Goal: Task Accomplishment & Management: Use online tool/utility

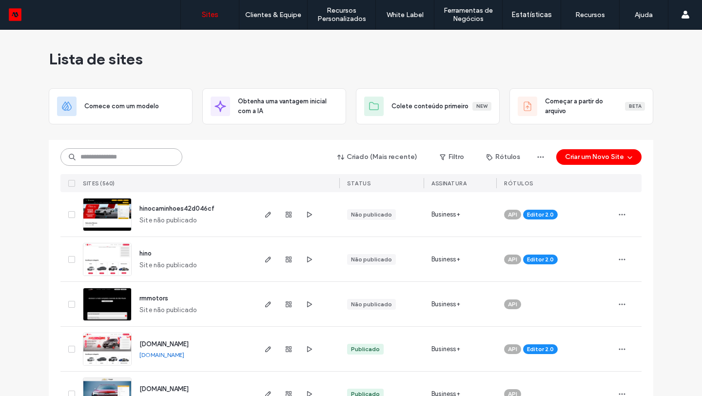
click at [144, 159] on input at bounding box center [121, 157] width 122 height 18
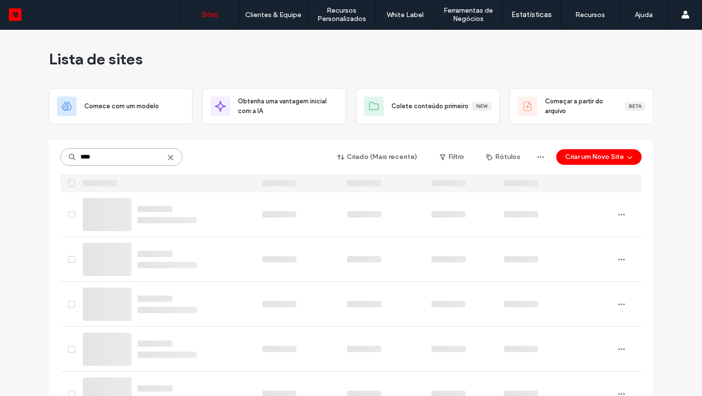
type input "****"
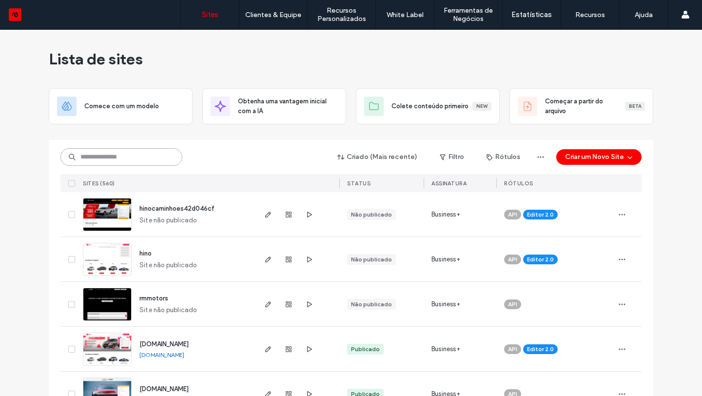
click at [123, 163] on input at bounding box center [121, 157] width 122 height 18
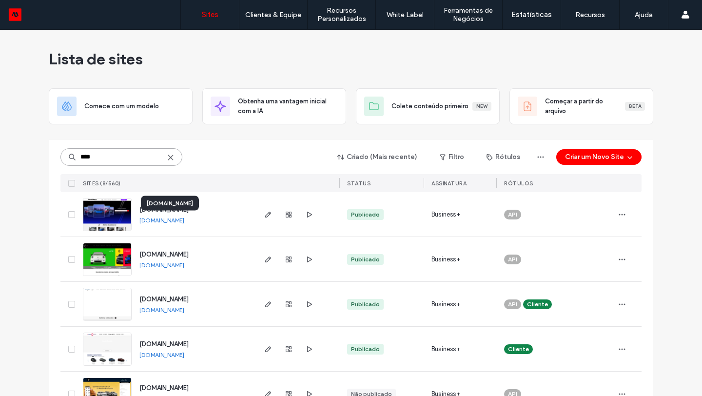
type input "****"
click at [176, 218] on link "sitiogruposateliteseminuevos.motorleads.co" at bounding box center [161, 219] width 45 height 7
click at [264, 214] on icon "button" at bounding box center [268, 214] width 8 height 8
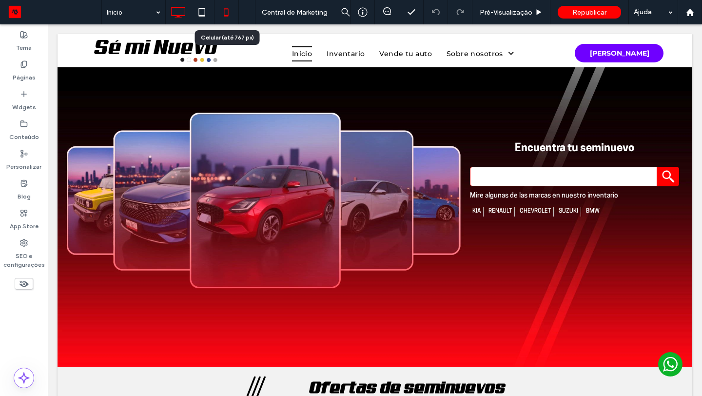
click at [222, 10] on icon at bounding box center [225, 11] width 19 height 19
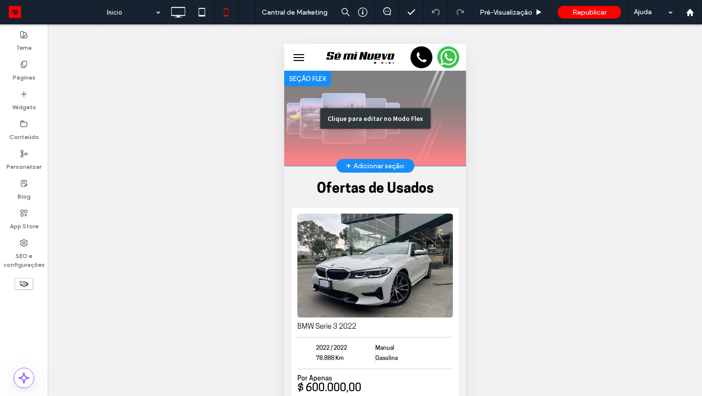
click at [304, 121] on div "Clique para editar no Modo Flex" at bounding box center [375, 118] width 182 height 95
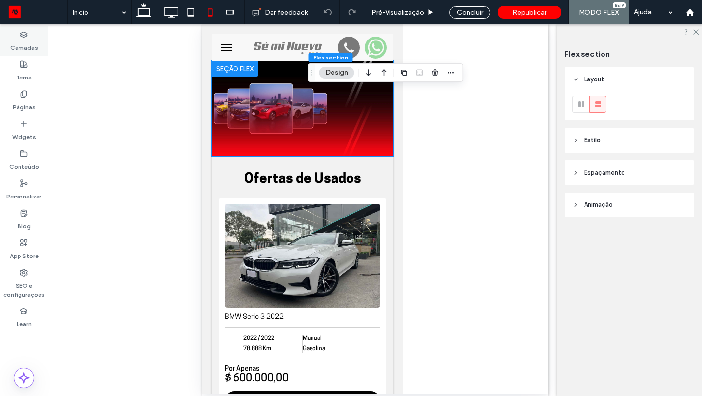
click at [33, 48] on label "Camadas" at bounding box center [24, 45] width 28 height 14
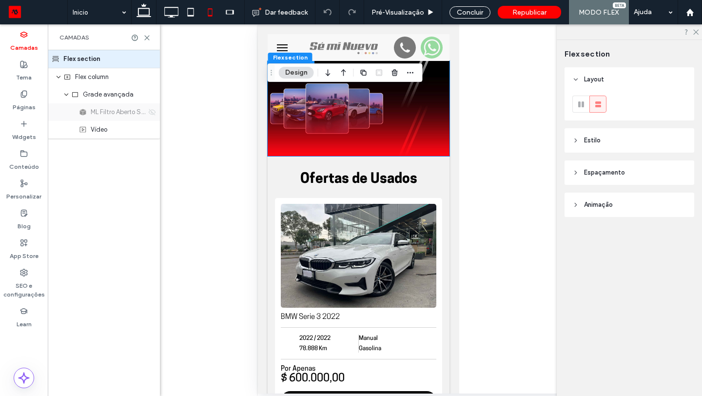
click at [153, 113] on icon at bounding box center [152, 112] width 8 height 8
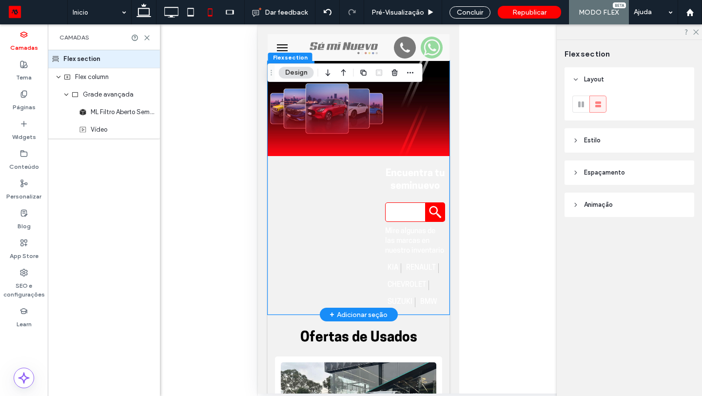
click at [397, 190] on h3 "Encuentra tu seminuevo" at bounding box center [414, 179] width 60 height 25
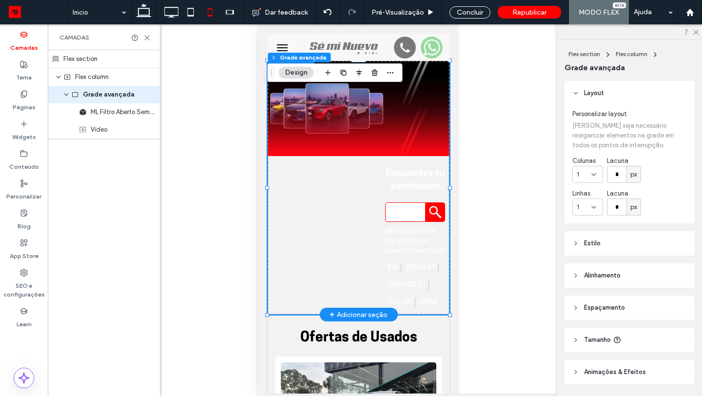
click at [397, 190] on h3 "Encuentra tu seminuevo" at bounding box center [414, 179] width 60 height 25
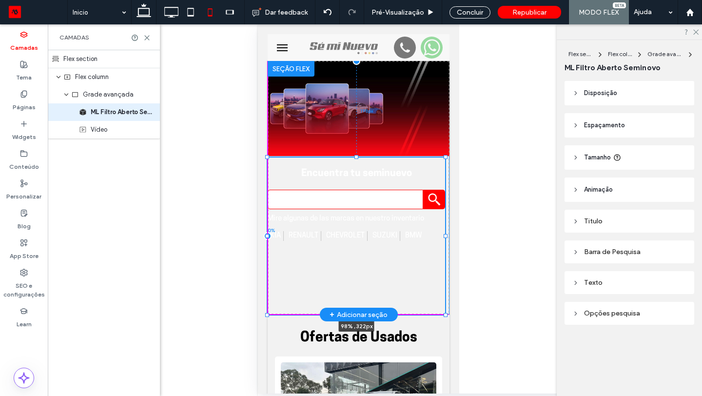
drag, startPoint x: 382, startPoint y: 236, endPoint x: 267, endPoint y: 239, distance: 116.0
click at [267, 158] on div at bounding box center [267, 157] width 0 height 0
type input "**"
type input "****"
type input "***"
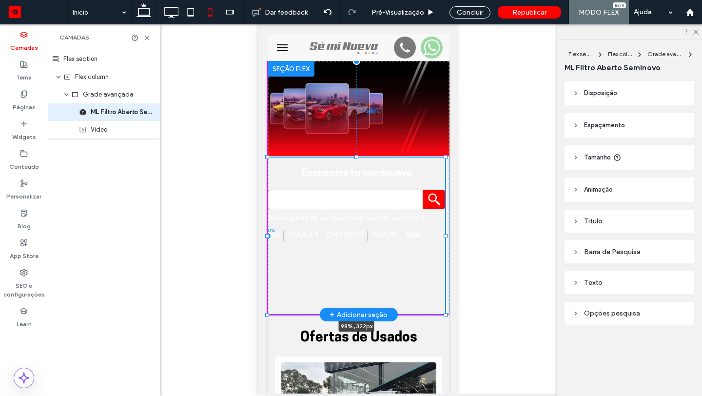
type input "***"
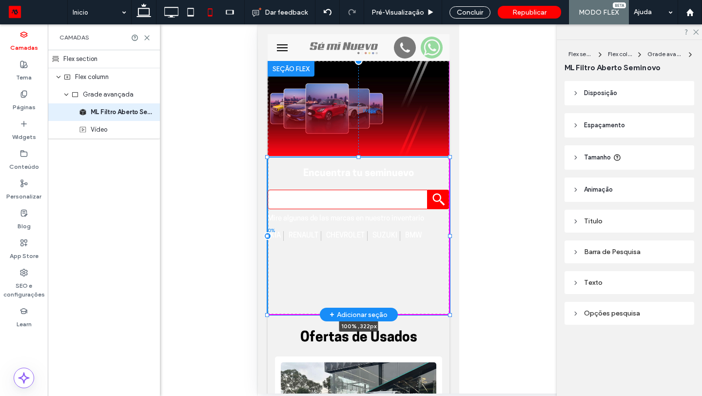
click at [449, 236] on div at bounding box center [449, 236] width 4 height 4
type input "***"
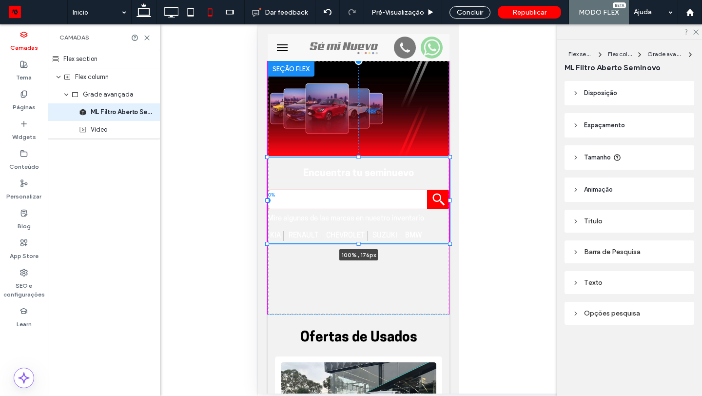
drag, startPoint x: 450, startPoint y: 315, endPoint x: 451, endPoint y: 244, distance: 70.7
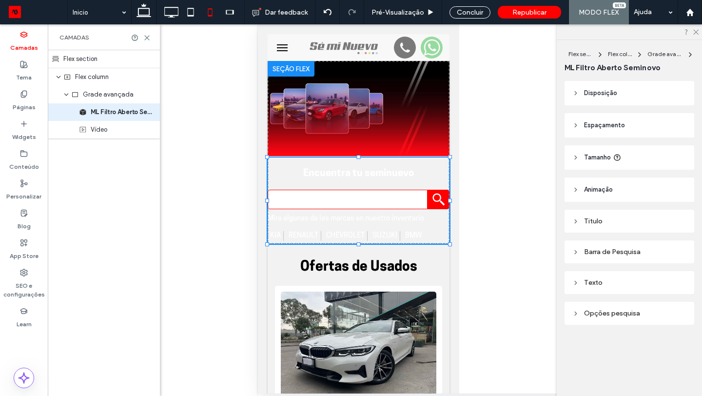
type input "***"
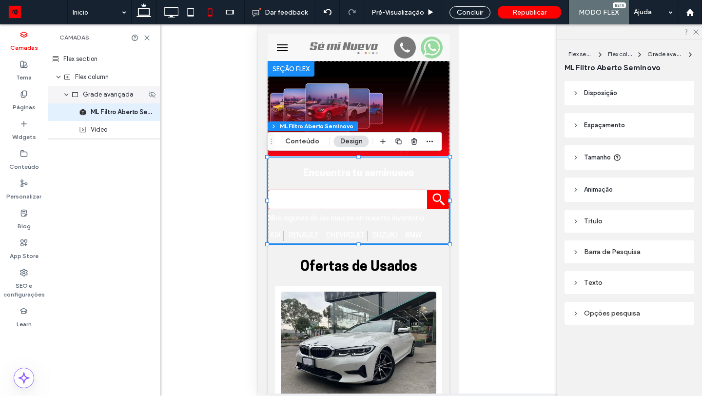
click at [104, 96] on span "Grade avançada" at bounding box center [108, 95] width 51 height 10
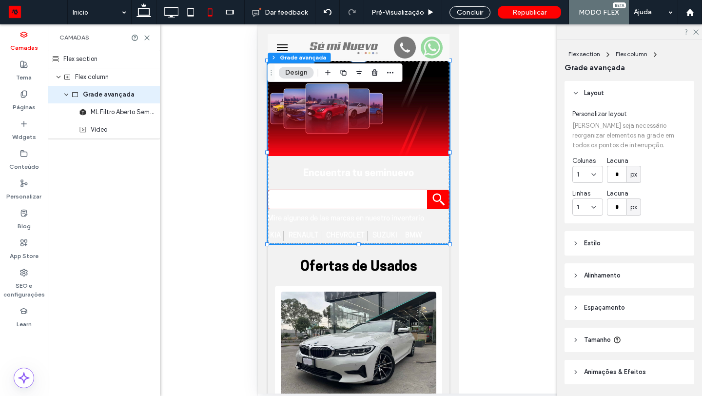
scroll to position [31, 0]
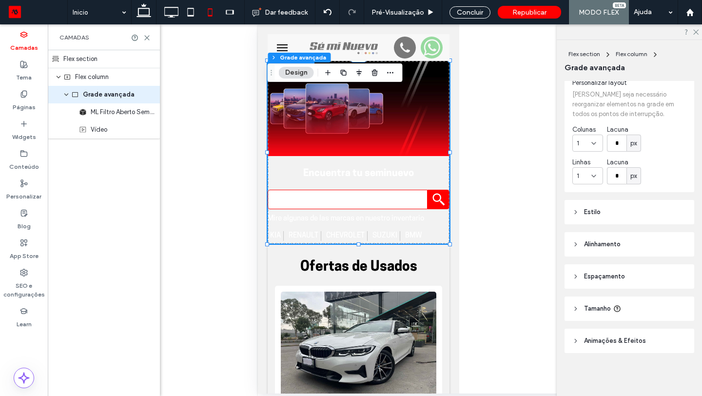
click at [591, 216] on span "Estilo" at bounding box center [592, 212] width 17 height 10
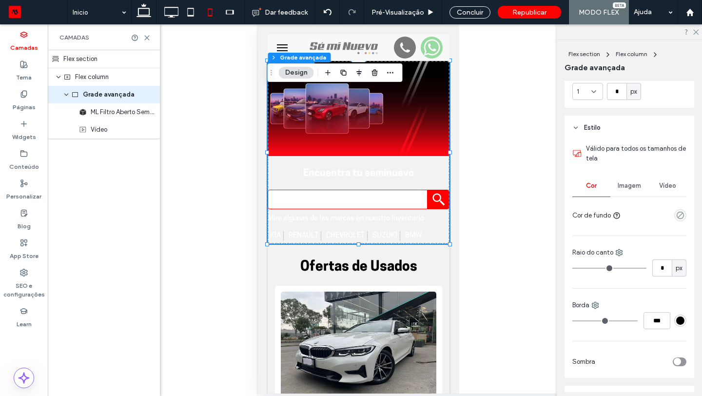
scroll to position [135, 0]
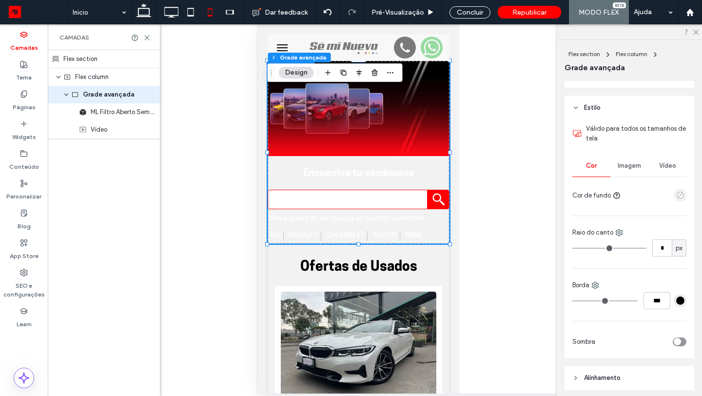
click at [679, 196] on icon "empty color" at bounding box center [680, 195] width 8 height 8
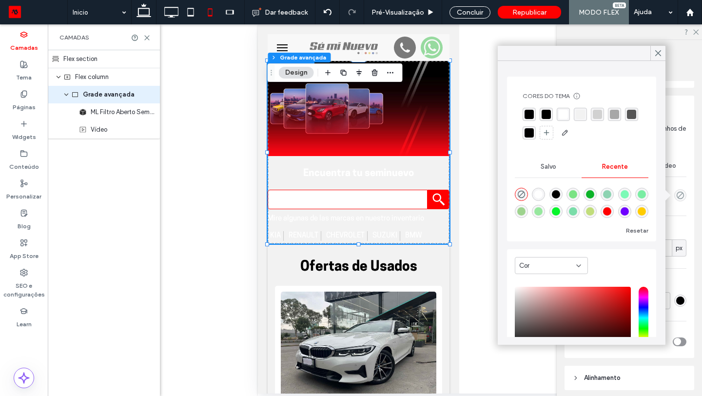
click at [527, 113] on div "rgba(0, 0, 0, 1)" at bounding box center [528, 114] width 9 height 9
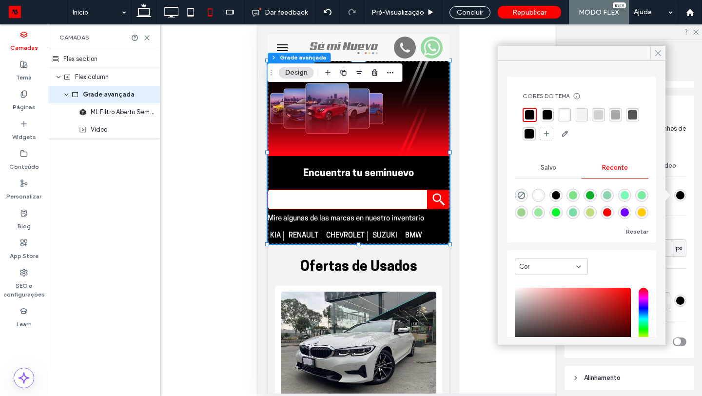
click at [658, 54] on use at bounding box center [657, 53] width 5 height 5
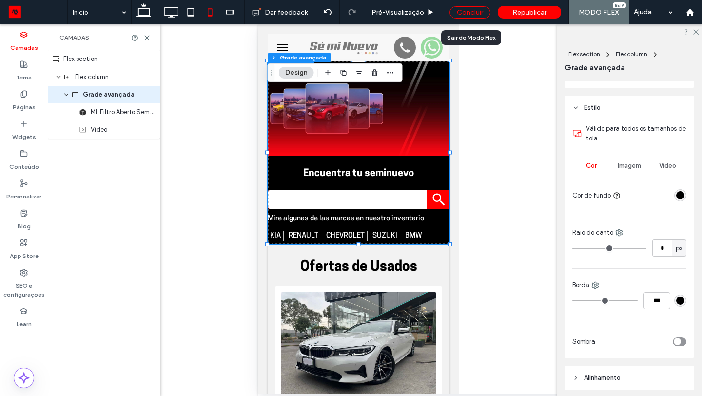
click at [488, 11] on div "Concluir" at bounding box center [469, 12] width 41 height 12
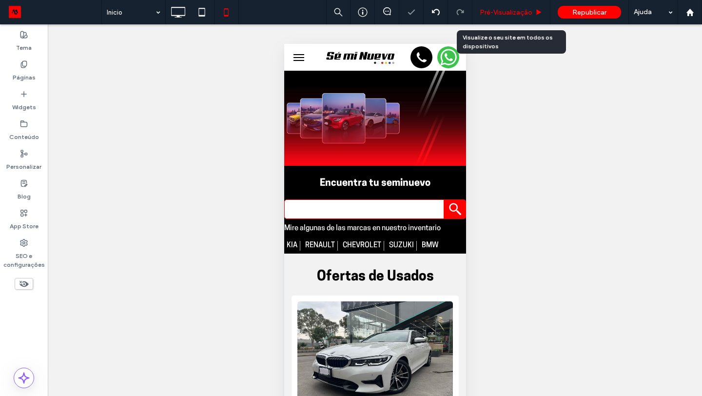
click at [498, 10] on span "Pré-Visualizaçāo" at bounding box center [505, 12] width 53 height 8
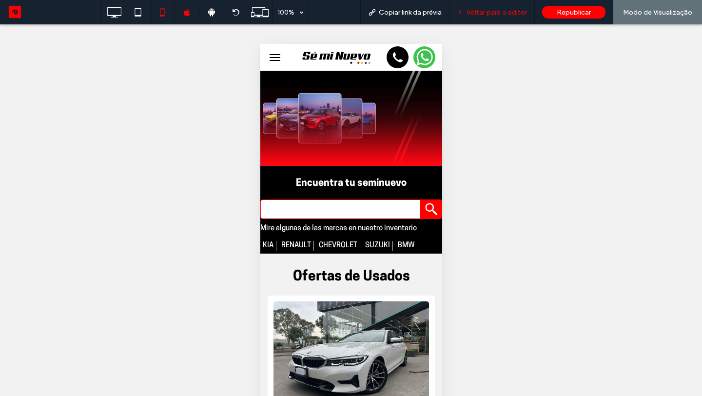
click at [503, 14] on span "Voltar para o editor" at bounding box center [496, 12] width 60 height 8
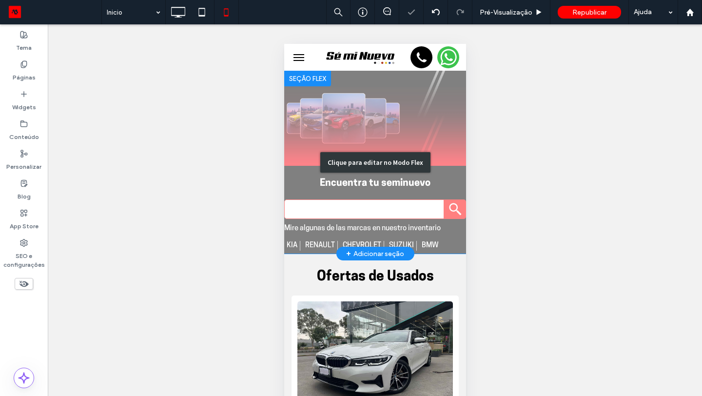
click at [432, 184] on div "Clique para editar no Modo Flex" at bounding box center [375, 162] width 182 height 183
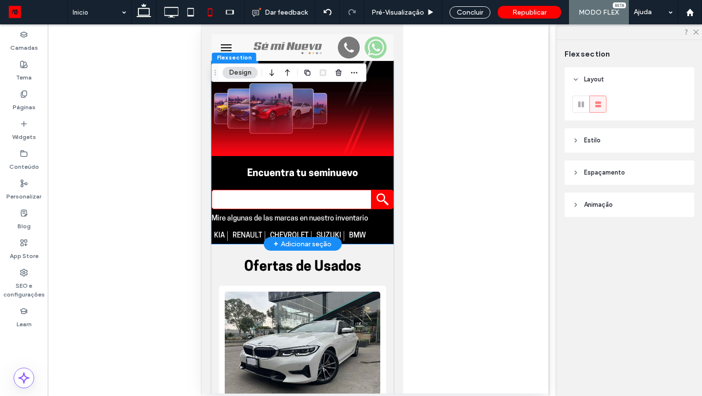
click at [388, 231] on ul "kia renault chevrolet suzuki bmw" at bounding box center [302, 236] width 182 height 10
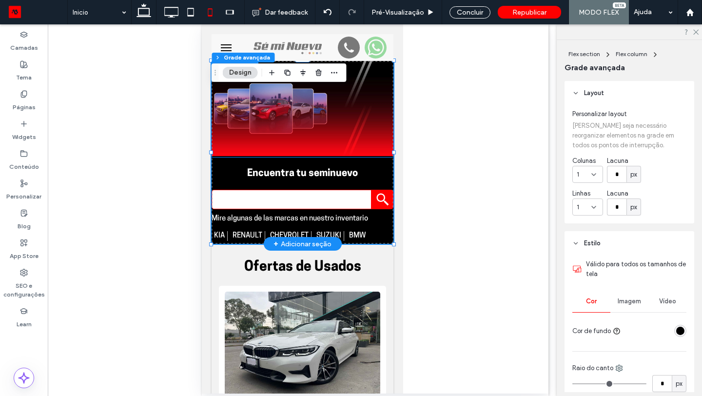
click at [373, 211] on div at bounding box center [302, 202] width 182 height 24
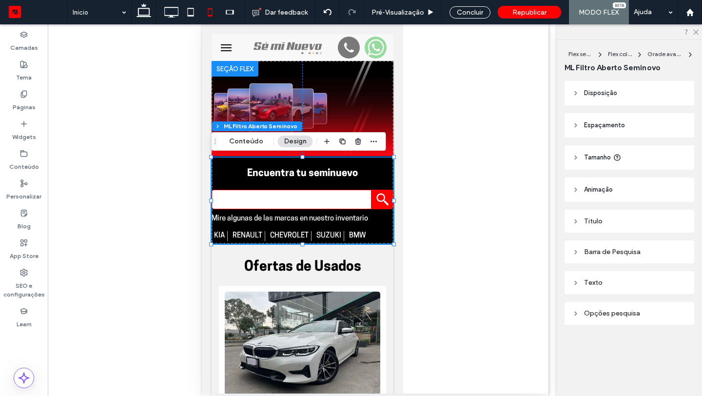
click at [584, 163] on header "Tamanho" at bounding box center [629, 157] width 130 height 24
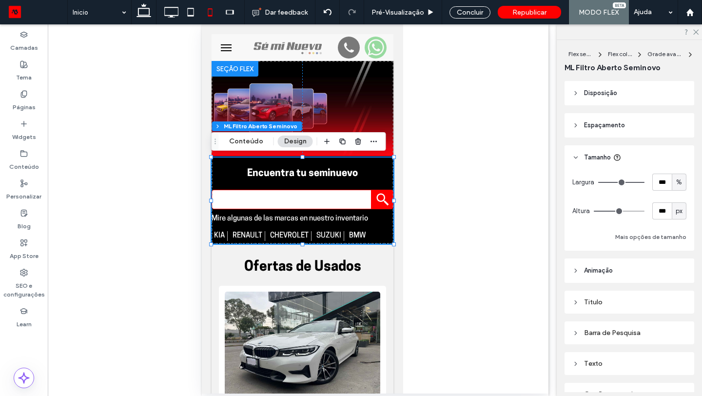
click at [675, 212] on div "px" at bounding box center [679, 211] width 10 height 10
click at [678, 290] on div "A" at bounding box center [679, 295] width 14 height 17
type input "*"
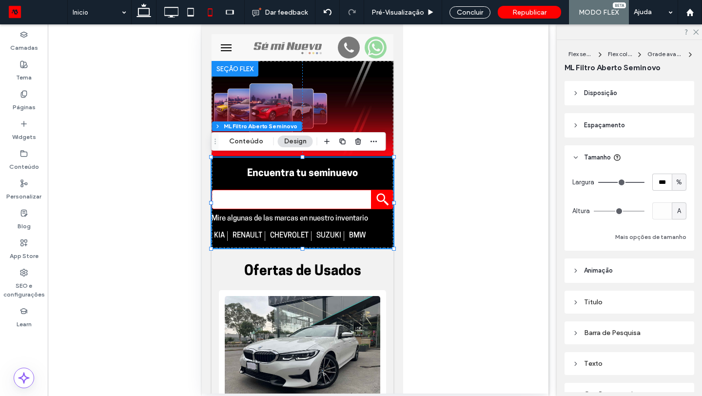
click at [621, 127] on span "Espaçamento" at bounding box center [604, 125] width 41 height 10
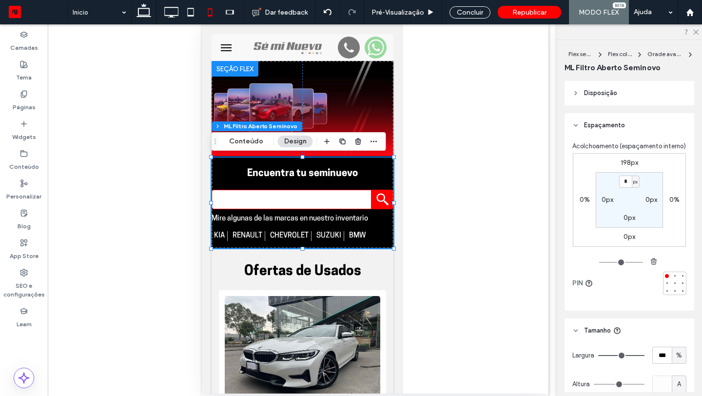
click at [589, 199] on label "0%" at bounding box center [584, 199] width 10 height 8
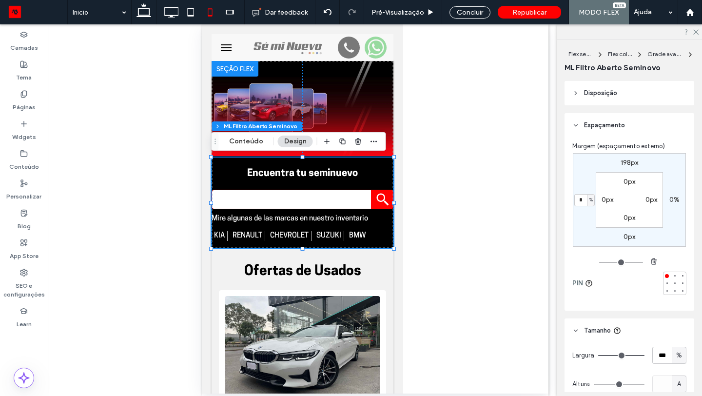
click at [590, 200] on span "%" at bounding box center [590, 200] width 3 height 10
click at [586, 211] on span "px" at bounding box center [587, 215] width 7 height 10
click at [583, 202] on input "*" at bounding box center [580, 200] width 13 height 12
type input "*"
click at [681, 199] on div "0%" at bounding box center [674, 199] width 22 height 9
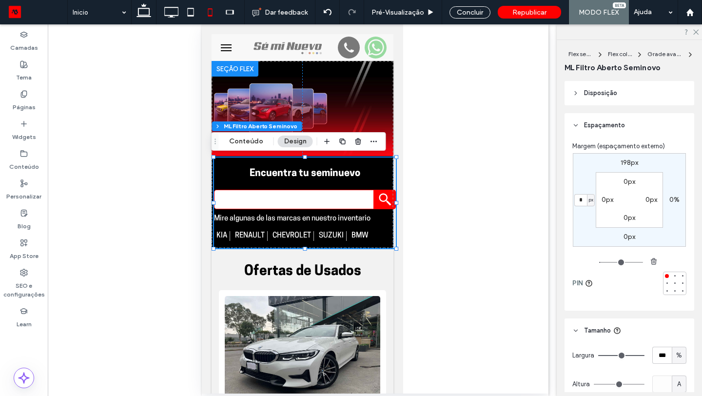
click at [676, 200] on label "0%" at bounding box center [674, 199] width 10 height 8
type input "*"
click at [683, 199] on div "%" at bounding box center [680, 200] width 8 height 12
click at [681, 212] on div "px" at bounding box center [677, 214] width 14 height 17
click at [673, 203] on input "*" at bounding box center [670, 200] width 13 height 12
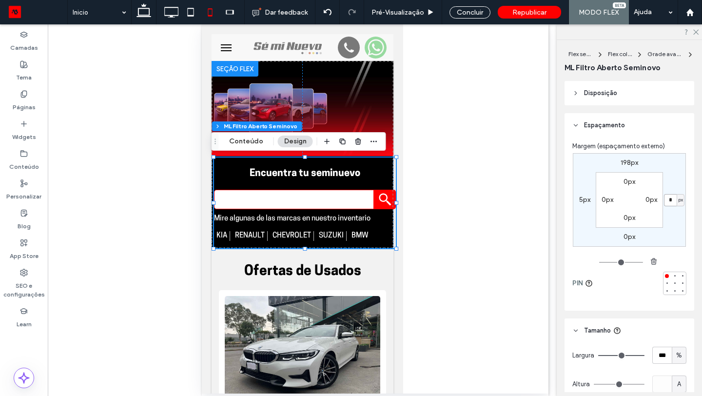
type input "*"
click at [478, 9] on div "Concluir" at bounding box center [469, 12] width 41 height 12
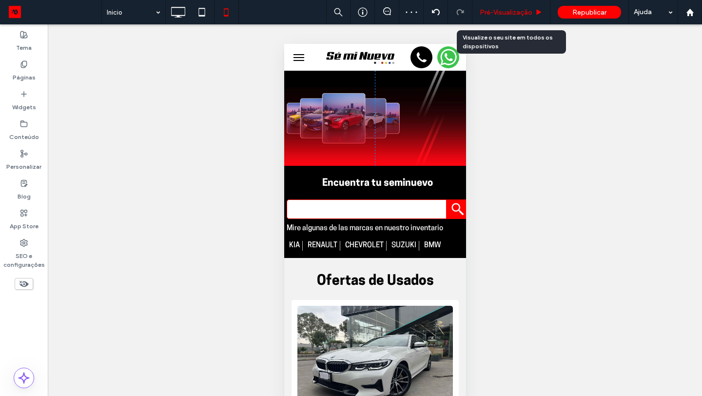
click at [524, 9] on span "Pré-Visualizaçāo" at bounding box center [505, 12] width 53 height 8
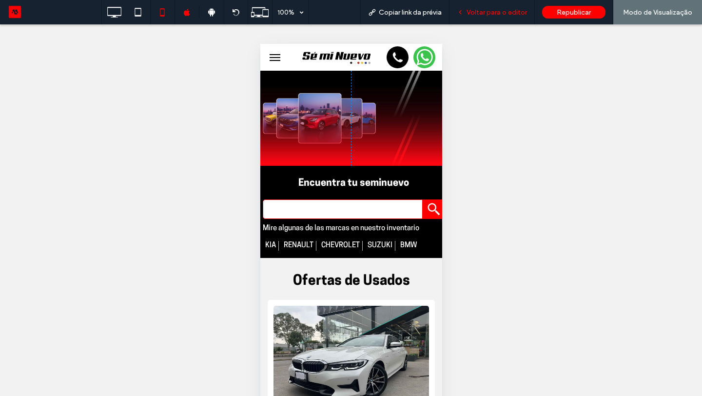
click at [515, 9] on span "Voltar para o editor" at bounding box center [496, 12] width 60 height 8
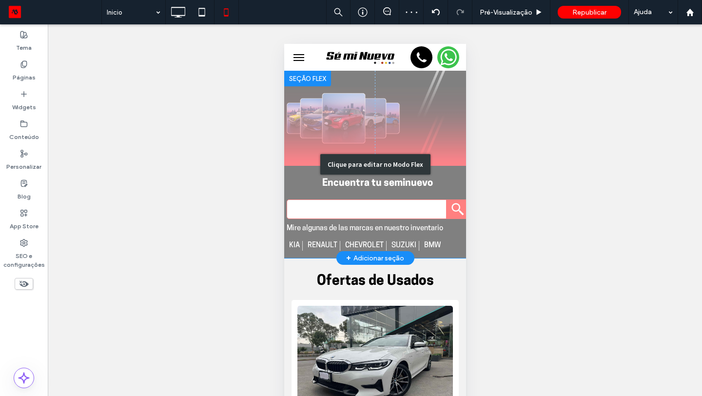
click at [414, 177] on div "Clique para editar no Modo Flex" at bounding box center [375, 164] width 182 height 187
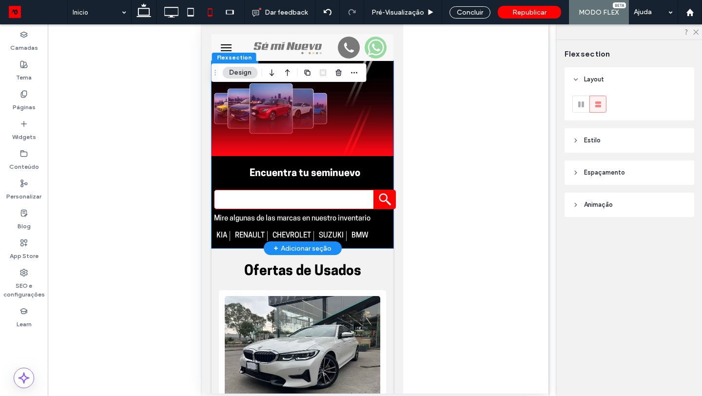
click at [345, 193] on input "Search" at bounding box center [293, 199] width 160 height 19
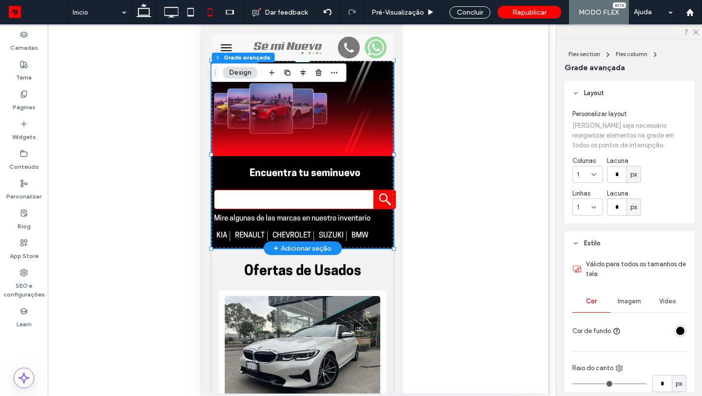
click at [359, 186] on div "Encuentra tu seminuevo Mire algunas de las marcas en nuestro inventario kia ren…" at bounding box center [304, 204] width 182 height 74
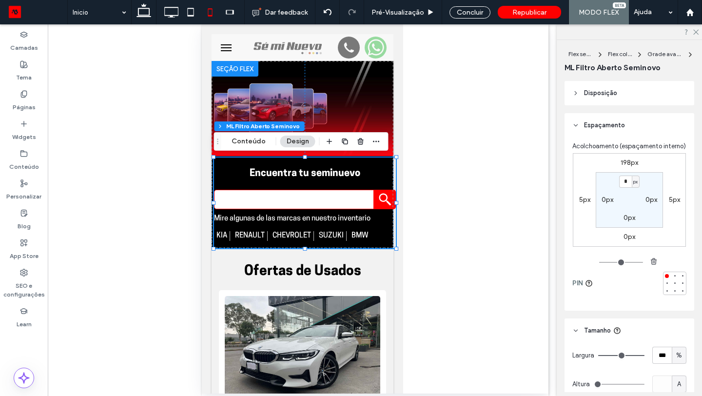
click at [679, 353] on span "%" at bounding box center [679, 355] width 6 height 10
click at [679, 343] on div "A" at bounding box center [679, 337] width 14 height 17
type input "*"
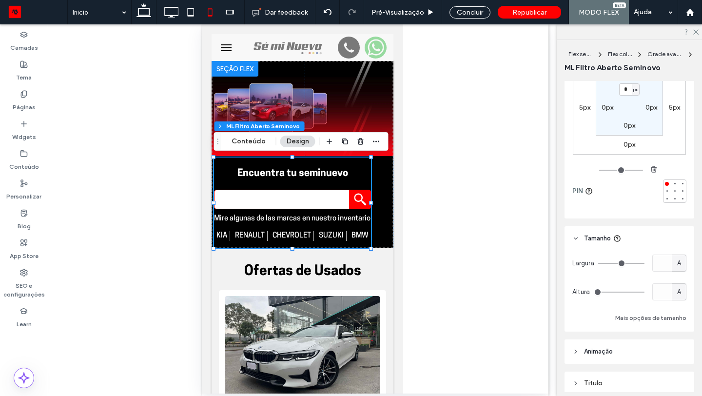
scroll to position [52, 0]
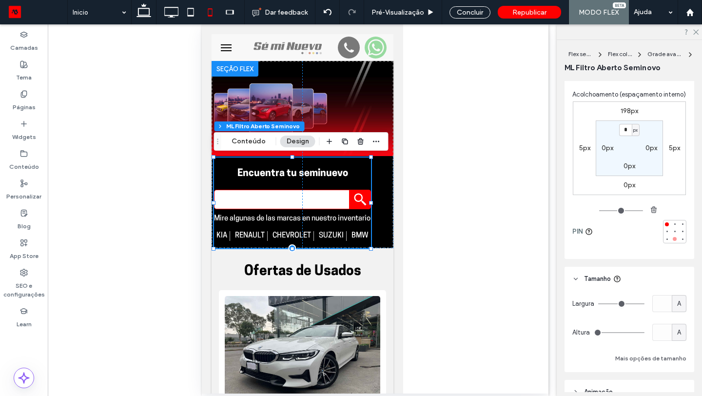
click at [677, 238] on div at bounding box center [674, 238] width 7 height 7
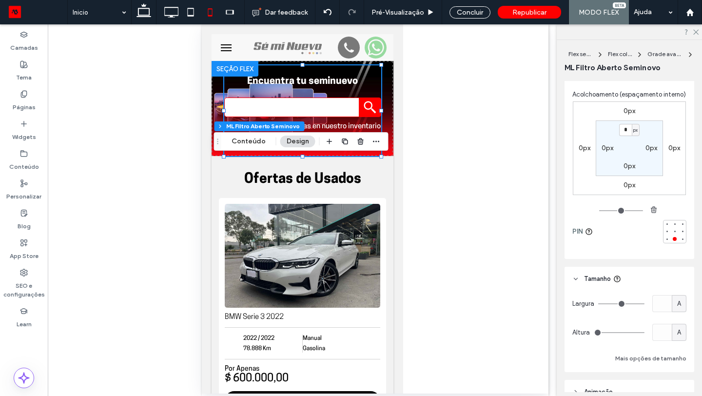
click at [624, 113] on label "0px" at bounding box center [629, 111] width 12 height 8
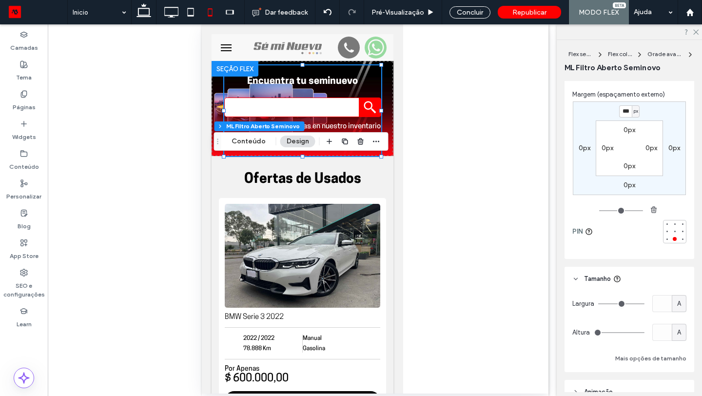
type input "***"
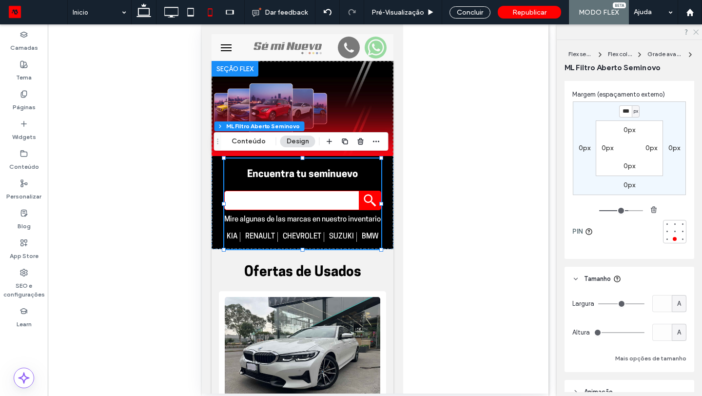
click at [693, 29] on icon at bounding box center [695, 31] width 6 height 6
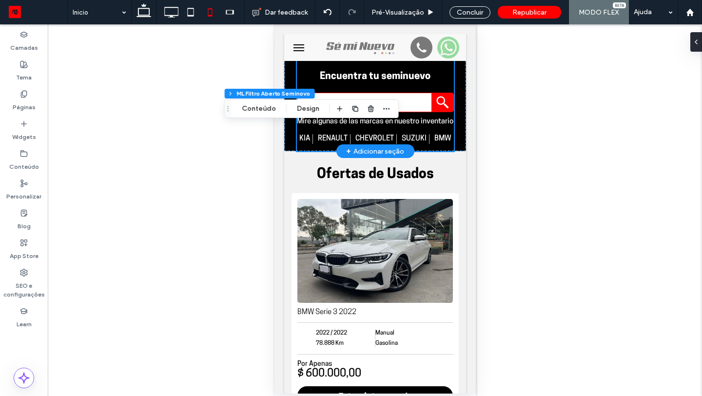
scroll to position [100, 0]
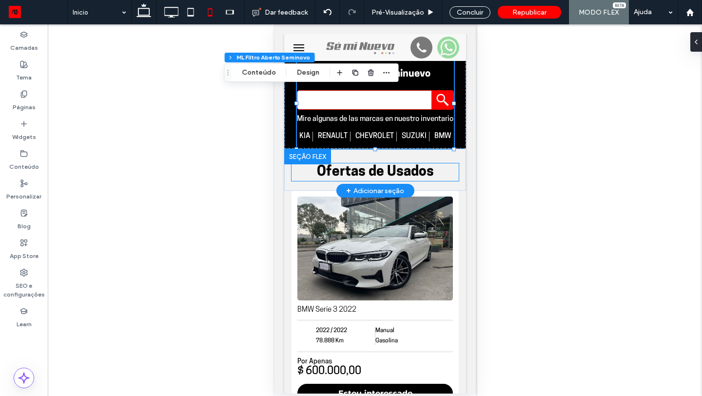
click at [367, 174] on span "Ofertas de Usados" at bounding box center [374, 172] width 117 height 14
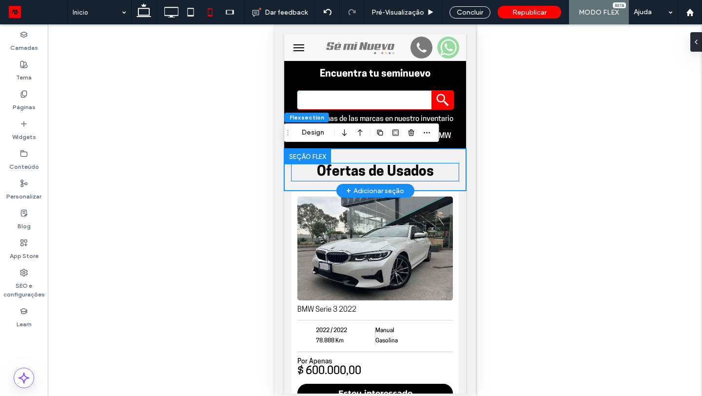
click at [367, 174] on span "Ofertas de Usados" at bounding box center [374, 172] width 117 height 14
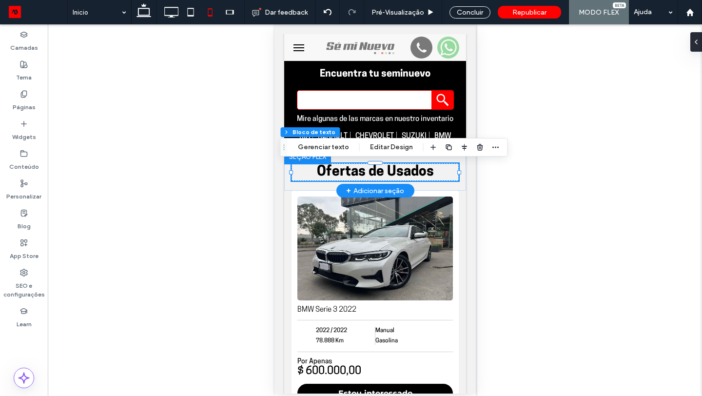
click at [367, 174] on span "Ofertas de Usados" at bounding box center [374, 172] width 117 height 14
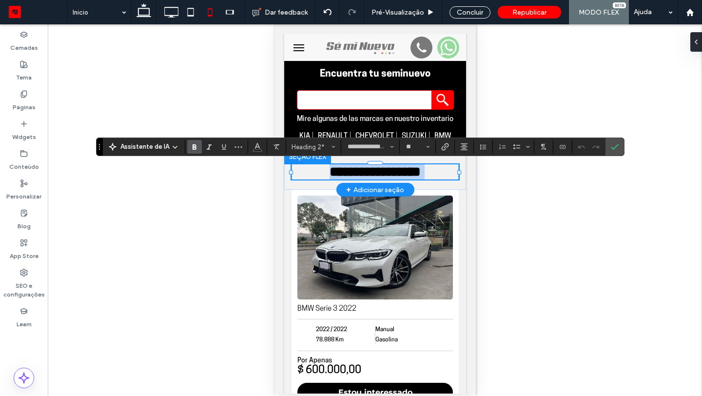
type input "**********"
type input "**"
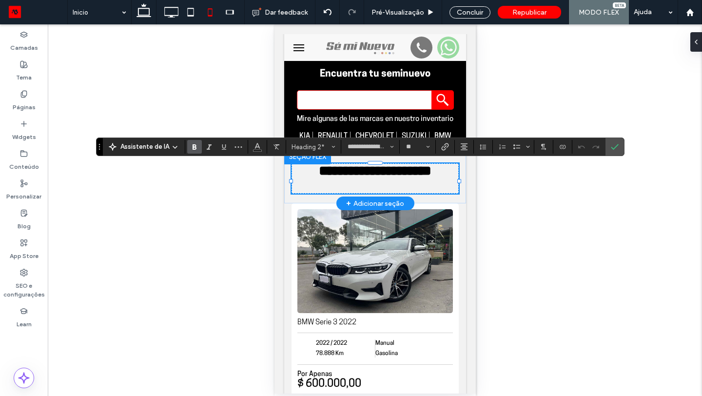
scroll to position [0, 0]
type input "**********"
type input "**"
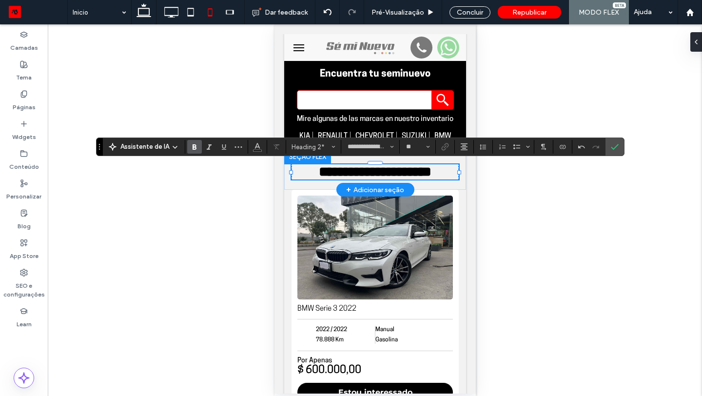
click at [355, 173] on span "**********" at bounding box center [374, 172] width 113 height 14
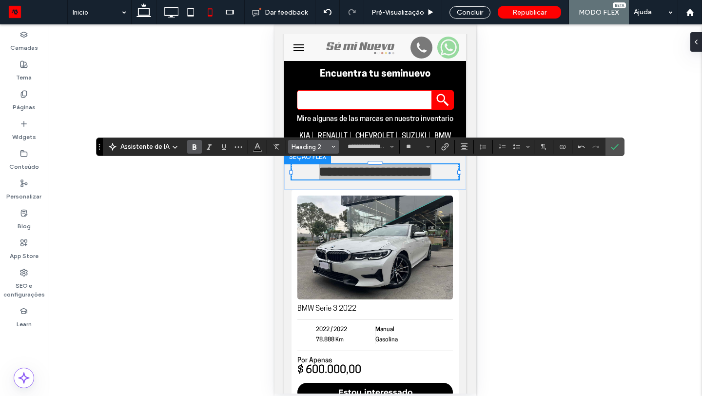
click at [332, 145] on icon "Estilos" at bounding box center [333, 147] width 4 height 4
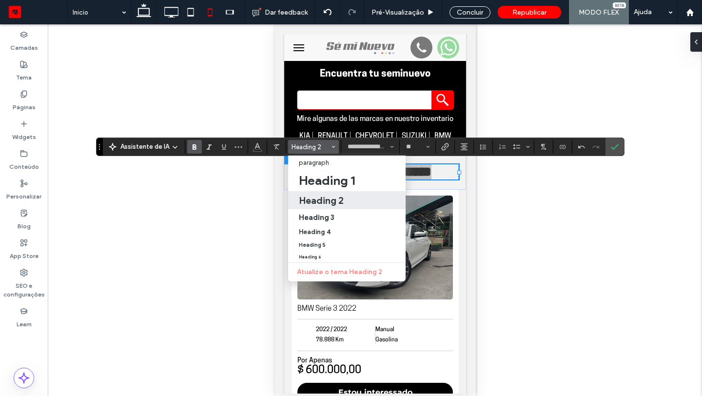
click at [315, 149] on span "Heading 2" at bounding box center [310, 146] width 38 height 7
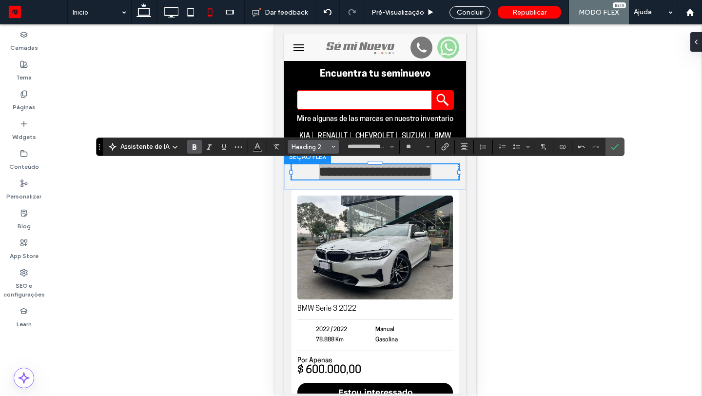
click at [314, 145] on span "Heading 2" at bounding box center [310, 146] width 38 height 7
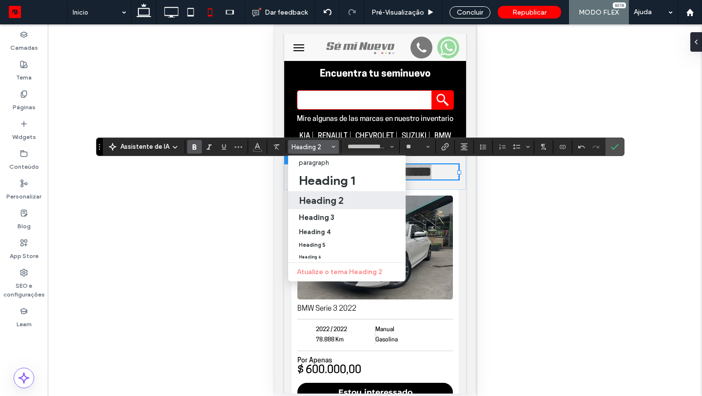
click at [338, 270] on div "Atualize o tema Heading 2" at bounding box center [346, 272] width 117 height 19
click at [388, 146] on button "**********" at bounding box center [370, 147] width 54 height 14
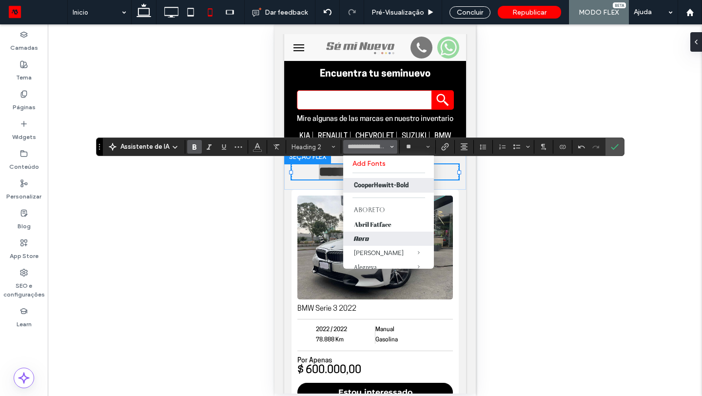
click at [374, 245] on label "Aero" at bounding box center [388, 238] width 91 height 14
type input "****"
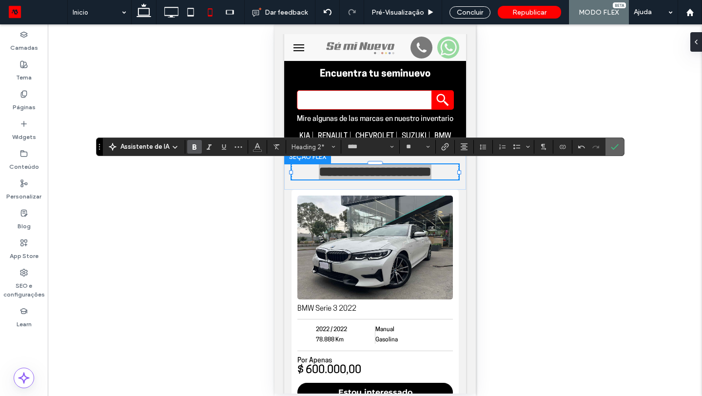
click at [607, 149] on label "Confirmar" at bounding box center [614, 147] width 15 height 18
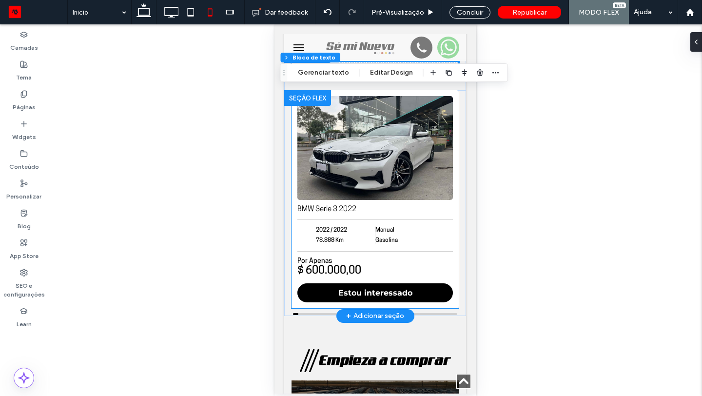
scroll to position [203, 0]
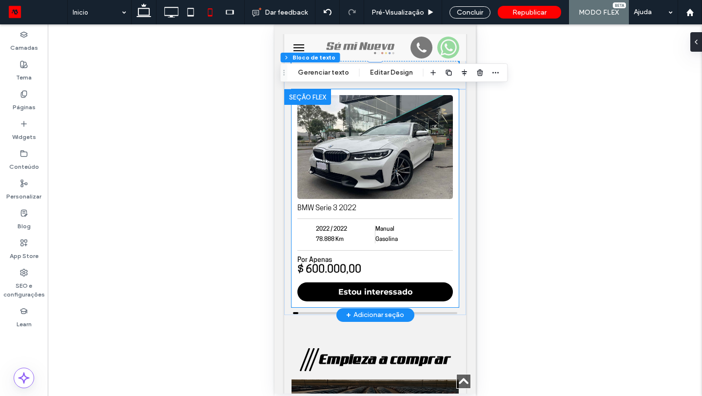
click at [420, 243] on div "2022 / 2022 78.888 Km Manual Gasolina" at bounding box center [374, 234] width 119 height 33
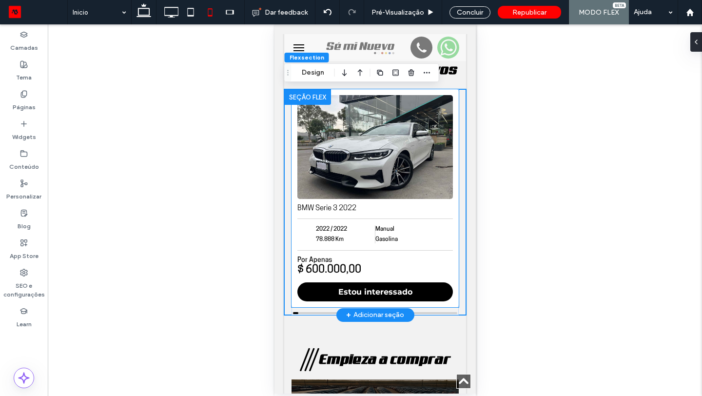
click at [418, 219] on div "2022 / 2022 78.888 Km Manual Gasolina" at bounding box center [374, 234] width 119 height 33
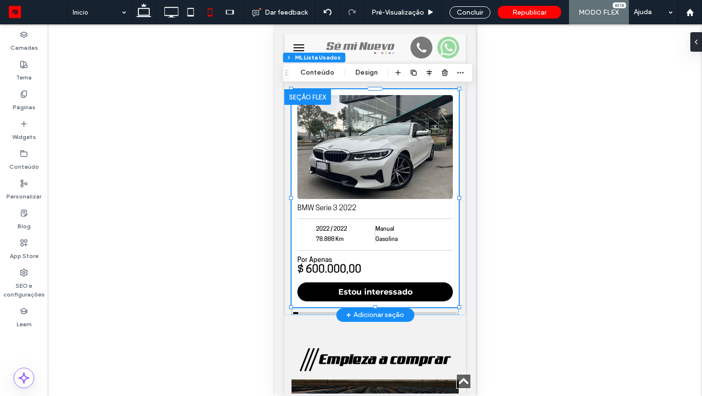
type input "*"
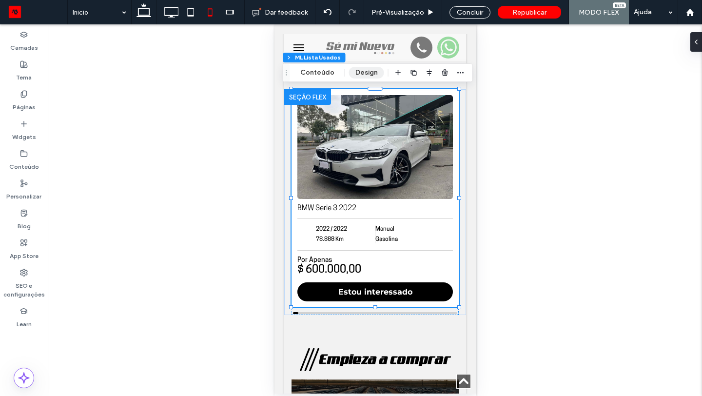
click at [370, 74] on button "Design" at bounding box center [366, 73] width 35 height 12
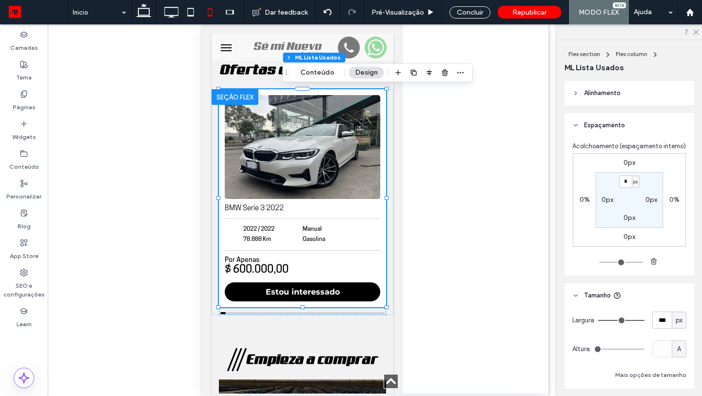
click at [677, 320] on span "px" at bounding box center [678, 320] width 7 height 10
click at [679, 304] on span "A" at bounding box center [679, 303] width 4 height 10
type input "*"
click at [598, 99] on header "Alinhamento" at bounding box center [629, 93] width 130 height 24
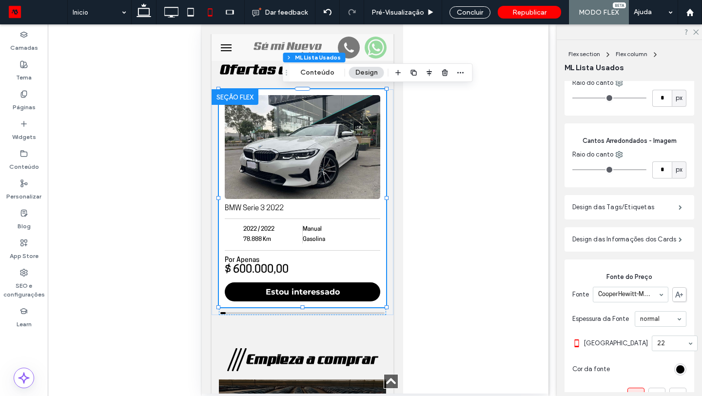
scroll to position [667, 0]
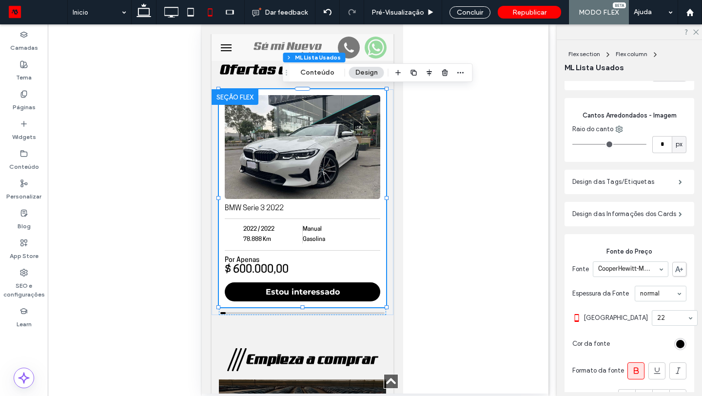
click at [619, 185] on label "Design das Tags/Etiquetas" at bounding box center [625, 181] width 106 height 19
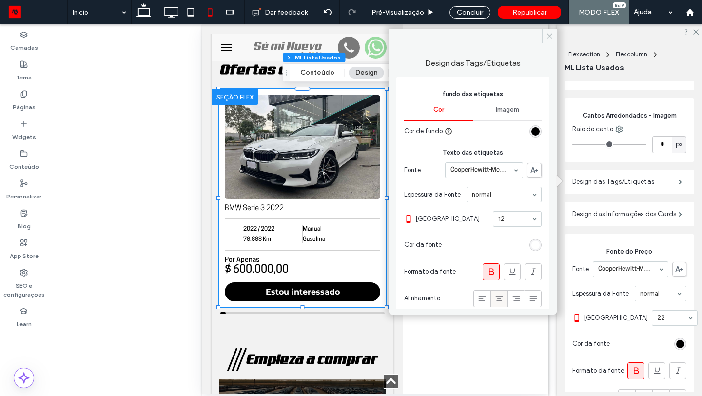
click at [499, 297] on div at bounding box center [499, 298] width 16 height 16
click at [611, 212] on label "Design das Informações dos Cards" at bounding box center [625, 213] width 106 height 19
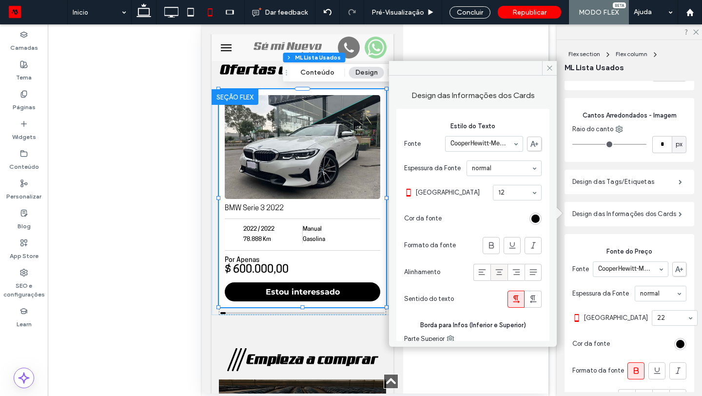
click at [498, 268] on icon at bounding box center [499, 272] width 10 height 10
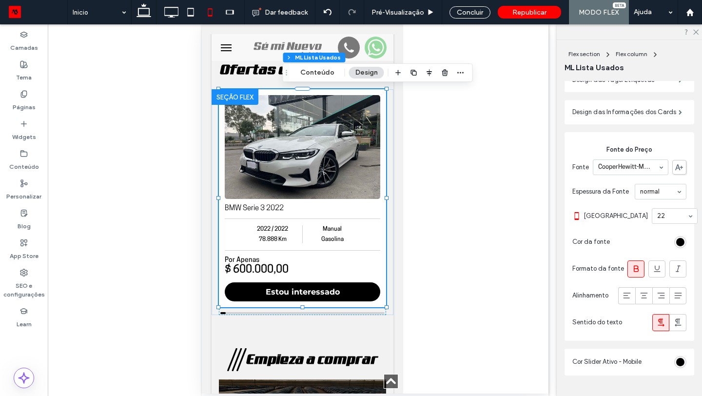
scroll to position [792, 0]
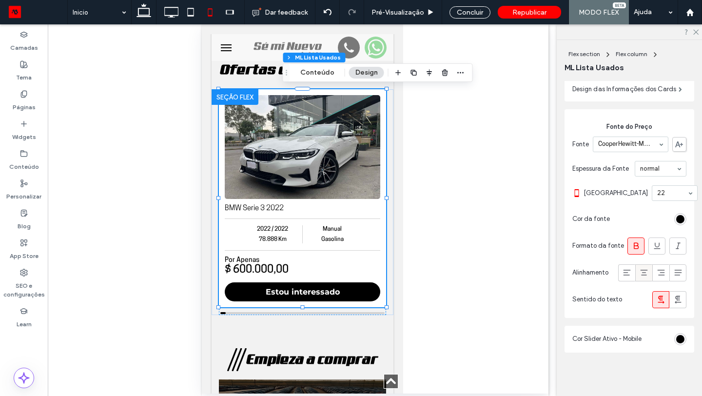
click at [640, 277] on icon at bounding box center [644, 272] width 10 height 10
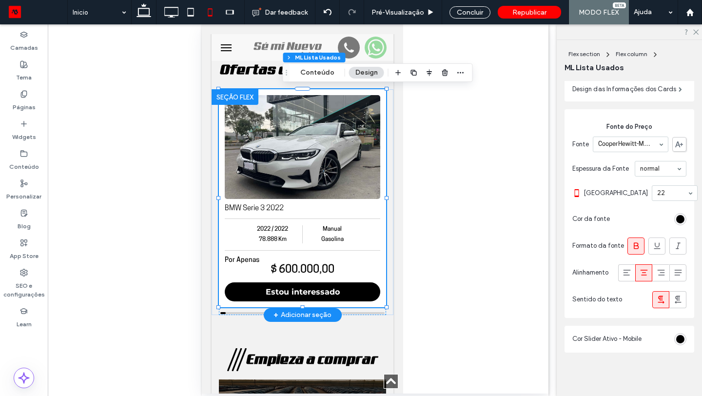
click at [318, 260] on small "Por Apenas" at bounding box center [301, 259] width 155 height 9
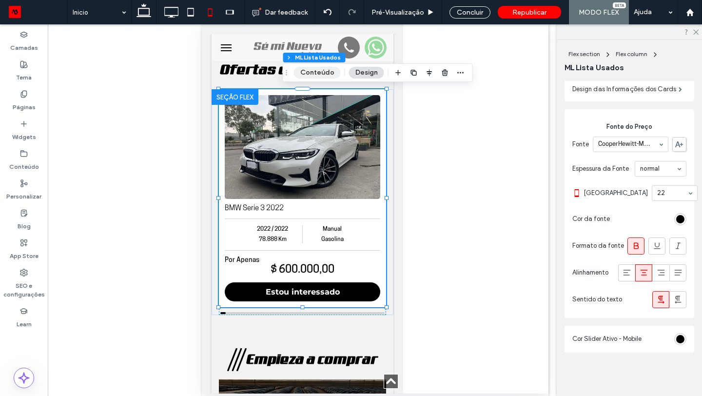
click at [317, 69] on button "Conteúdo" at bounding box center [317, 73] width 47 height 12
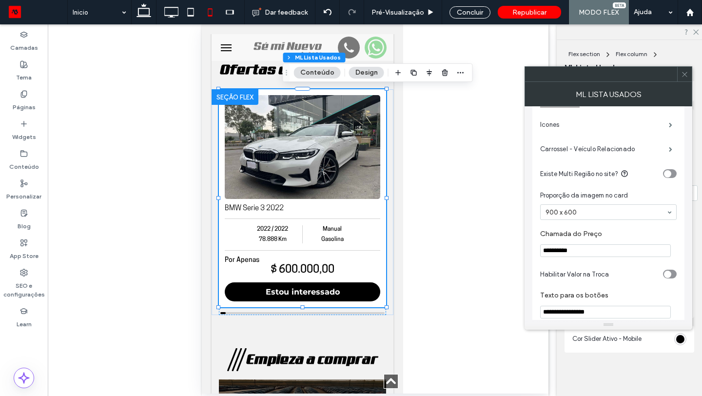
scroll to position [157, 0]
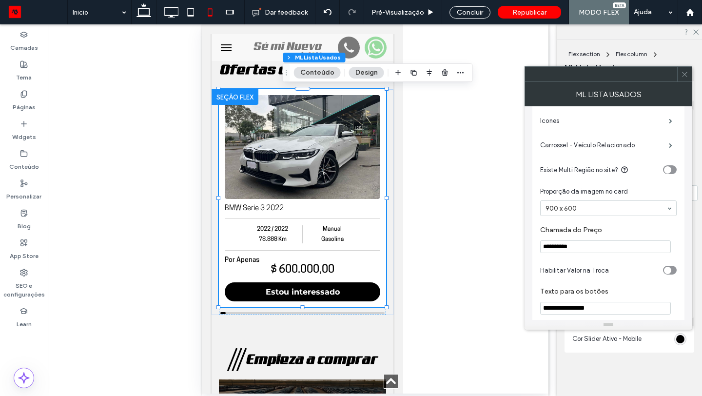
click at [584, 246] on input "**********" at bounding box center [605, 246] width 131 height 13
type input "******"
click at [687, 75] on icon at bounding box center [684, 74] width 7 height 7
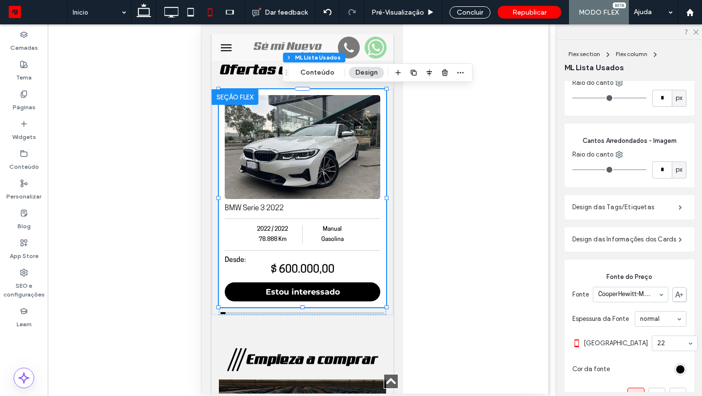
scroll to position [641, 0]
click at [615, 233] on label "Design das Informações dos Cards" at bounding box center [625, 239] width 106 height 19
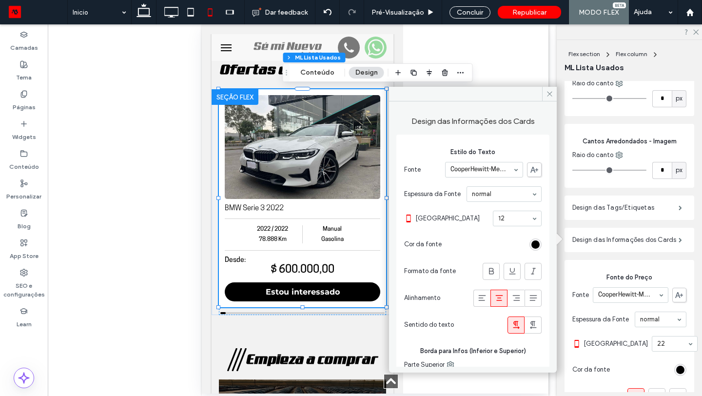
click at [615, 233] on label "Design das Informações dos Cards" at bounding box center [625, 239] width 106 height 19
click at [615, 210] on label "Design das Tags/Etiquetas" at bounding box center [625, 207] width 106 height 19
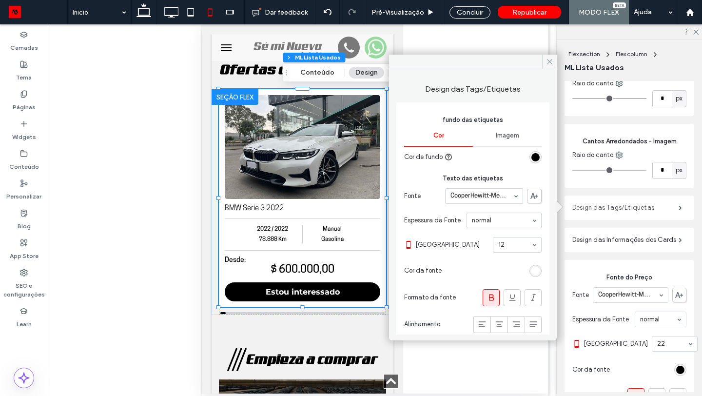
click at [611, 204] on label "Design das Tags/Etiquetas" at bounding box center [625, 207] width 106 height 19
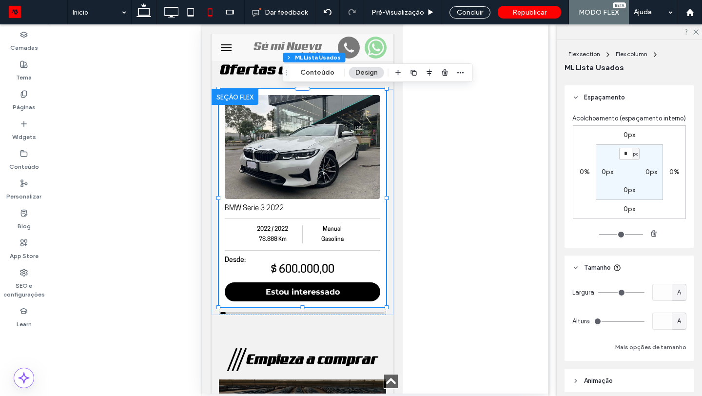
scroll to position [0, 0]
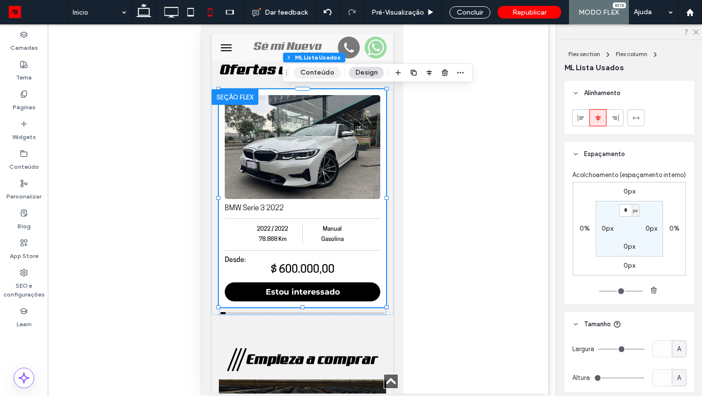
click at [330, 73] on button "Conteúdo" at bounding box center [317, 73] width 47 height 12
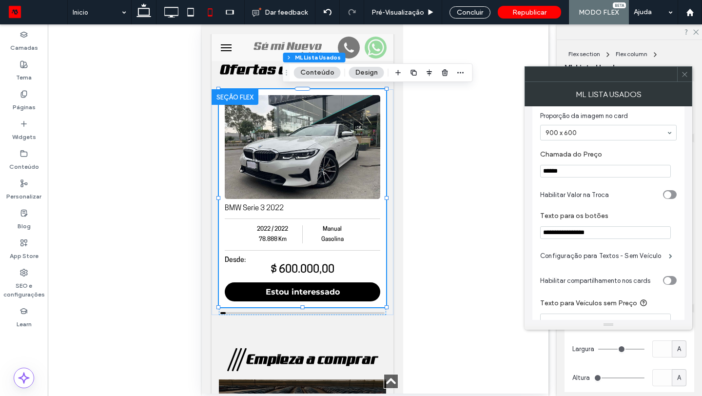
scroll to position [236, 0]
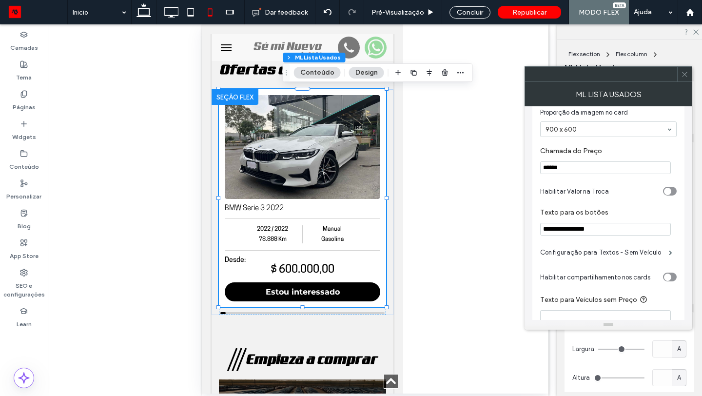
click at [610, 230] on input "**********" at bounding box center [605, 229] width 131 height 13
paste input "Texto para os botões"
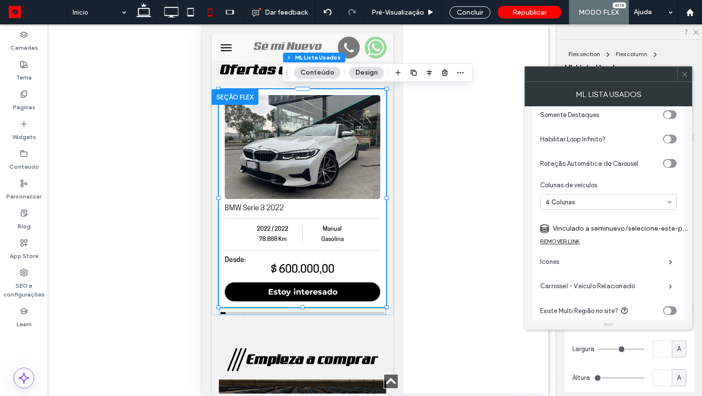
scroll to position [0, 0]
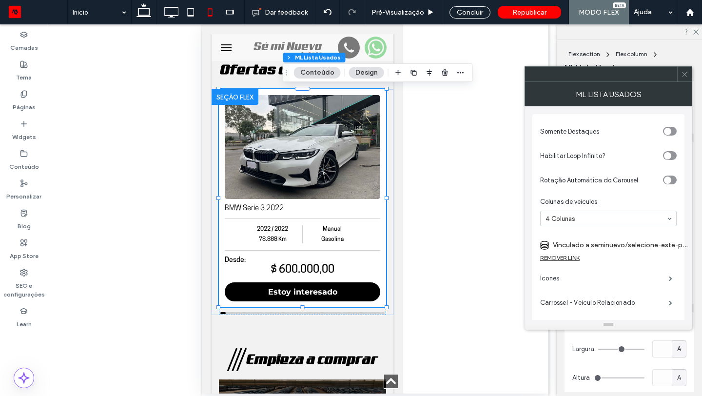
type input "**********"
click at [686, 76] on icon at bounding box center [684, 74] width 7 height 7
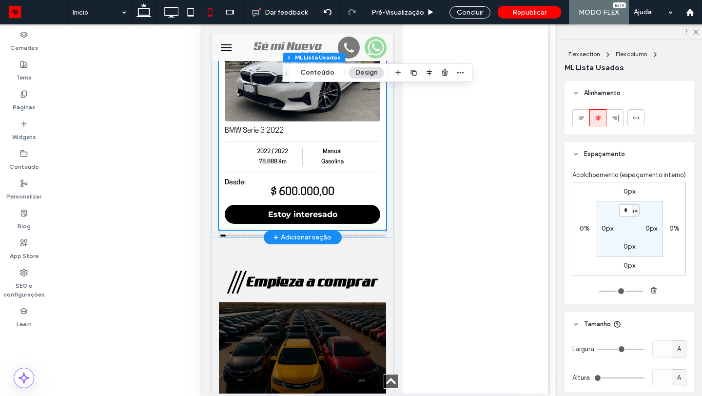
scroll to position [303, 0]
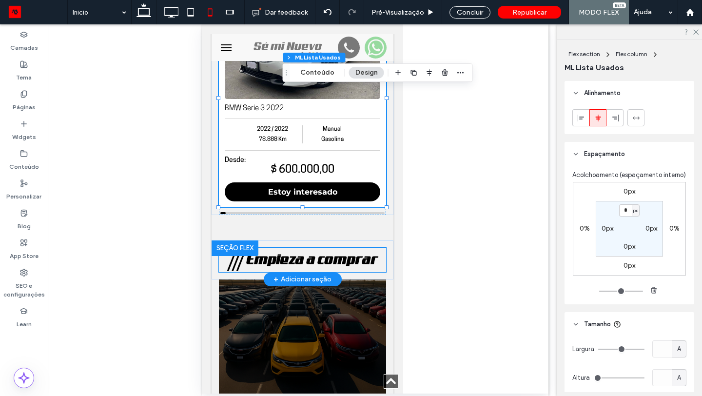
click at [233, 261] on icon at bounding box center [236, 259] width 19 height 23
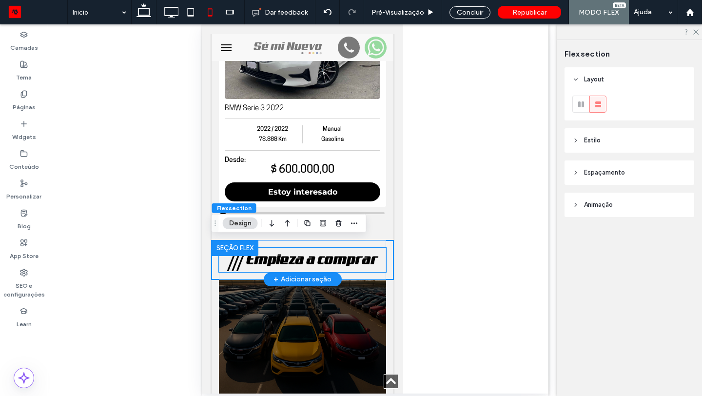
click at [233, 261] on icon at bounding box center [236, 259] width 19 height 23
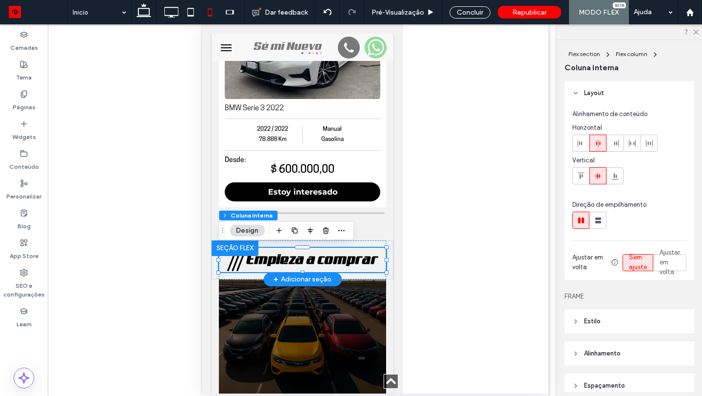
click at [233, 261] on icon at bounding box center [236, 259] width 19 height 23
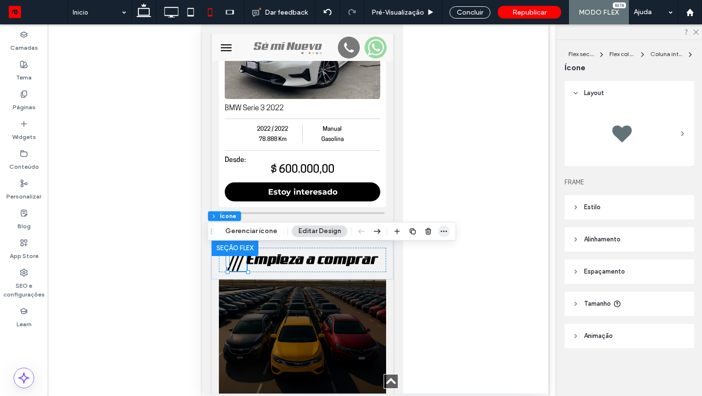
click at [440, 230] on icon "button" at bounding box center [444, 231] width 8 height 8
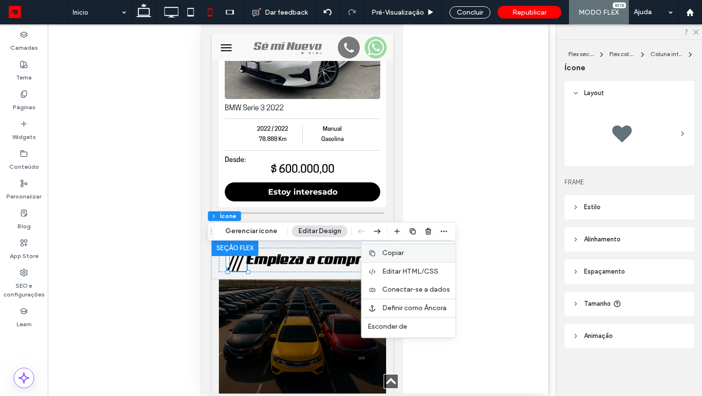
click at [411, 258] on div "Copiar" at bounding box center [409, 252] width 94 height 19
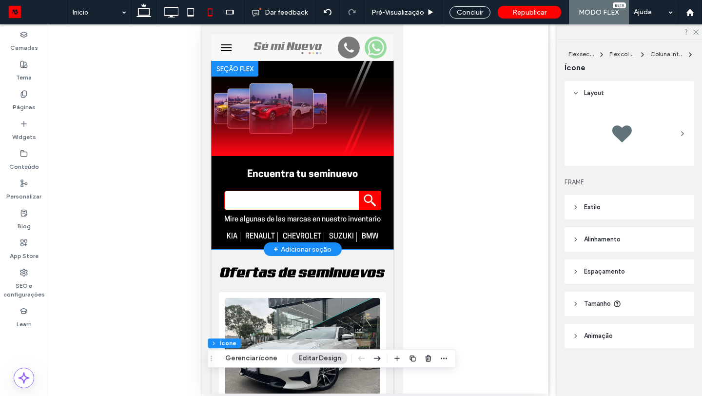
scroll to position [35, 0]
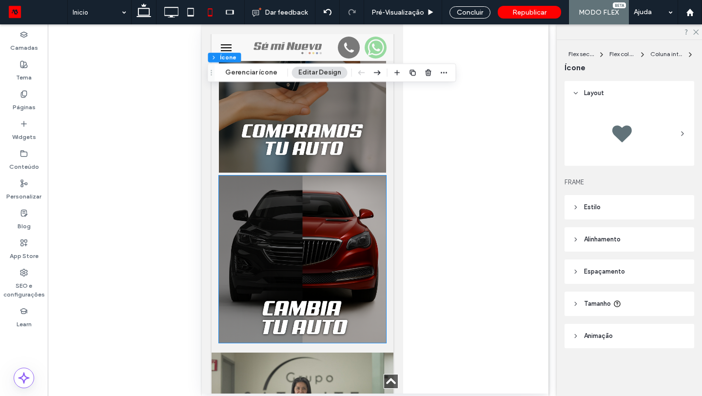
click at [299, 232] on img at bounding box center [301, 258] width 167 height 167
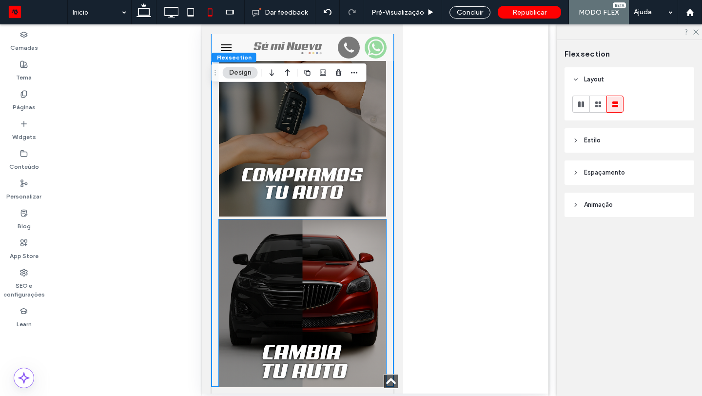
scroll to position [695, 0]
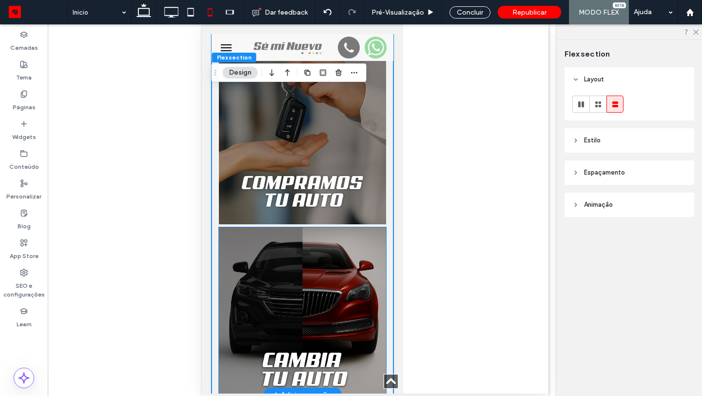
click at [293, 257] on img at bounding box center [301, 310] width 167 height 167
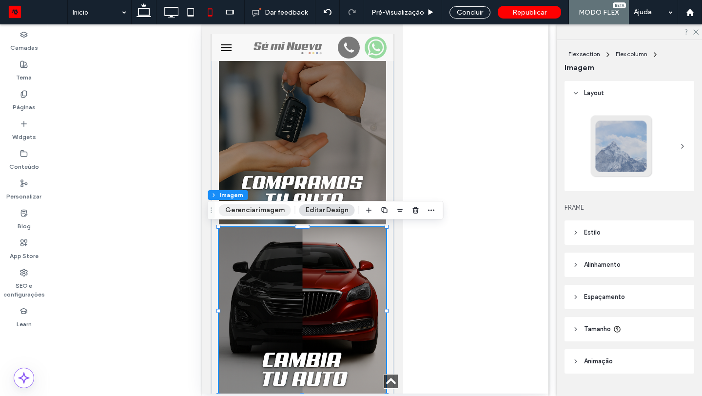
click at [267, 206] on button "Gerenciar imagem" at bounding box center [255, 210] width 72 height 12
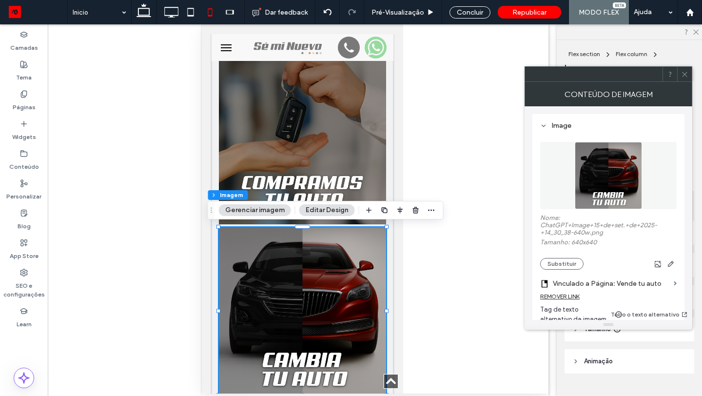
click at [686, 72] on use at bounding box center [684, 74] width 5 height 5
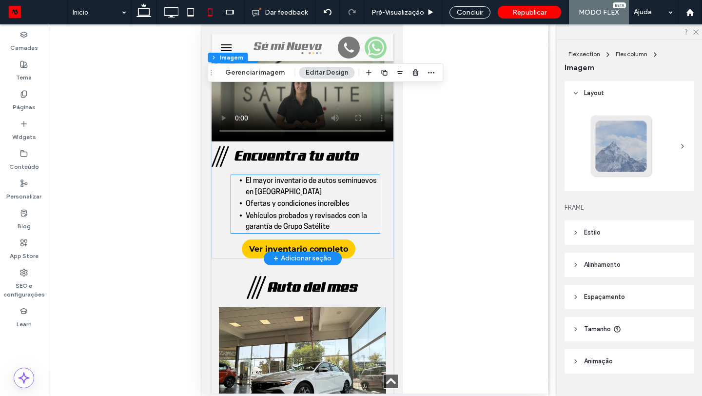
scroll to position [1052, 0]
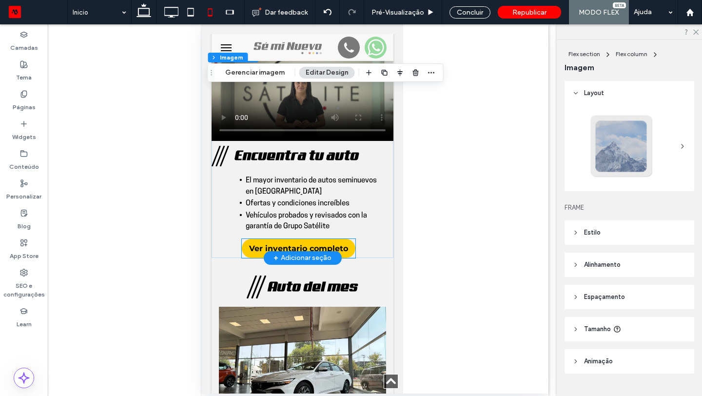
click at [340, 249] on span "Ver inventario completo" at bounding box center [297, 248] width 99 height 19
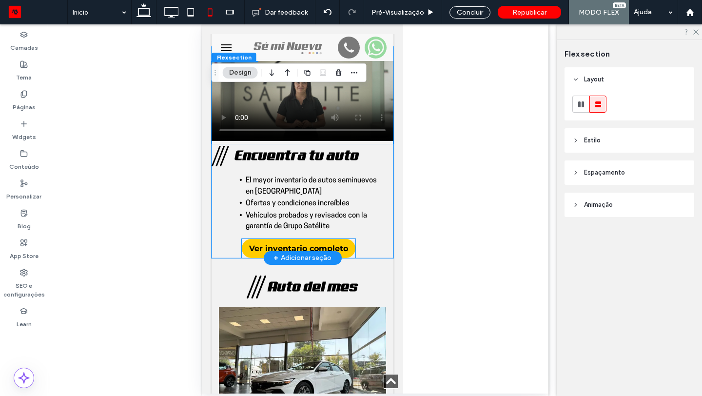
click at [340, 249] on span "Ver inventario completo" at bounding box center [297, 248] width 99 height 19
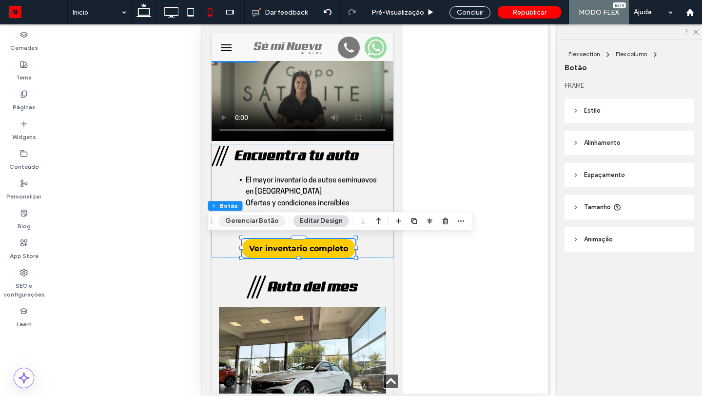
click at [263, 218] on button "Gerenciar Botão" at bounding box center [252, 221] width 66 height 12
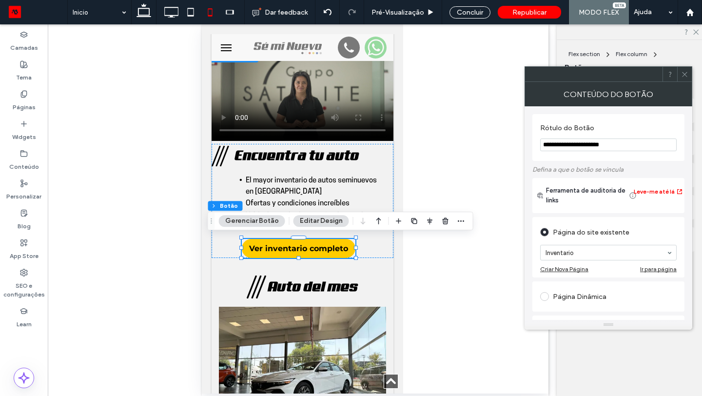
click at [625, 148] on input "**********" at bounding box center [608, 144] width 136 height 13
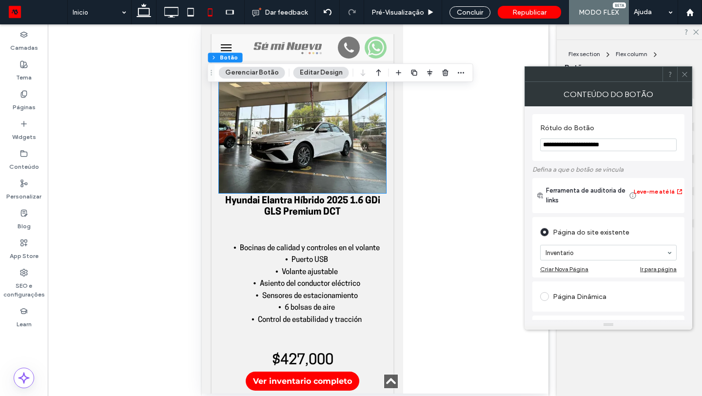
scroll to position [1344, 0]
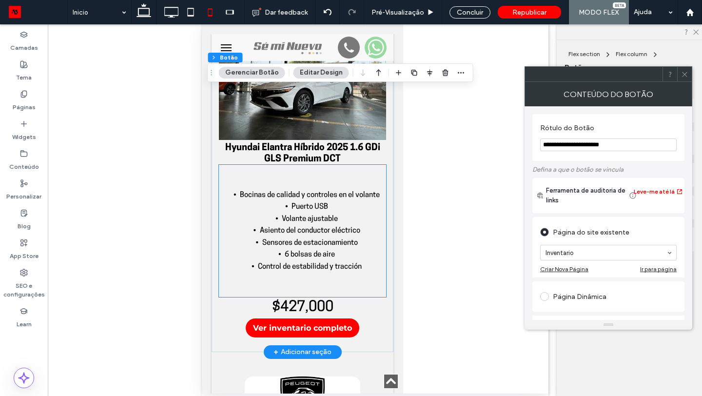
click at [312, 179] on div "Bocinas de calidad y controles en el volante Puerto USB Volante ajustable Asien…" at bounding box center [301, 231] width 167 height 133
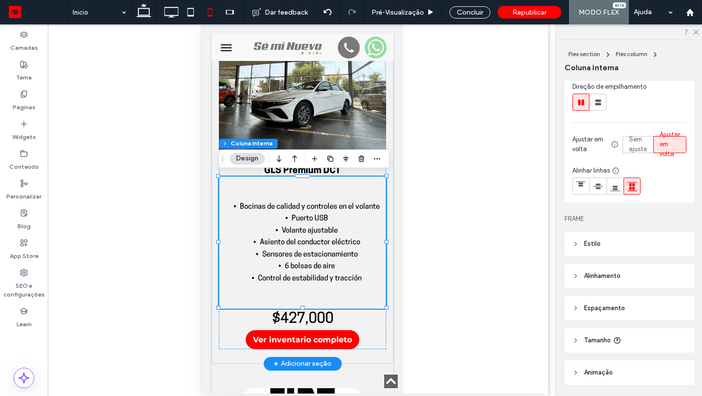
scroll to position [150, 0]
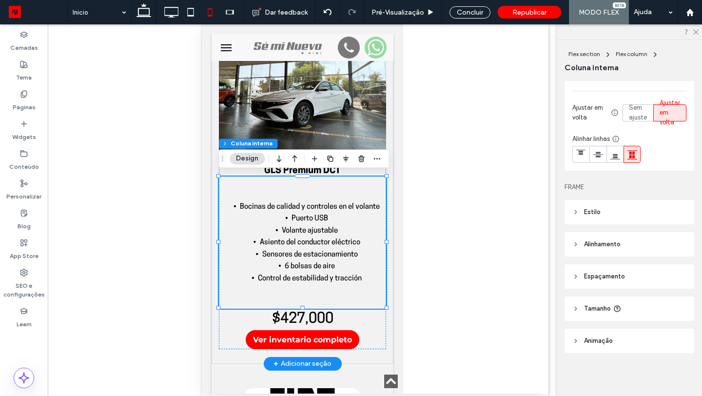
click at [605, 238] on header "Alinhamento" at bounding box center [629, 244] width 130 height 24
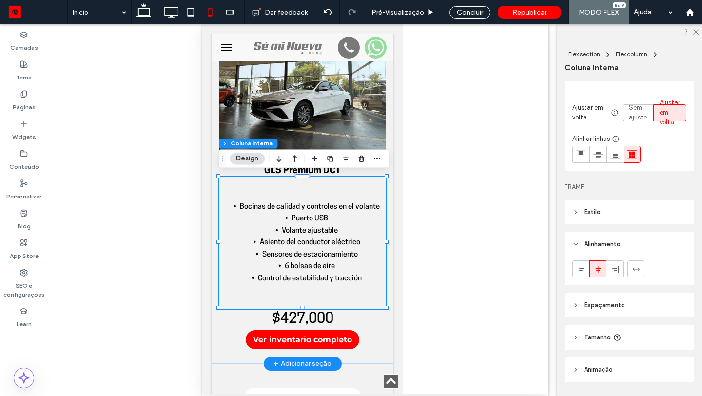
scroll to position [178, 0]
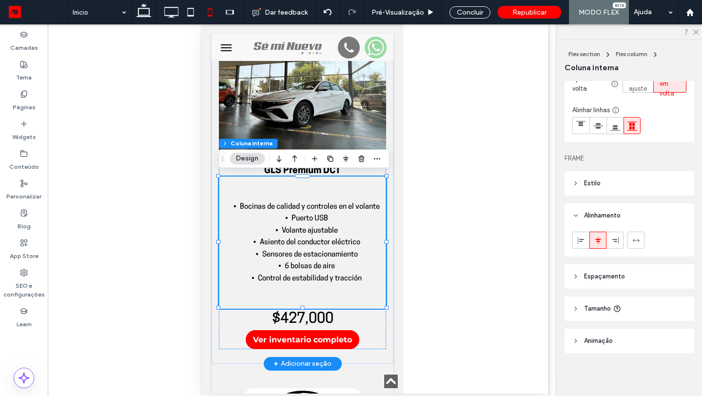
click at [594, 307] on span "Tamanho" at bounding box center [597, 309] width 27 height 10
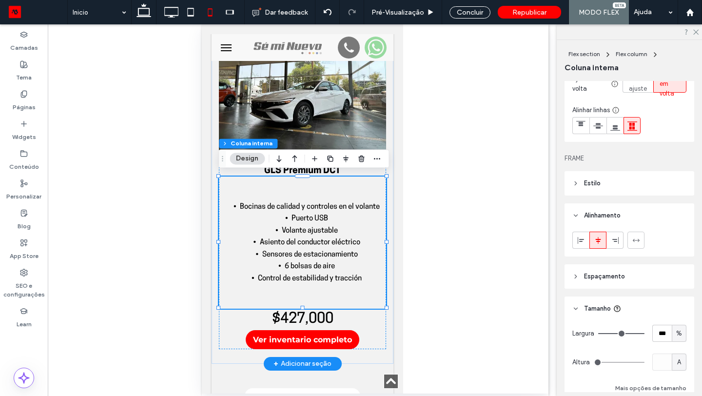
scroll to position [259, 0]
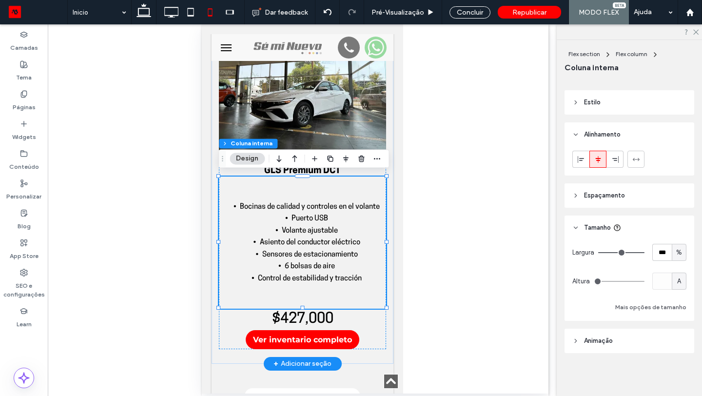
click at [679, 253] on span "%" at bounding box center [679, 253] width 6 height 10
click at [680, 336] on span "A" at bounding box center [679, 338] width 4 height 10
type input "*"
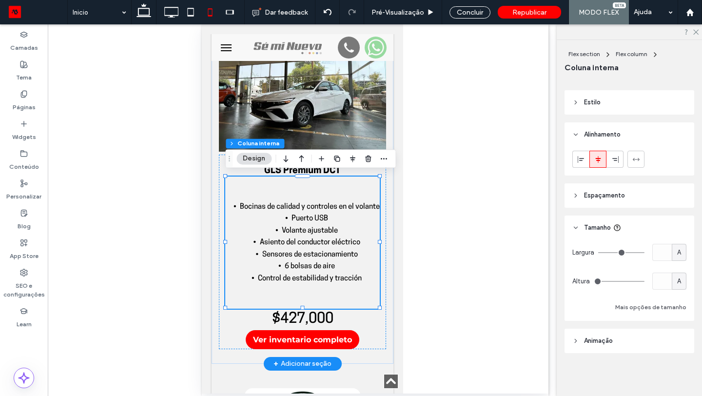
click at [612, 191] on span "Espaçamento" at bounding box center [604, 196] width 41 height 10
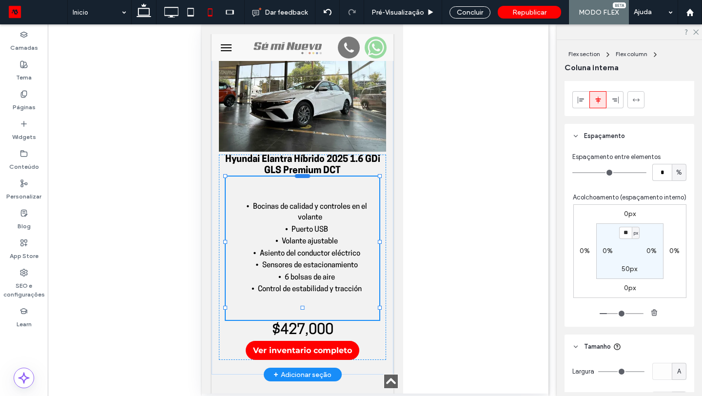
scroll to position [301, 0]
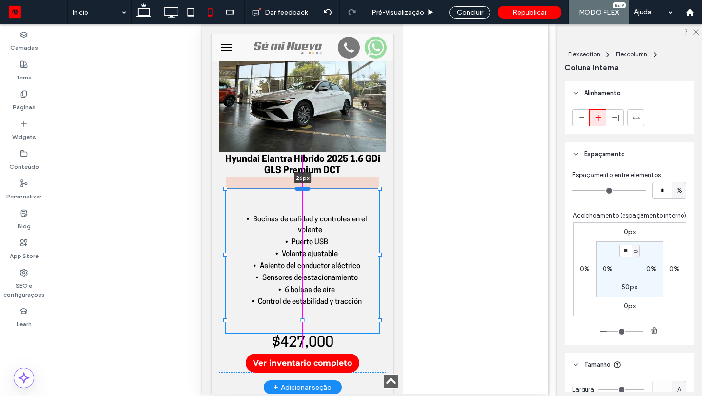
drag, startPoint x: 305, startPoint y: 174, endPoint x: 305, endPoint y: 185, distance: 11.2
click at [305, 186] on div at bounding box center [302, 188] width 16 height 4
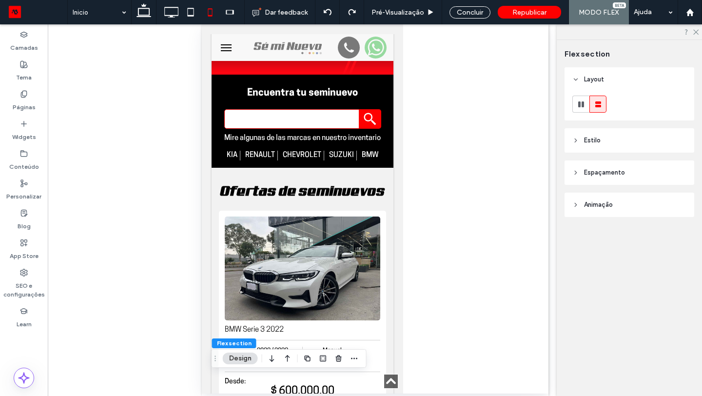
scroll to position [0, 0]
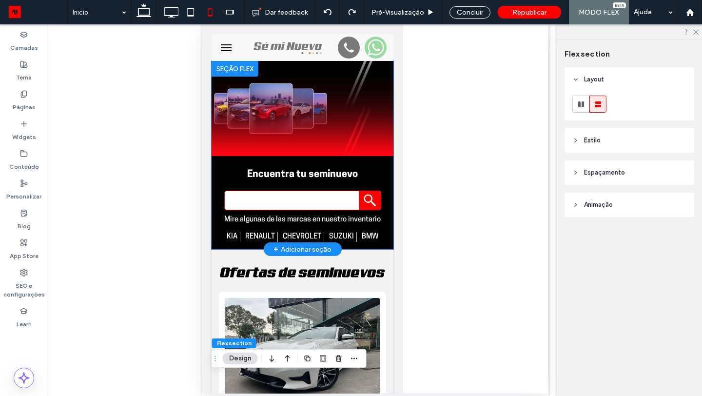
click at [326, 170] on h3 "Encuentra tu seminuevo" at bounding box center [302, 174] width 157 height 13
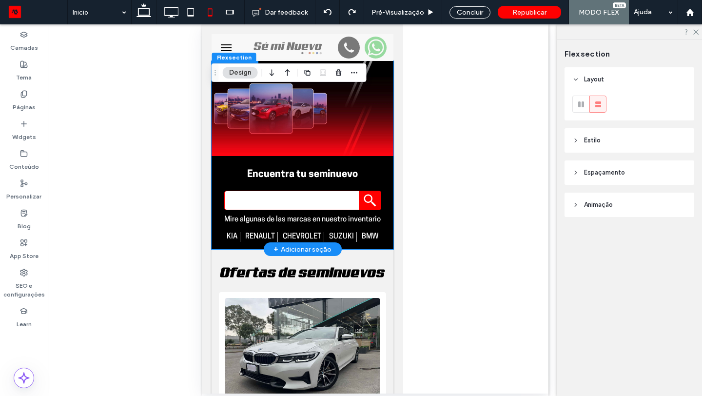
click at [326, 170] on h3 "Encuentra tu seminuevo" at bounding box center [302, 174] width 157 height 13
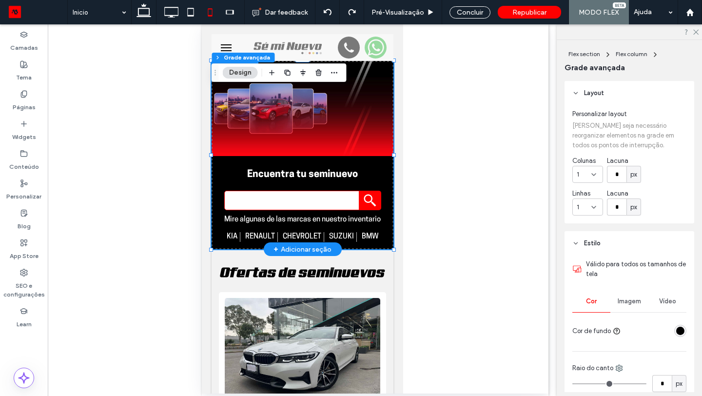
click at [314, 171] on h3 "Encuentra tu seminuevo" at bounding box center [302, 174] width 157 height 13
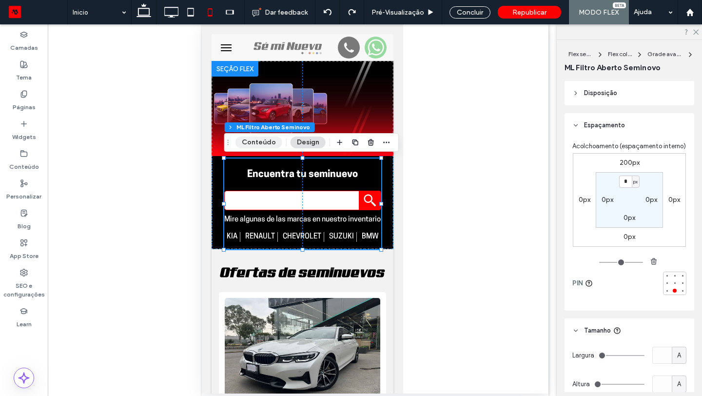
click at [265, 146] on button "Conteúdo" at bounding box center [258, 142] width 47 height 12
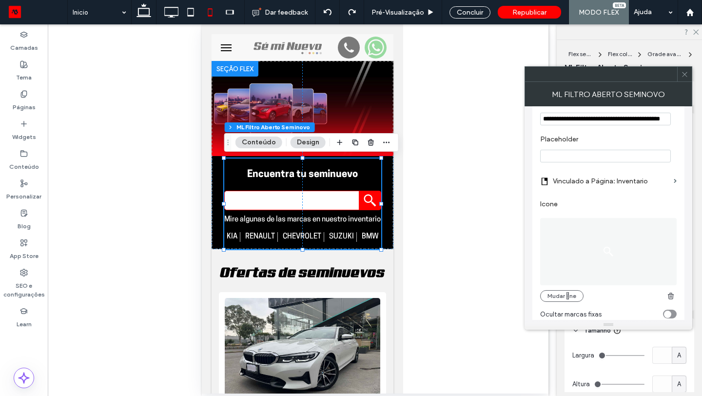
scroll to position [87, 0]
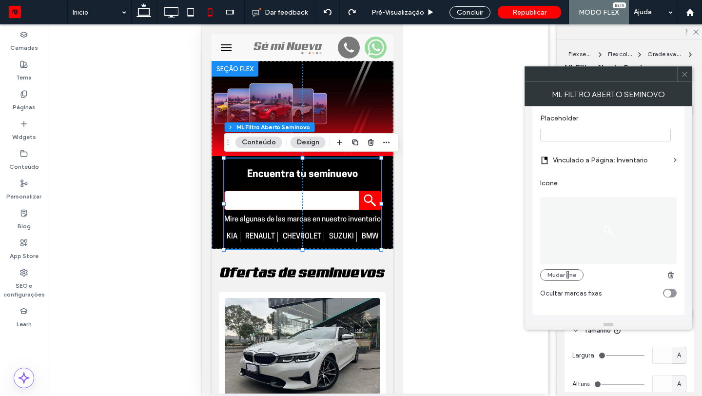
click at [685, 75] on use at bounding box center [684, 74] width 5 height 5
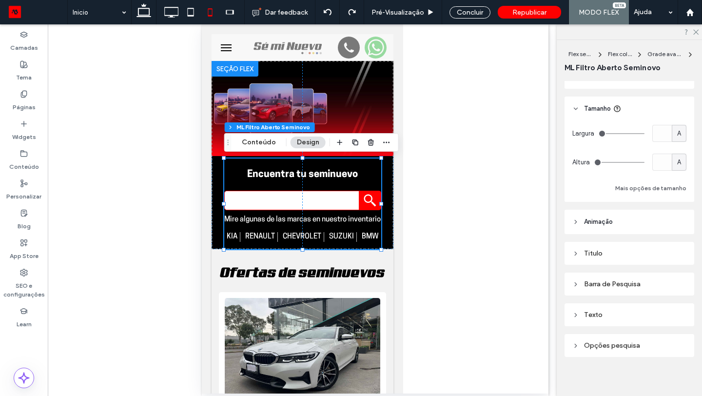
scroll to position [230, 0]
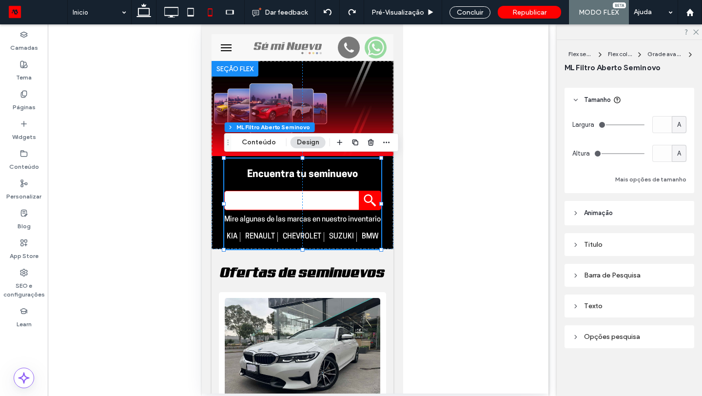
click at [607, 247] on div "Titulo" at bounding box center [629, 244] width 114 height 8
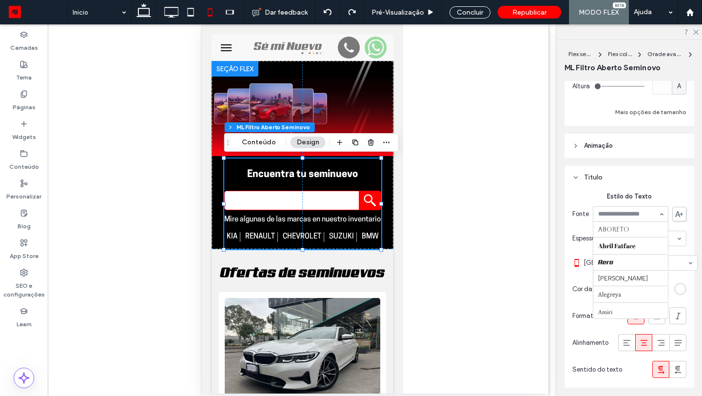
scroll to position [195, 0]
type input "**"
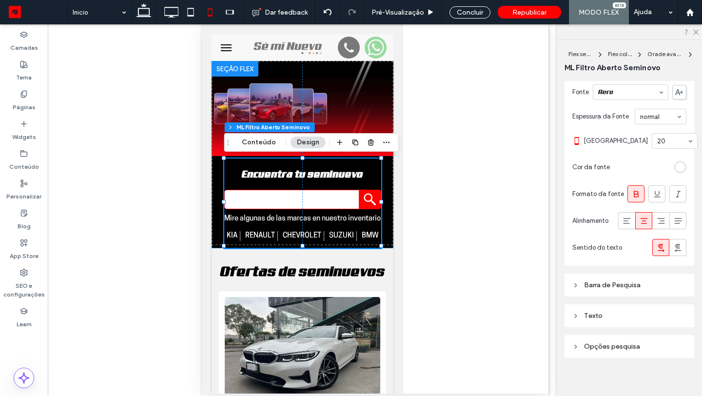
scroll to position [433, 0]
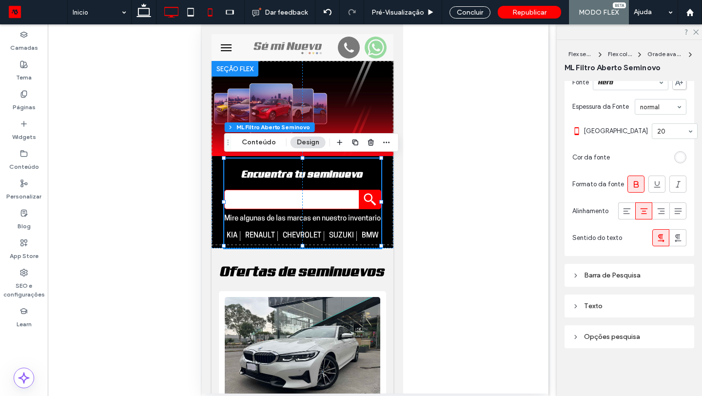
click at [171, 14] on icon at bounding box center [170, 11] width 19 height 19
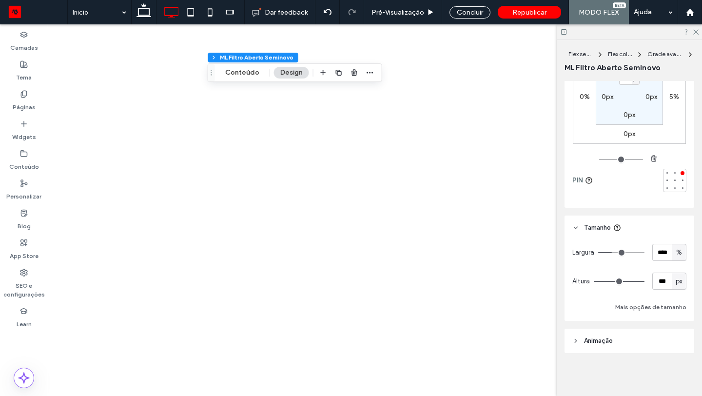
type input "**"
type input "****"
type input "***"
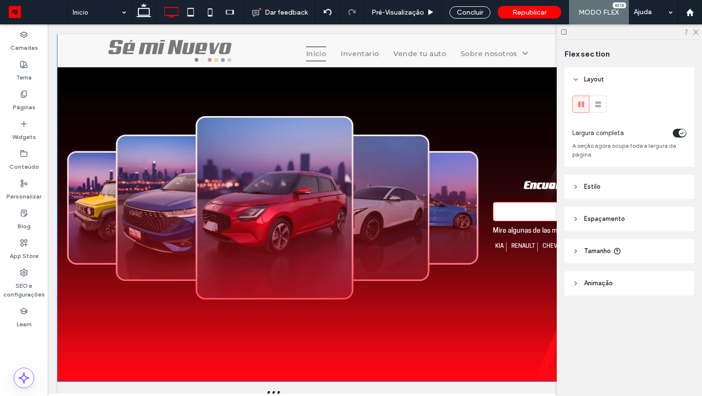
scroll to position [0, 10]
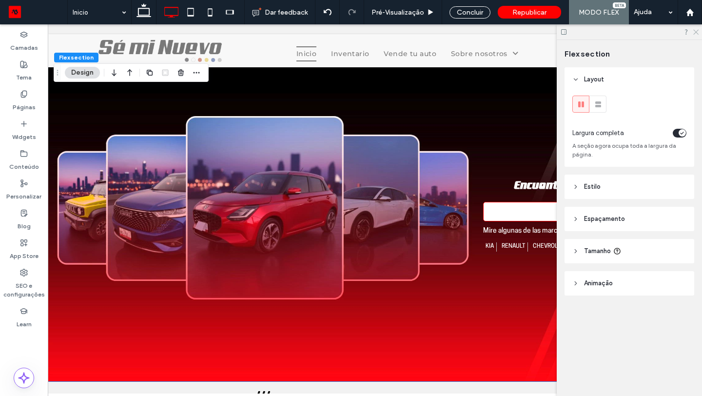
click at [693, 34] on icon at bounding box center [695, 31] width 6 height 6
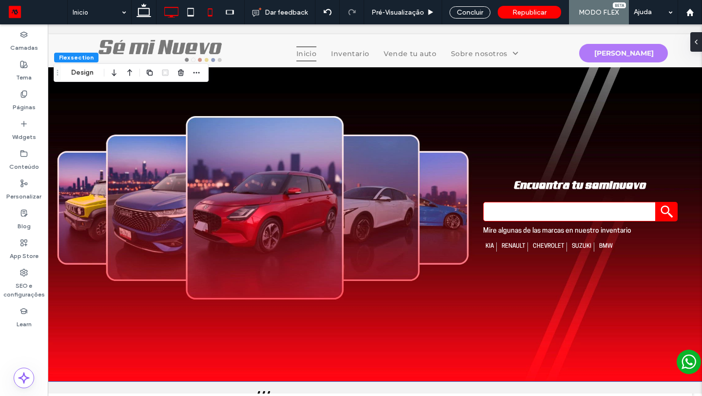
click at [215, 12] on icon at bounding box center [209, 11] width 19 height 19
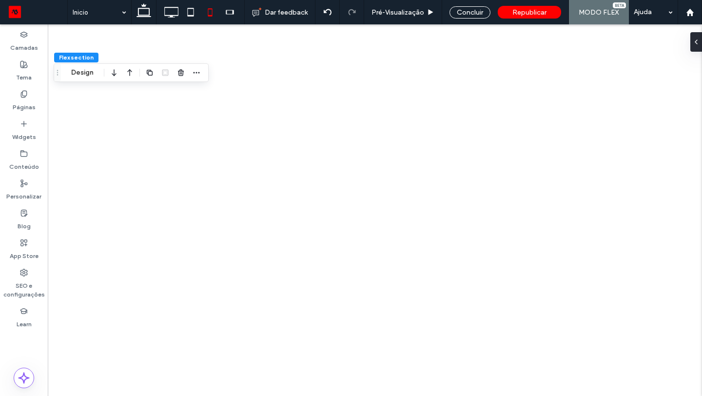
scroll to position [0, 0]
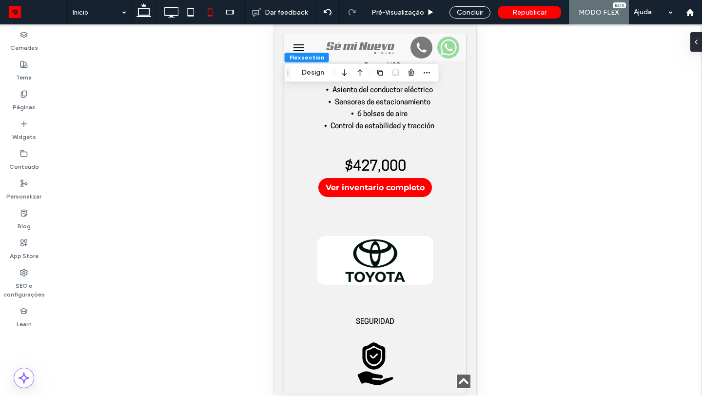
scroll to position [1466, 0]
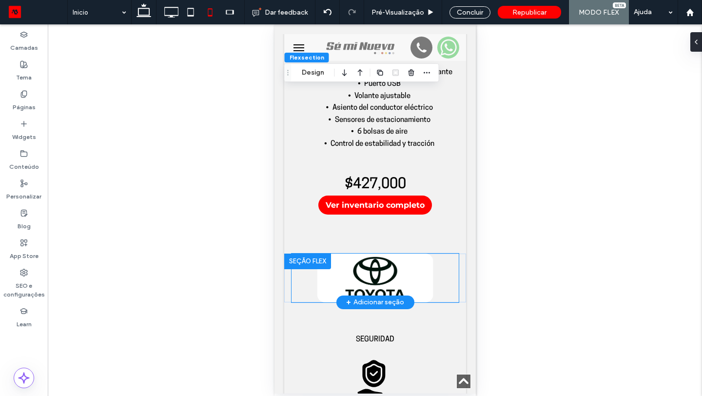
click at [445, 265] on div at bounding box center [374, 277] width 167 height 49
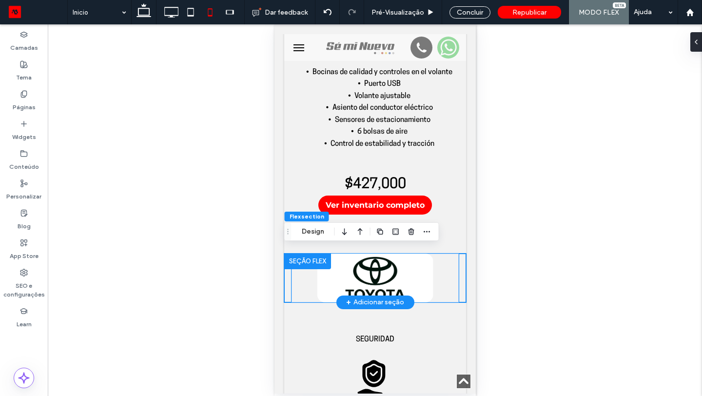
click at [450, 270] on div at bounding box center [374, 277] width 167 height 49
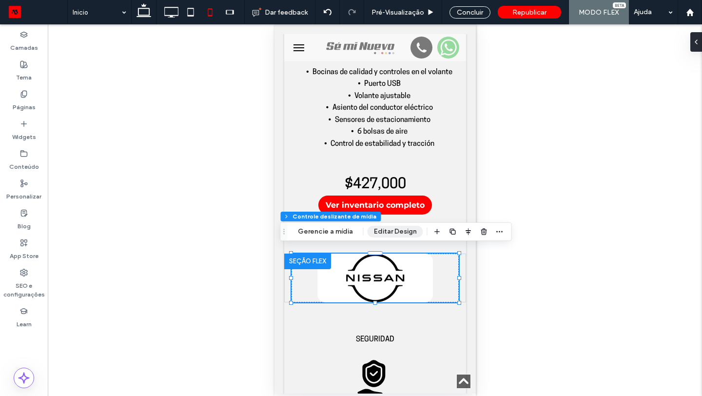
click at [393, 235] on button "Editar Design" at bounding box center [395, 232] width 56 height 12
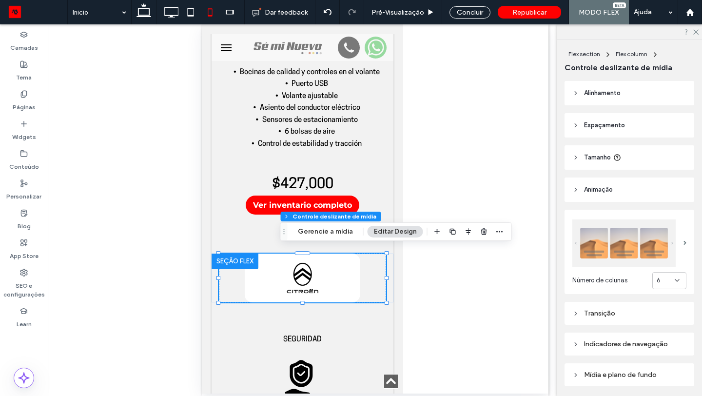
click at [595, 158] on span "Tamanho" at bounding box center [597, 157] width 27 height 10
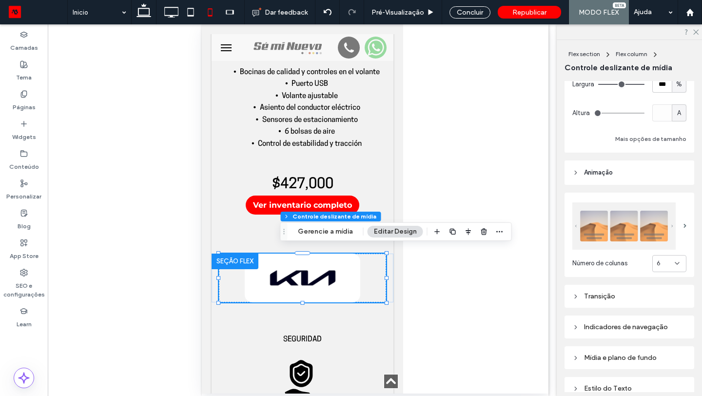
scroll to position [0, 0]
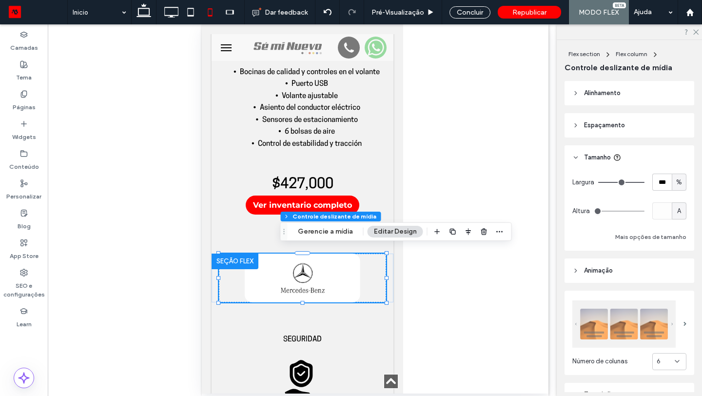
click at [600, 125] on span "Espaçamento" at bounding box center [604, 125] width 41 height 10
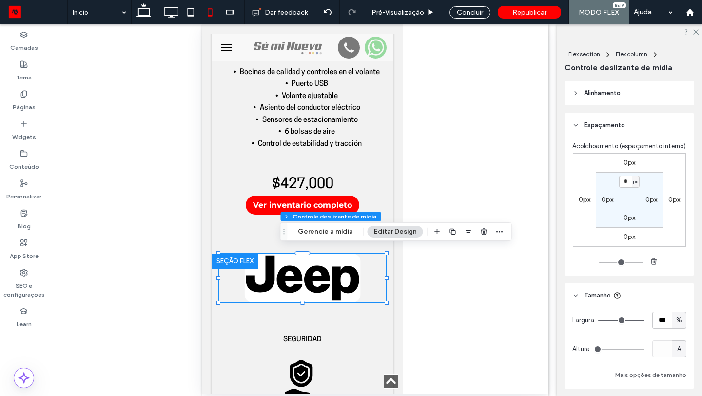
scroll to position [37, 0]
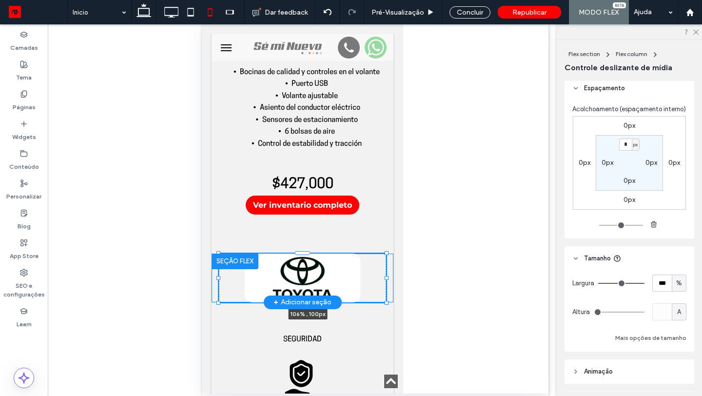
click at [392, 271] on div "a a a a 106% , 100px" at bounding box center [302, 277] width 182 height 49
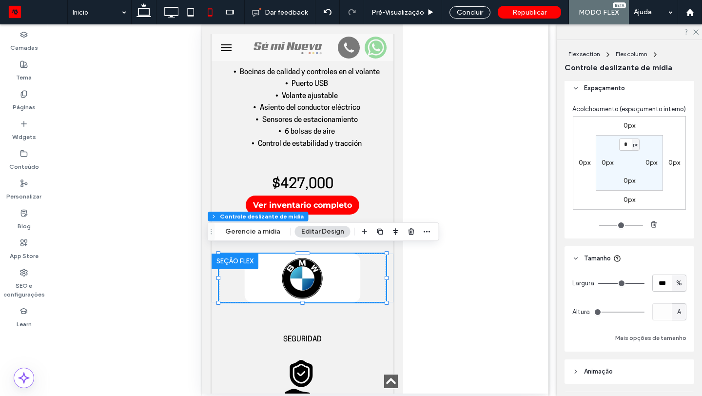
click at [677, 311] on span "A" at bounding box center [679, 312] width 4 height 10
click at [679, 245] on div "px % vh vw A" at bounding box center [679, 260] width 14 height 85
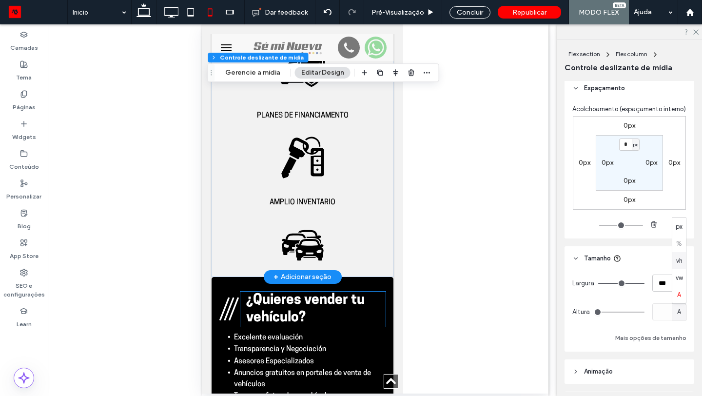
scroll to position [1871, 0]
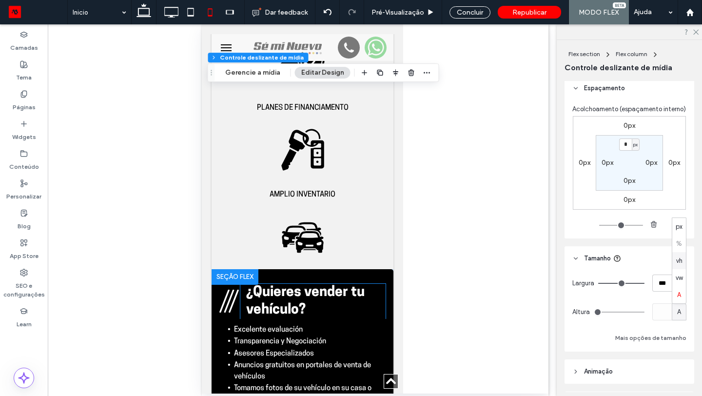
click at [332, 294] on h2 "¿Quieres vender tu vehículo?" at bounding box center [315, 301] width 139 height 35
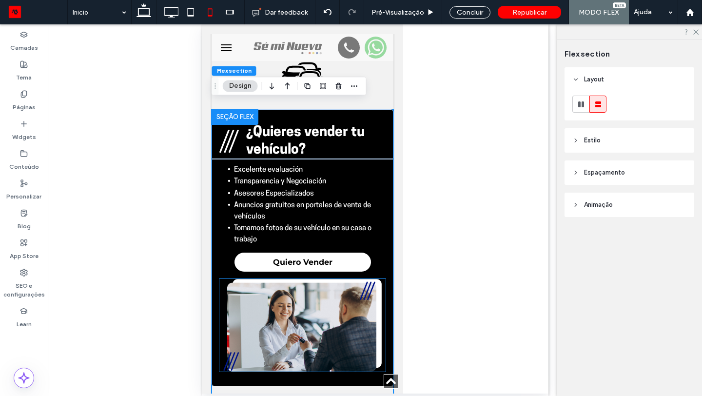
scroll to position [2032, 0]
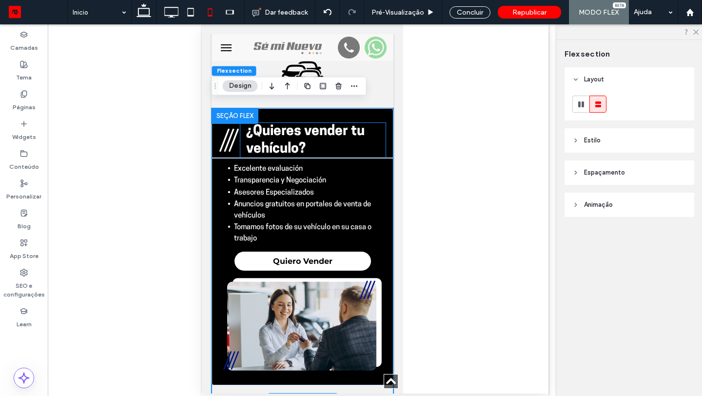
click at [337, 136] on h2 "¿Quieres vender tu vehículo?" at bounding box center [315, 140] width 139 height 35
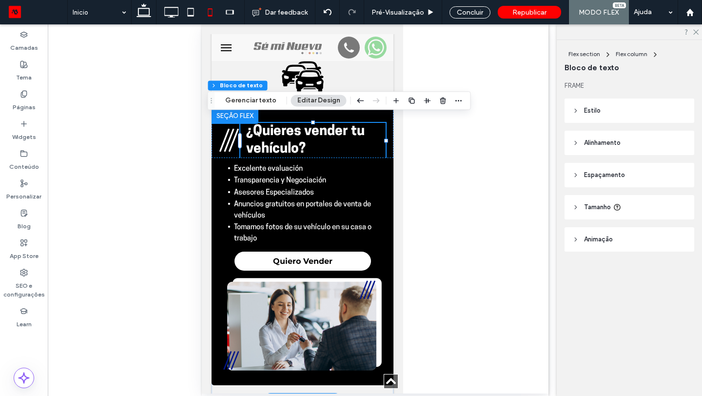
click at [337, 136] on h2 "¿Quieres vender tu vehículo?" at bounding box center [315, 140] width 139 height 35
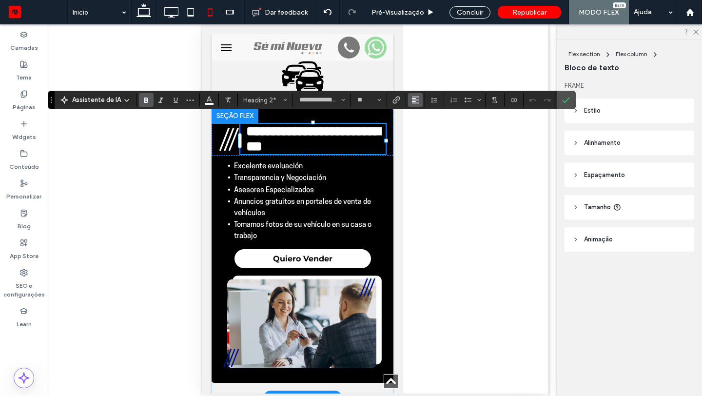
click at [419, 104] on button "Alinhamento" at bounding box center [415, 100] width 15 height 14
click at [420, 124] on label "ui.textEditor.alignment.center" at bounding box center [425, 130] width 34 height 14
click at [569, 99] on label "Confirmar" at bounding box center [565, 100] width 15 height 18
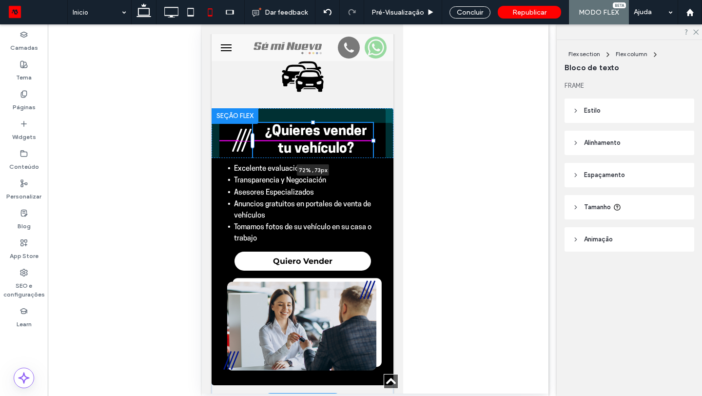
drag, startPoint x: 386, startPoint y: 134, endPoint x: 374, endPoint y: 134, distance: 12.7
click at [374, 138] on div at bounding box center [373, 140] width 4 height 4
type input "**"
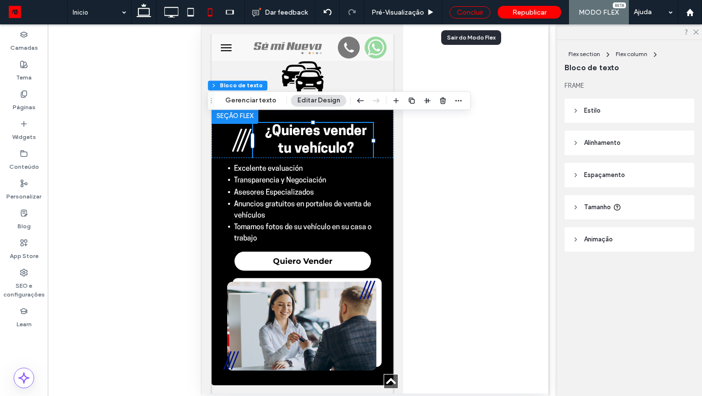
click at [467, 12] on div "Concluir" at bounding box center [469, 12] width 41 height 12
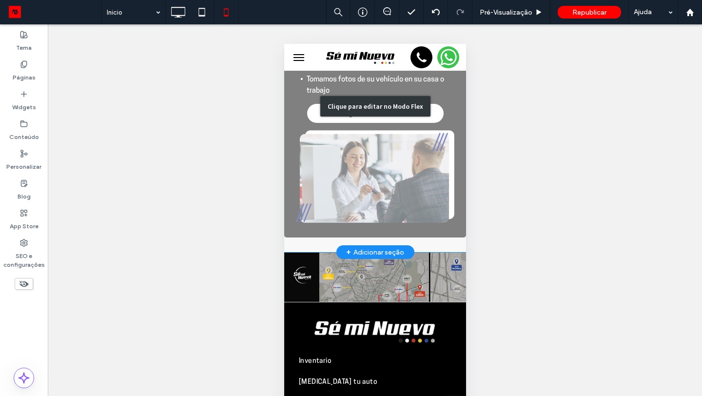
scroll to position [2190, 0]
click at [425, 232] on div "Clique para editar no Modo Flex" at bounding box center [375, 106] width 182 height 292
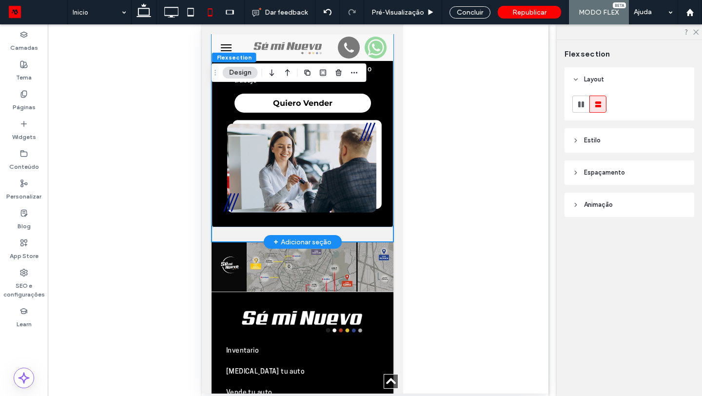
scroll to position [2189, 0]
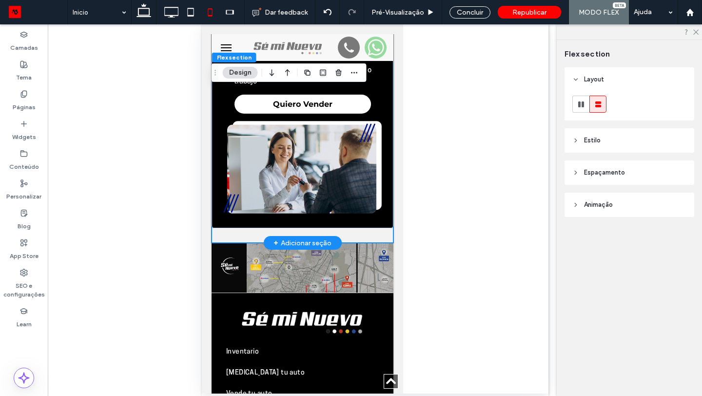
click at [372, 230] on div "¿Quieres vender tu vehículo? Excelente evaluación Transparencia y Negociación A…" at bounding box center [302, 97] width 182 height 292
click at [592, 143] on span "Estilo" at bounding box center [592, 140] width 17 height 10
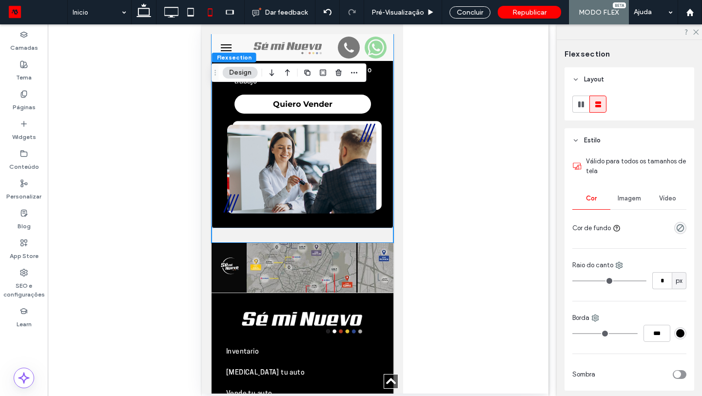
click at [674, 227] on div at bounding box center [680, 228] width 12 height 12
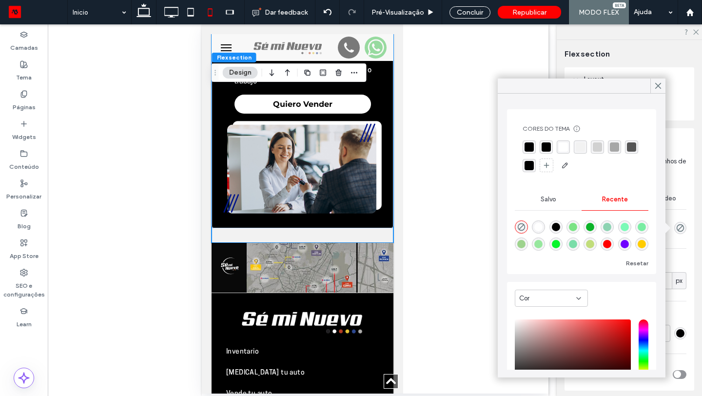
click at [531, 147] on div "rgba(0, 0, 0, 1)" at bounding box center [528, 146] width 9 height 9
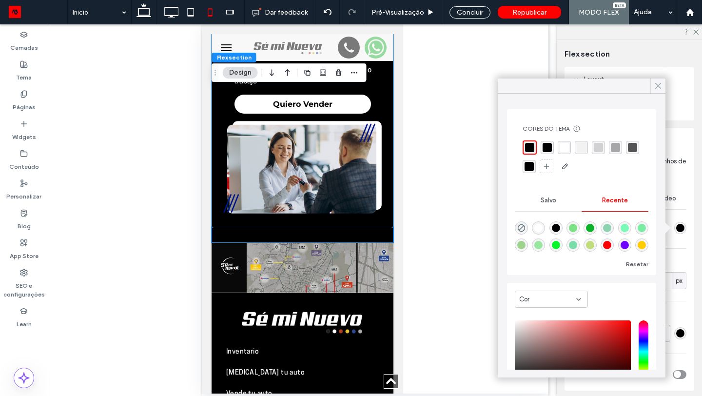
click at [657, 87] on icon at bounding box center [657, 85] width 9 height 9
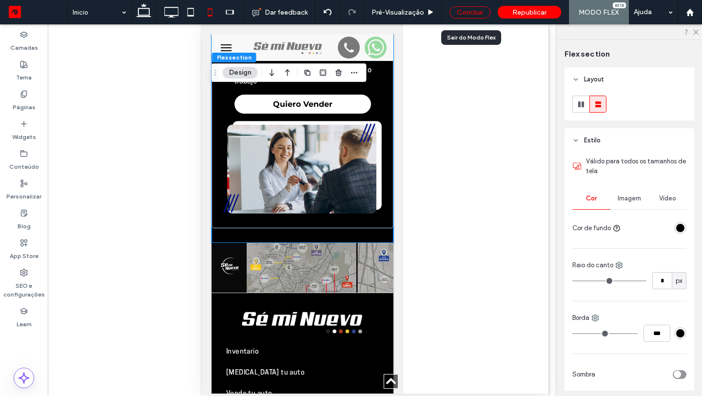
click at [466, 10] on div "Concluir" at bounding box center [469, 12] width 41 height 12
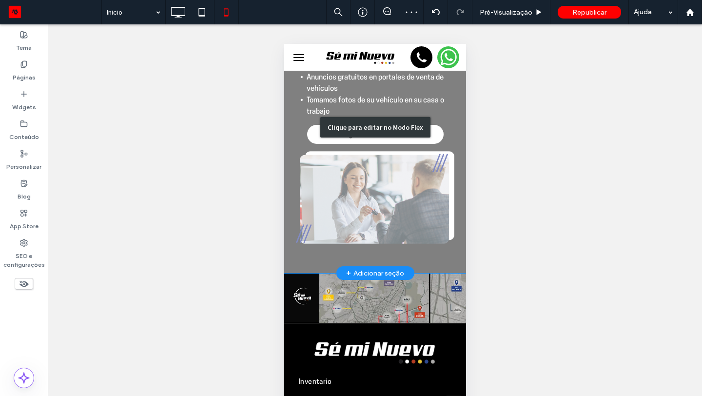
click at [445, 247] on div "Clique para editar no Modo Flex" at bounding box center [375, 127] width 182 height 292
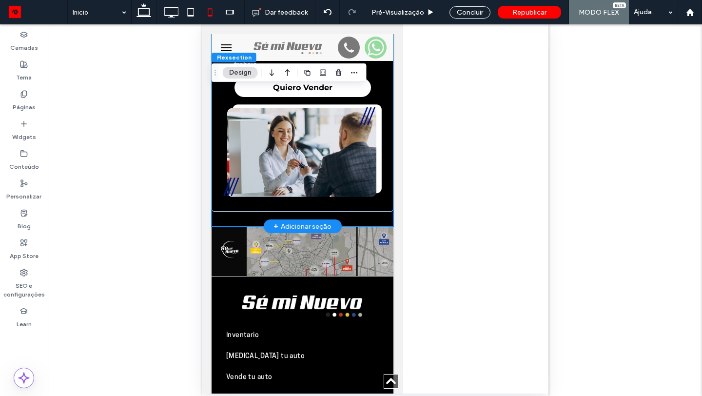
scroll to position [2220, 0]
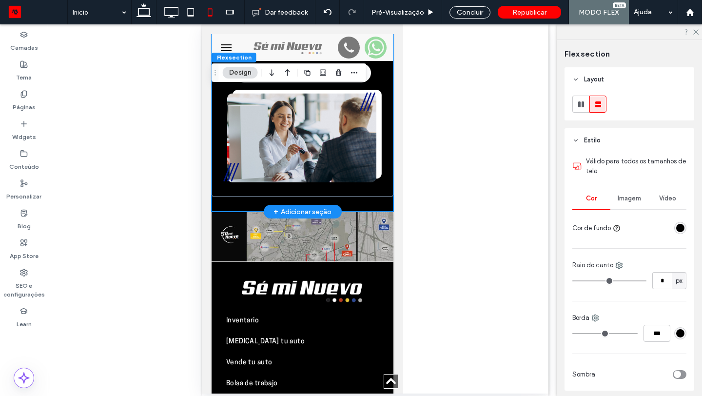
click at [386, 196] on div "¿Quieres vender tu vehículo? Excelente evaluación Transparencia y Negociación A…" at bounding box center [302, 66] width 182 height 292
click at [596, 140] on span "Estilo" at bounding box center [592, 140] width 17 height 10
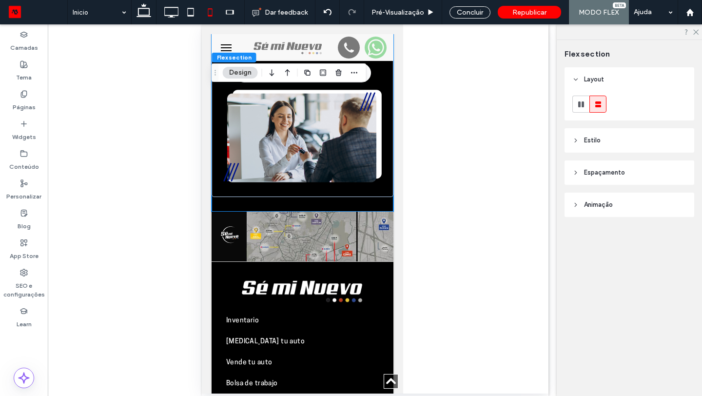
click at [616, 169] on span "Espaçamento" at bounding box center [604, 173] width 41 height 10
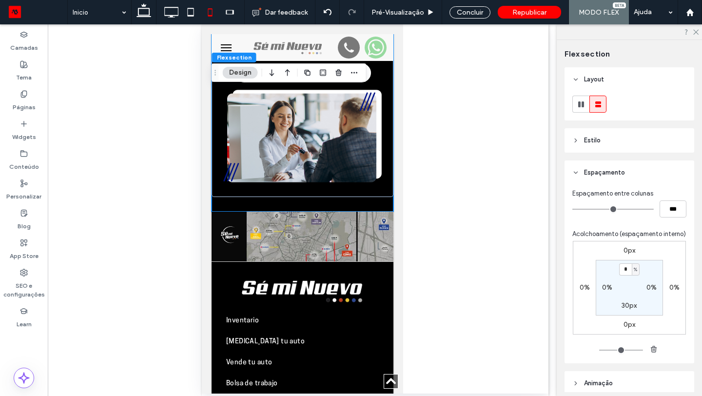
click at [627, 303] on label "30px" at bounding box center [628, 305] width 15 height 8
type input "**"
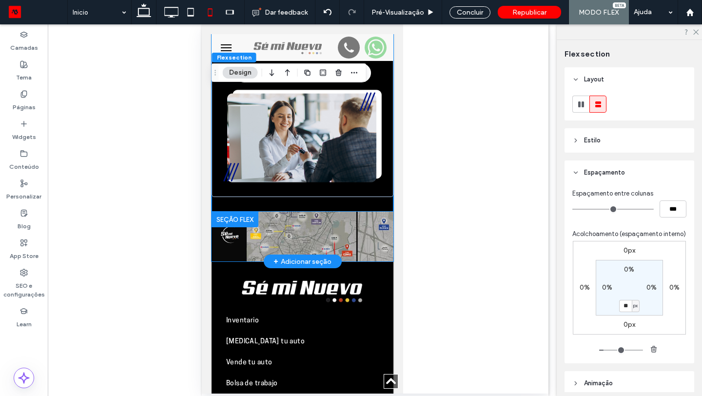
click at [367, 211] on img at bounding box center [302, 236] width 182 height 50
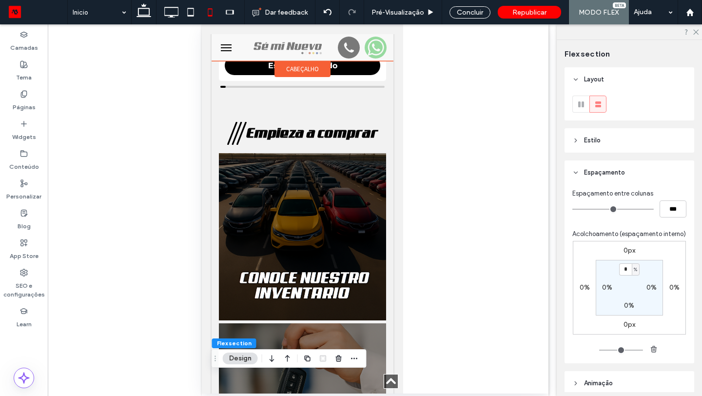
scroll to position [0, 0]
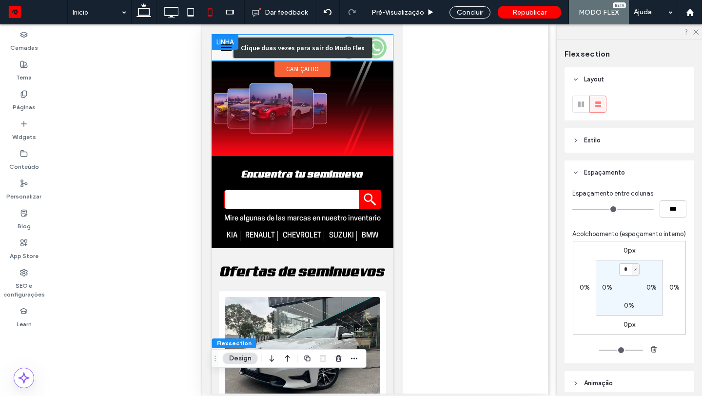
click at [222, 46] on div "Clique duas vezes para sair do Modo Flex" at bounding box center [302, 47] width 182 height 27
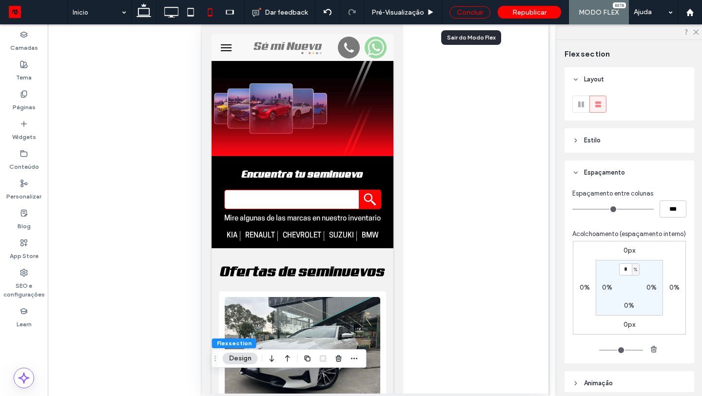
click at [458, 9] on div "Concluir" at bounding box center [469, 12] width 41 height 12
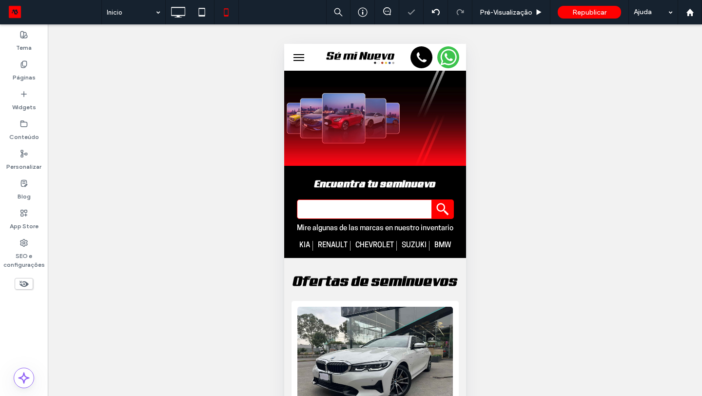
click at [302, 57] on span "menu" at bounding box center [298, 57] width 11 height 1
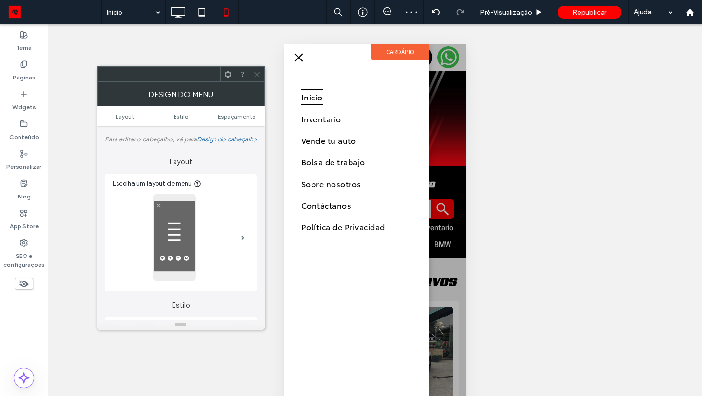
click at [257, 72] on icon at bounding box center [256, 74] width 7 height 7
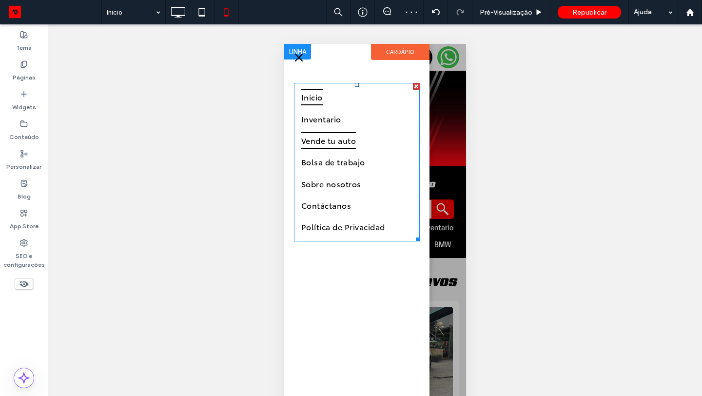
click at [386, 136] on link "Vende tu auto" at bounding box center [356, 140] width 111 height 21
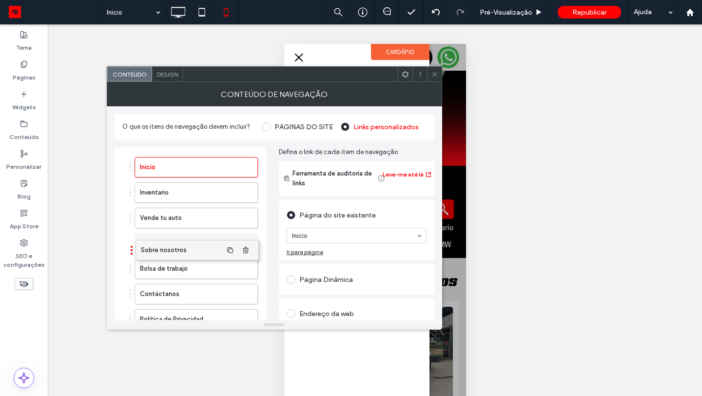
drag, startPoint x: 195, startPoint y: 264, endPoint x: 196, endPoint y: 244, distance: 20.0
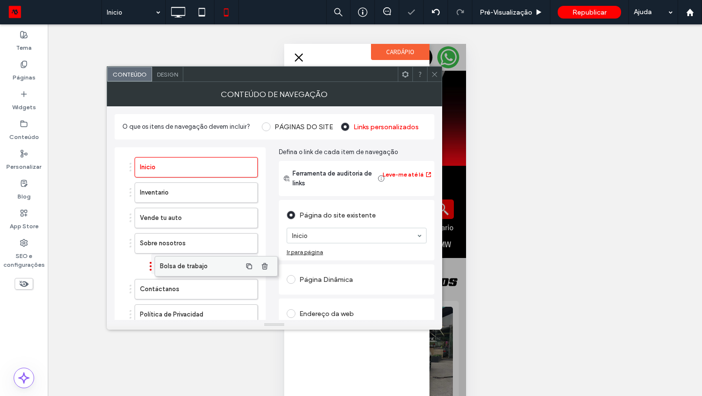
drag, startPoint x: 180, startPoint y: 267, endPoint x: 201, endPoint y: 264, distance: 20.6
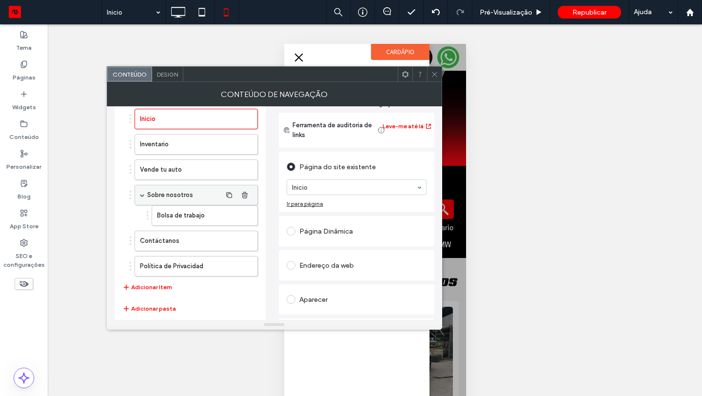
scroll to position [65, 0]
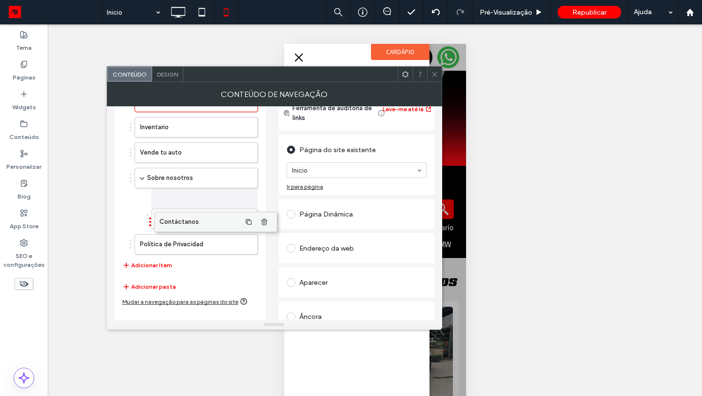
drag, startPoint x: 180, startPoint y: 225, endPoint x: 199, endPoint y: 224, distance: 18.5
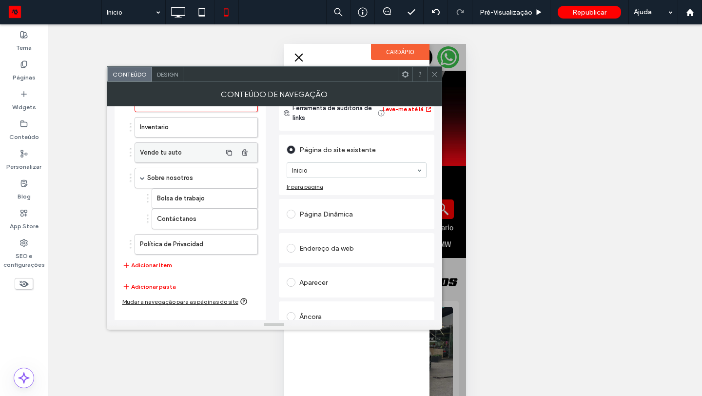
scroll to position [0, 0]
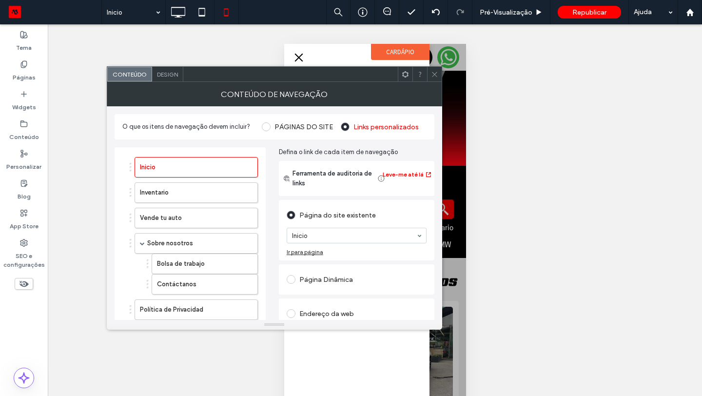
click at [431, 73] on icon at bounding box center [434, 74] width 7 height 7
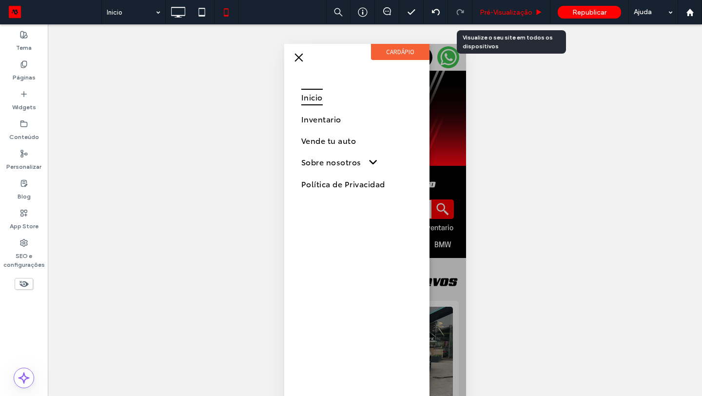
click at [504, 14] on span "Pré-Visualizaçāo" at bounding box center [505, 12] width 53 height 8
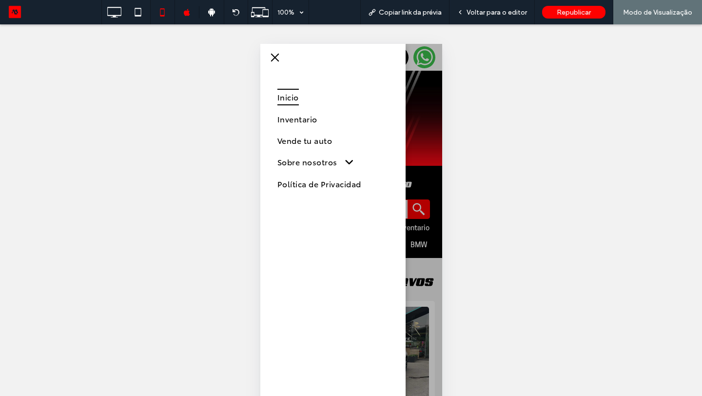
click at [278, 55] on button "menu" at bounding box center [274, 57] width 19 height 19
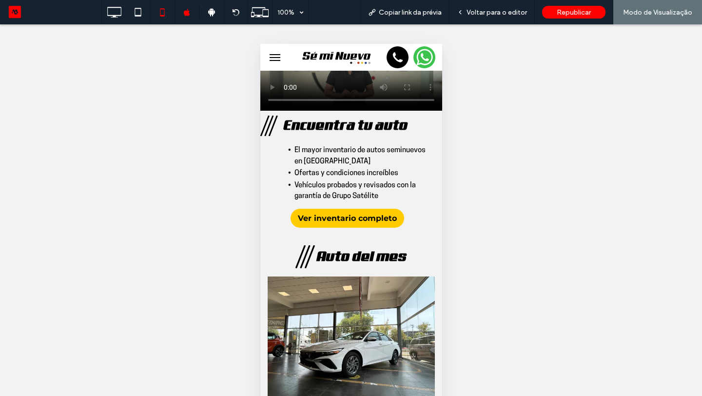
scroll to position [1090, 0]
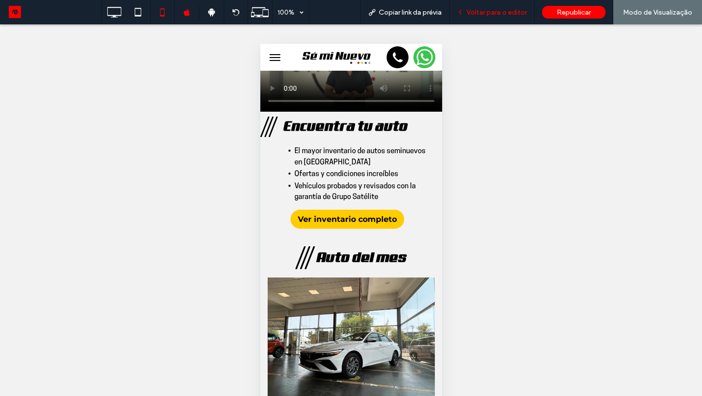
click at [486, 8] on span "Voltar para o editor" at bounding box center [496, 12] width 60 height 8
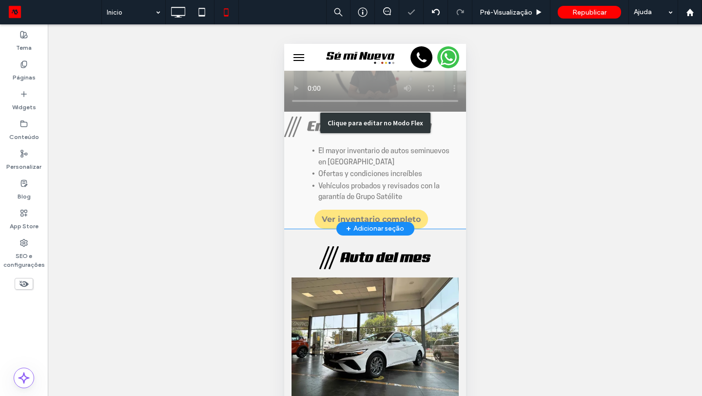
click at [429, 112] on div "Clique para editar no Modo Flex" at bounding box center [375, 123] width 182 height 211
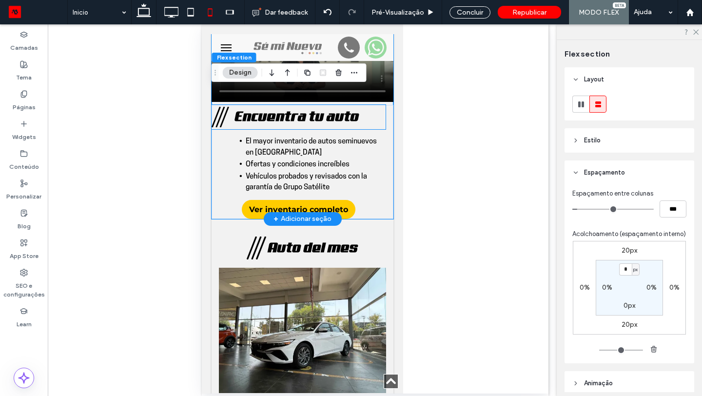
click at [365, 116] on h2 "Encuentra tu auto" at bounding box center [309, 117] width 151 height 19
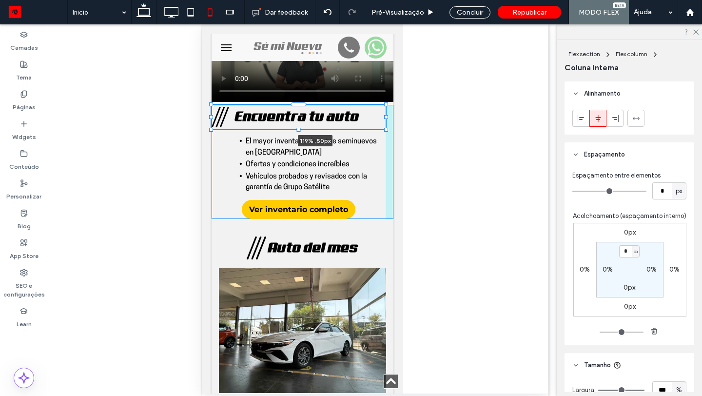
scroll to position [260, 0]
drag, startPoint x: 386, startPoint y: 113, endPoint x: 402, endPoint y: 113, distance: 16.6
click at [402, 113] on html "Click To Paste Click To Paste Click To Paste Click To Paste Click To Paste Clic…" at bounding box center [301, 279] width 201 height 2691
type input "**"
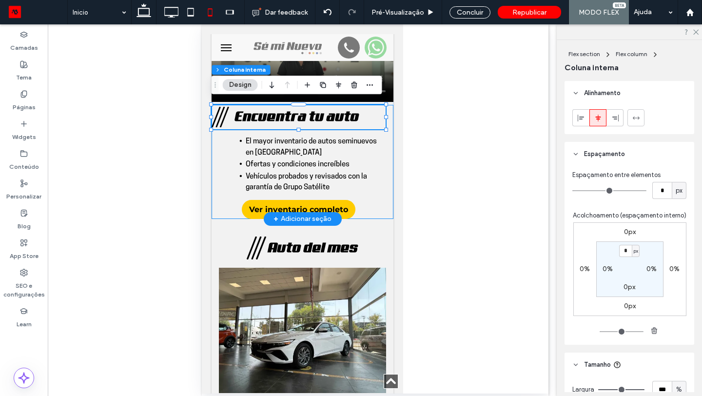
click at [387, 140] on div "Encuentra tu auto 119% , 50px El mayor inventario de autos seminuevos ​​en Méxi…" at bounding box center [302, 162] width 182 height 114
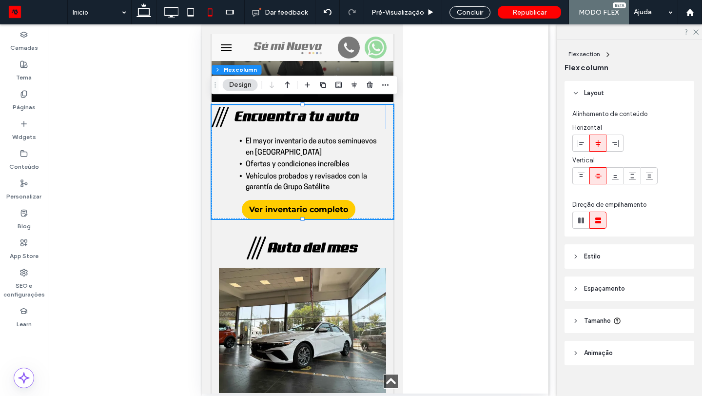
click at [618, 296] on header "Espaçamento" at bounding box center [629, 288] width 130 height 24
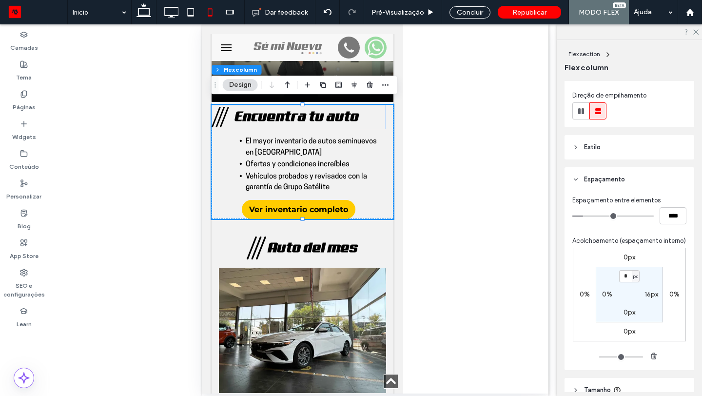
scroll to position [112, 0]
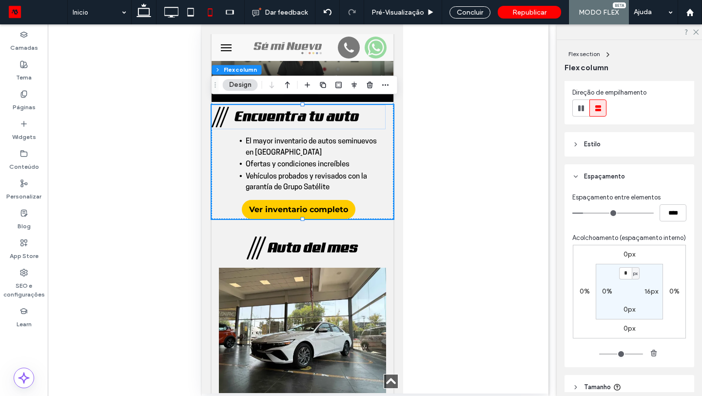
click at [649, 292] on label "16px" at bounding box center [651, 291] width 14 height 8
type input "**"
type input "*"
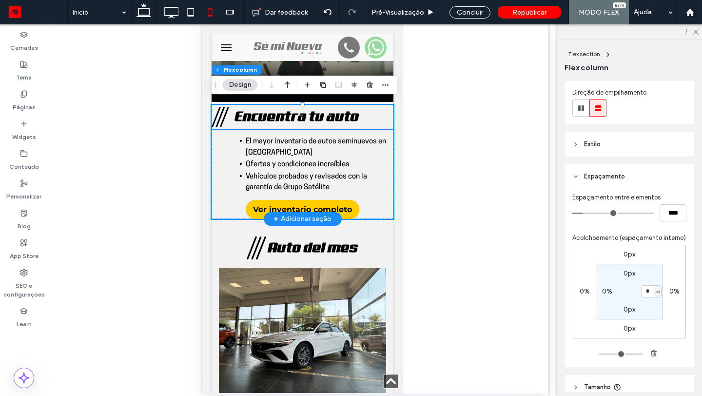
click at [355, 110] on span "Encuentra tu auto" at bounding box center [296, 115] width 124 height 15
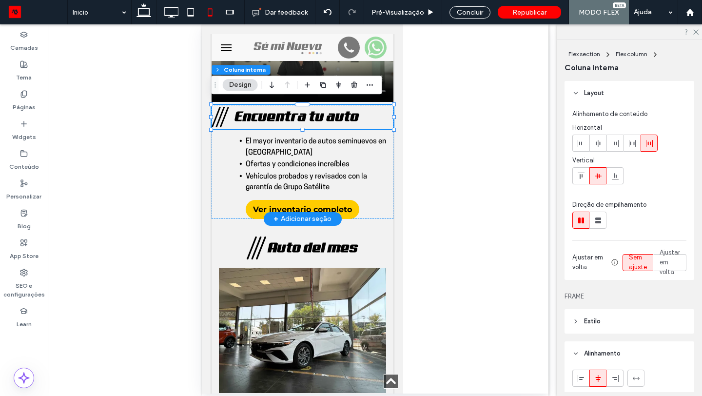
click at [348, 110] on span "Encuentra tu auto" at bounding box center [296, 115] width 124 height 15
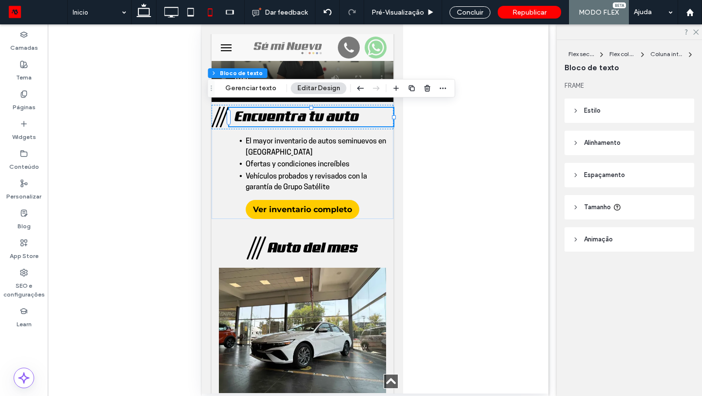
click at [596, 173] on span "Espaçamento" at bounding box center [604, 175] width 41 height 10
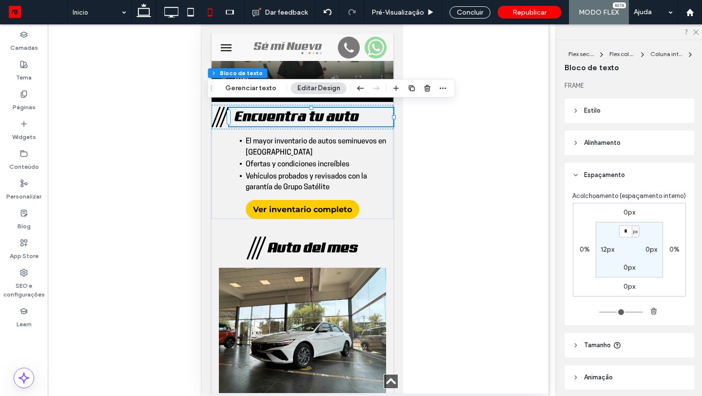
click at [607, 179] on span "Espaçamento" at bounding box center [604, 175] width 41 height 10
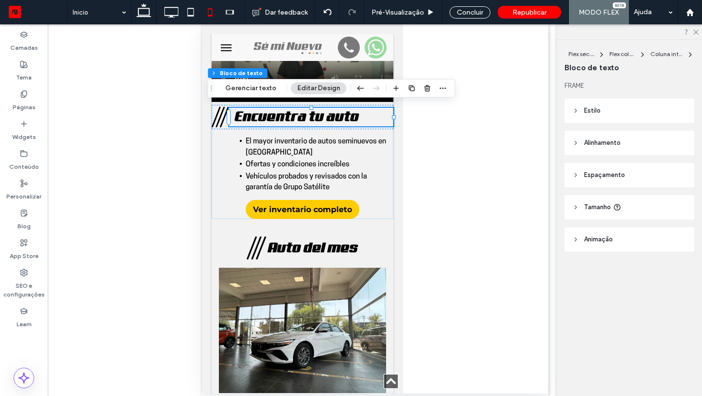
click at [601, 203] on span "Tamanho" at bounding box center [597, 207] width 27 height 10
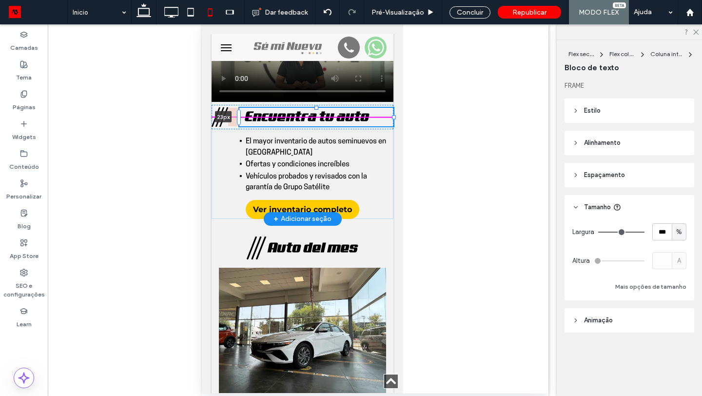
drag, startPoint x: 229, startPoint y: 113, endPoint x: 240, endPoint y: 112, distance: 11.2
click at [240, 112] on div "Encuentra tu auto 23px El mayor inventario de autos seminuevos ​​en México Ofer…" at bounding box center [302, 113] width 182 height 211
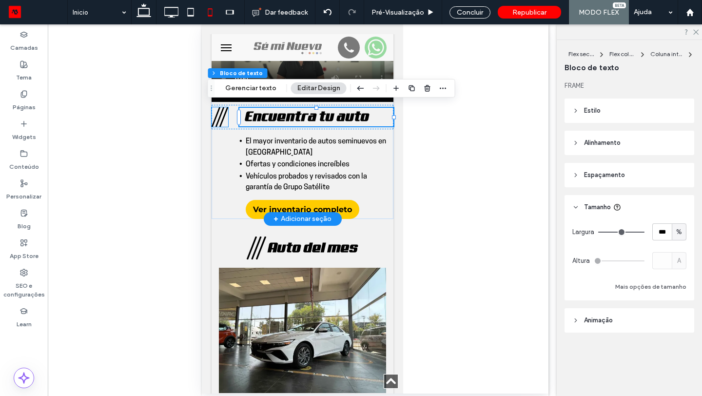
click at [215, 114] on icon at bounding box center [219, 116] width 17 height 19
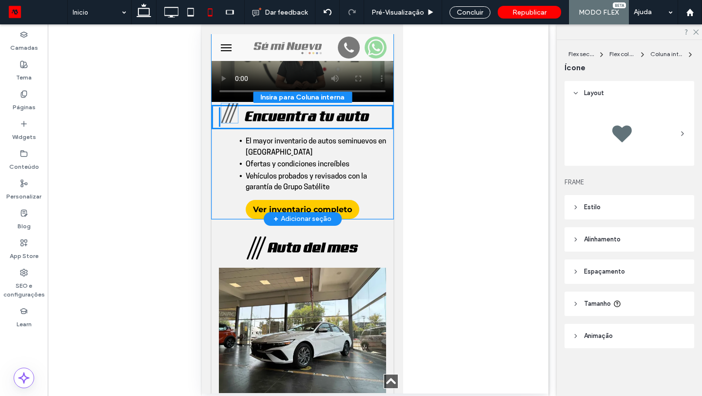
drag, startPoint x: 218, startPoint y: 114, endPoint x: 229, endPoint y: 114, distance: 10.2
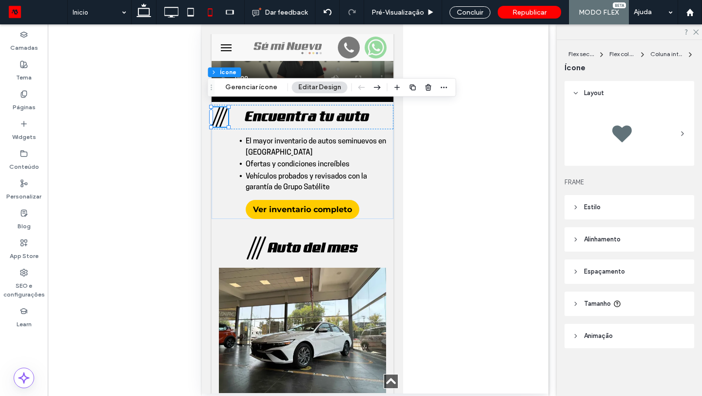
click at [601, 268] on span "Espaçamento" at bounding box center [604, 272] width 41 height 10
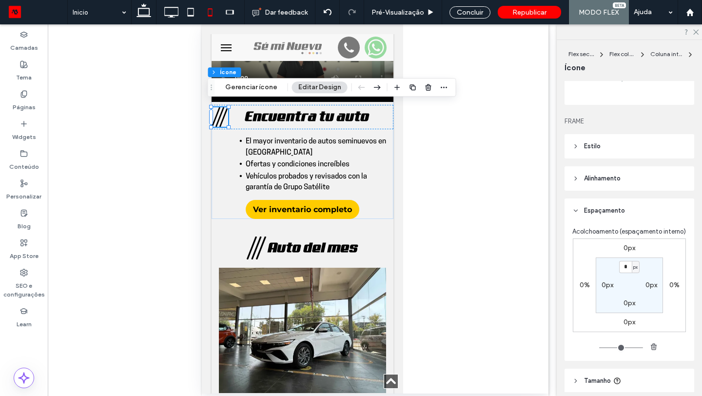
scroll to position [63, 0]
click at [588, 284] on label "0%" at bounding box center [584, 283] width 10 height 8
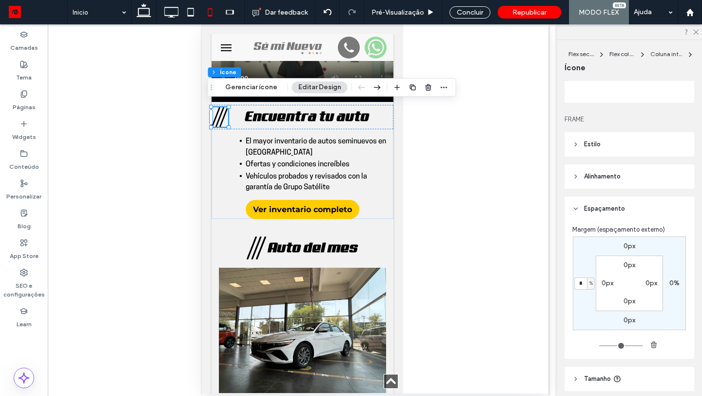
click at [591, 284] on span "%" at bounding box center [590, 283] width 3 height 10
click at [587, 299] on span "px" at bounding box center [587, 298] width 7 height 10
click at [583, 286] on input "*" at bounding box center [580, 283] width 13 height 12
type input "*"
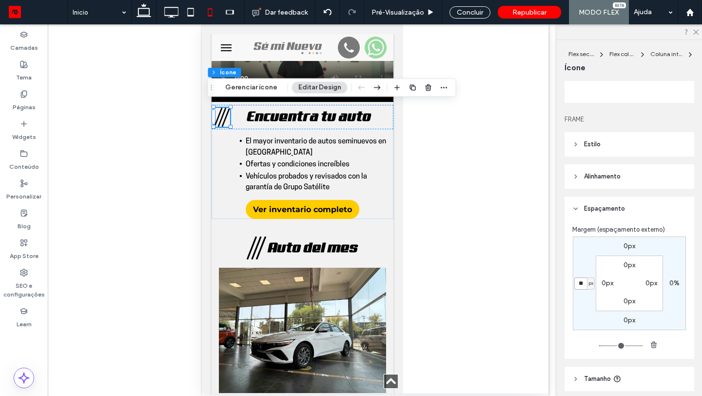
type input "**"
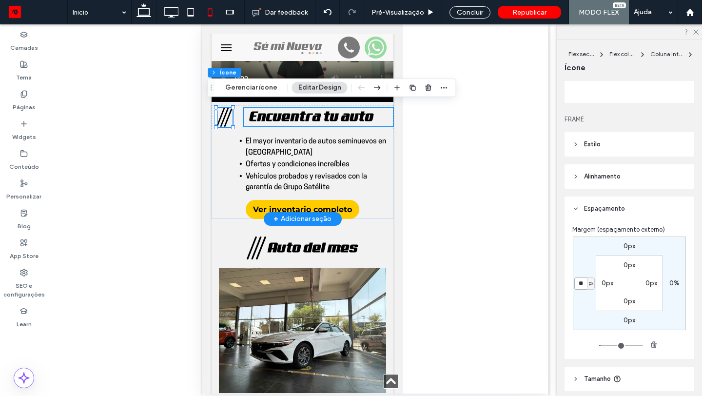
click at [295, 109] on span "Encuentra tu auto" at bounding box center [311, 115] width 124 height 15
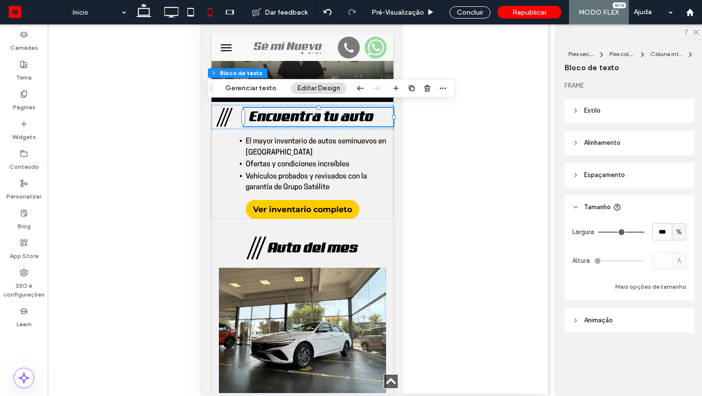
click at [625, 175] on header "Espaçamento" at bounding box center [629, 175] width 130 height 24
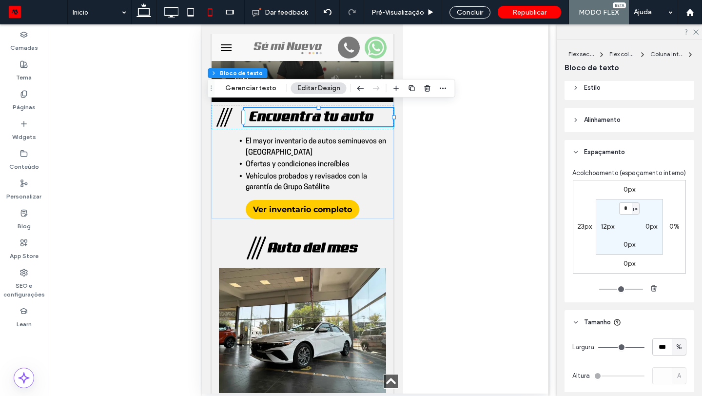
scroll to position [29, 0]
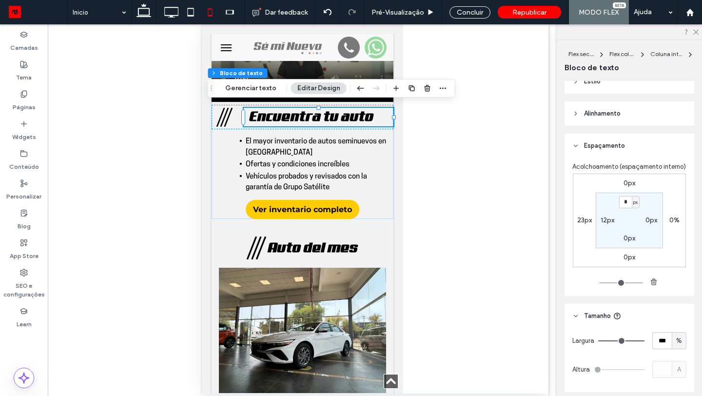
click at [606, 220] on label "12px" at bounding box center [607, 220] width 14 height 8
type input "**"
type input "*"
click at [581, 217] on label "23px" at bounding box center [584, 220] width 15 height 8
type input "**"
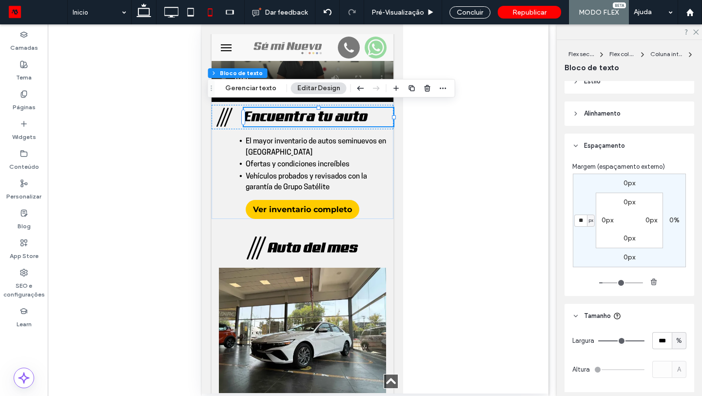
type input "**"
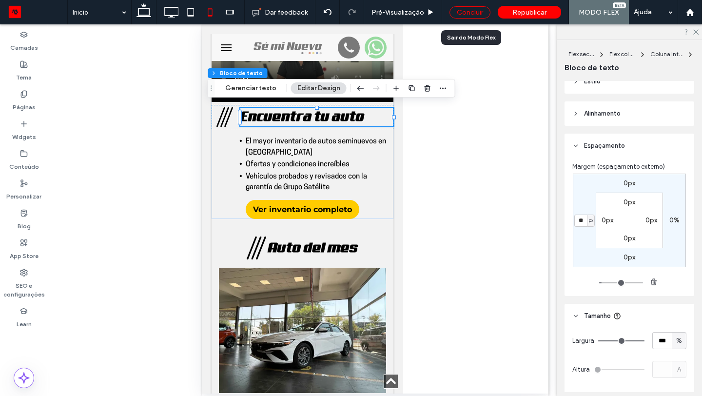
drag, startPoint x: 471, startPoint y: 9, endPoint x: 169, endPoint y: 61, distance: 307.0
click at [471, 9] on div "Concluir" at bounding box center [469, 12] width 41 height 12
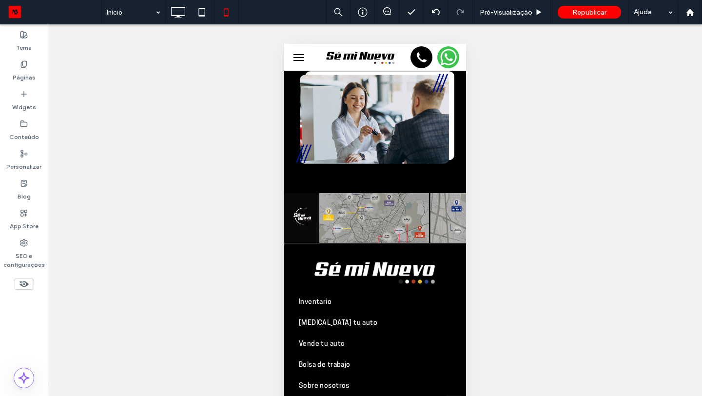
scroll to position [2300, 0]
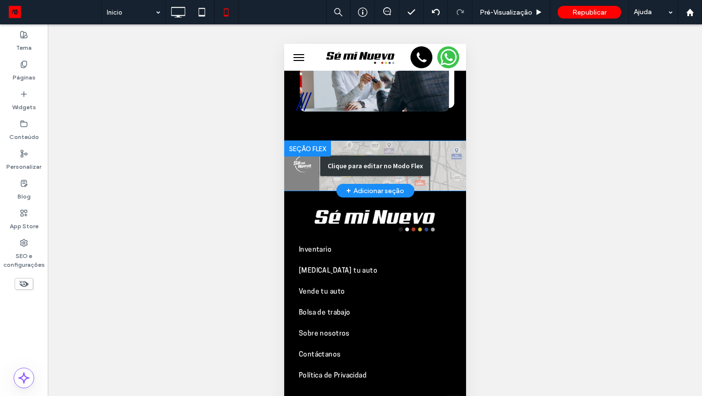
click at [438, 149] on div "Clique para editar no Modo Flex" at bounding box center [375, 166] width 182 height 50
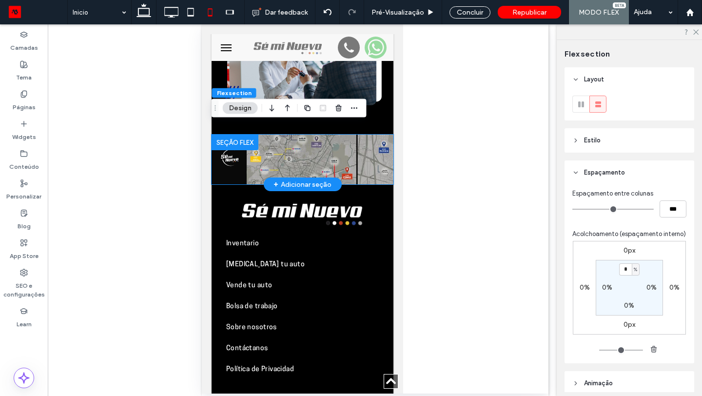
scroll to position [2301, 0]
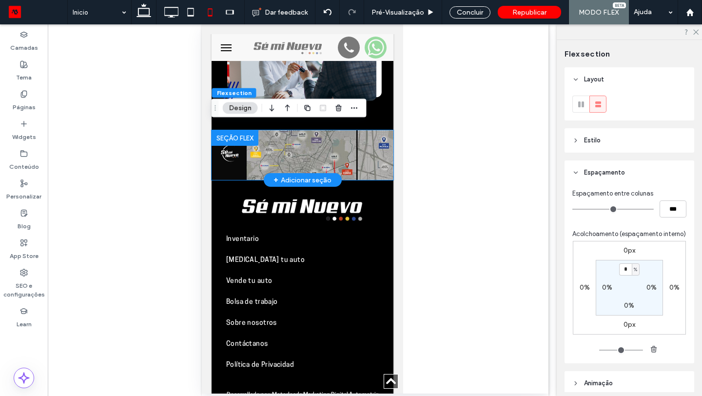
click at [369, 147] on img at bounding box center [302, 155] width 182 height 50
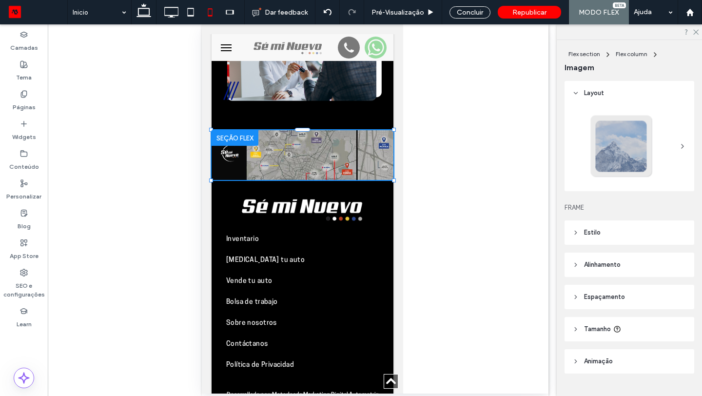
drag, startPoint x: 393, startPoint y: 173, endPoint x: 397, endPoint y: 180, distance: 7.7
drag, startPoint x: 393, startPoint y: 174, endPoint x: 398, endPoint y: 194, distance: 21.0
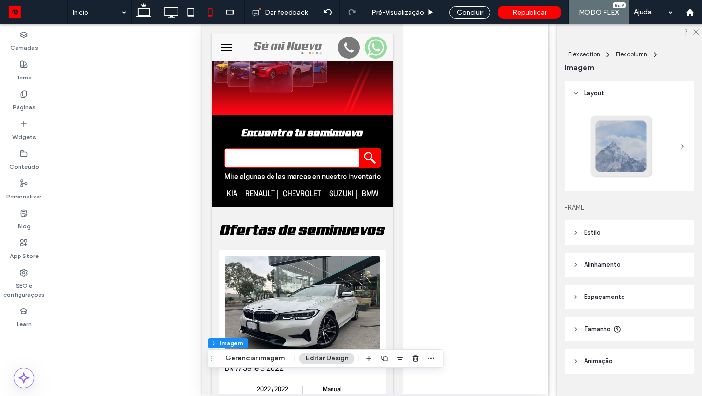
scroll to position [0, 0]
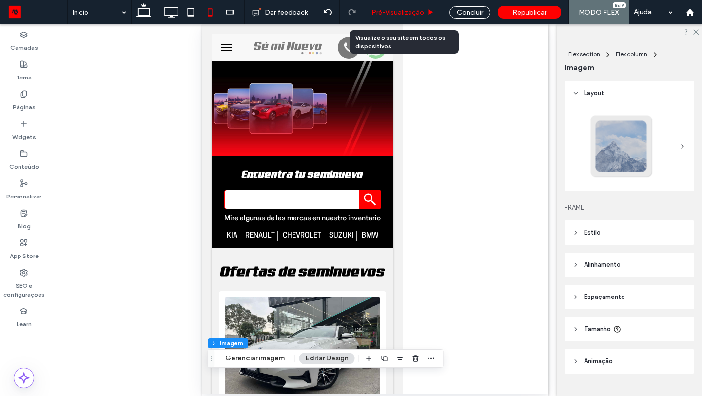
click at [422, 10] on span "Pré-Visualizaçāo" at bounding box center [397, 12] width 53 height 8
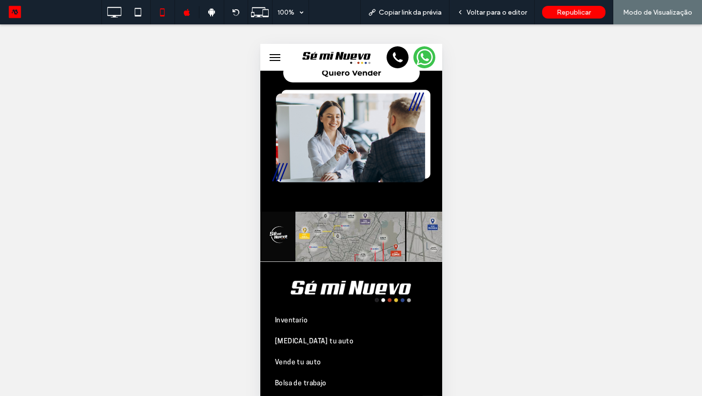
scroll to position [2300, 0]
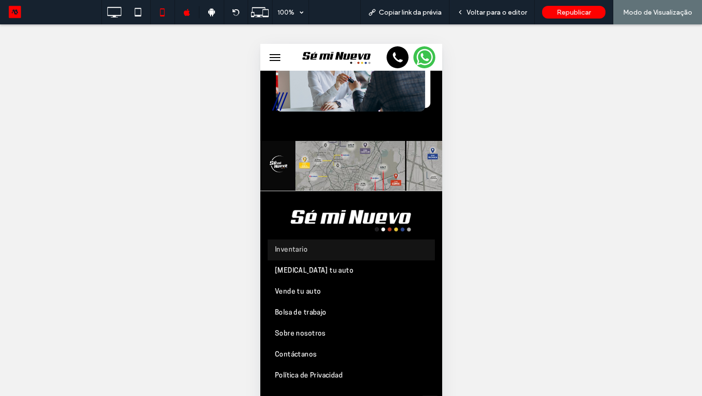
click at [286, 239] on link "Inventario" at bounding box center [350, 249] width 167 height 21
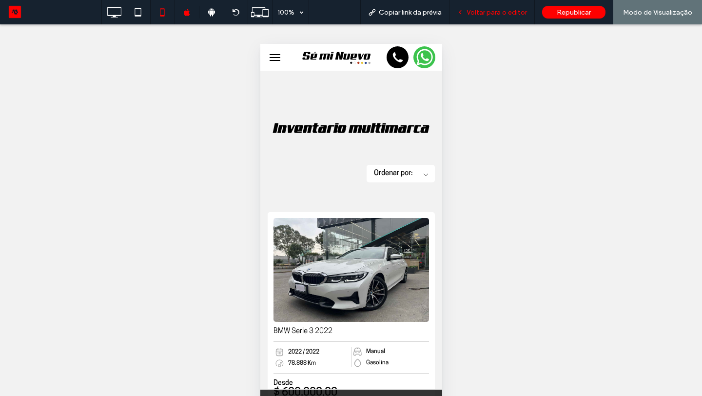
click at [499, 7] on div "Voltar para o editor" at bounding box center [491, 12] width 85 height 24
click at [491, 18] on div "Voltar para o editor" at bounding box center [491, 12] width 85 height 24
click at [495, 18] on div "Voltar para o editor" at bounding box center [491, 12] width 85 height 24
click at [496, 13] on span "Voltar para o editor" at bounding box center [496, 12] width 60 height 8
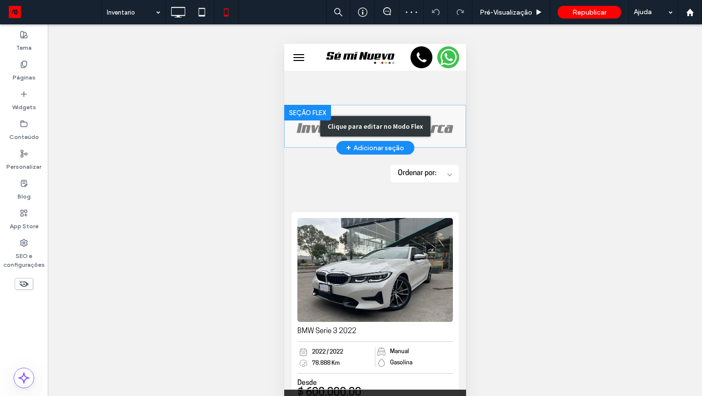
click at [400, 116] on div "Clique para editar no Modo Flex" at bounding box center [375, 126] width 110 height 20
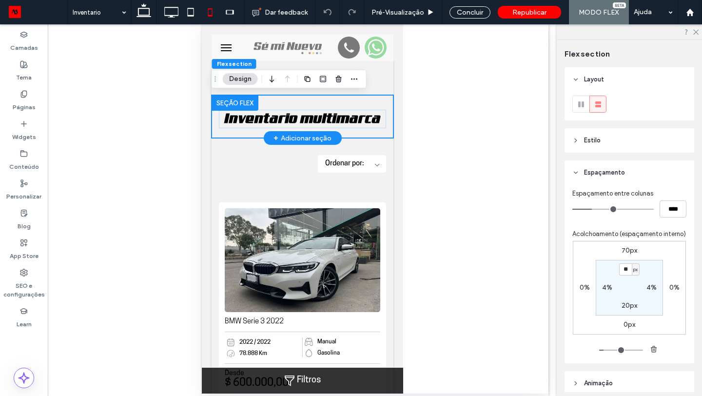
click at [378, 106] on div "Inventario multimarca" at bounding box center [302, 116] width 182 height 43
click at [621, 251] on label "70px" at bounding box center [629, 250] width 16 height 8
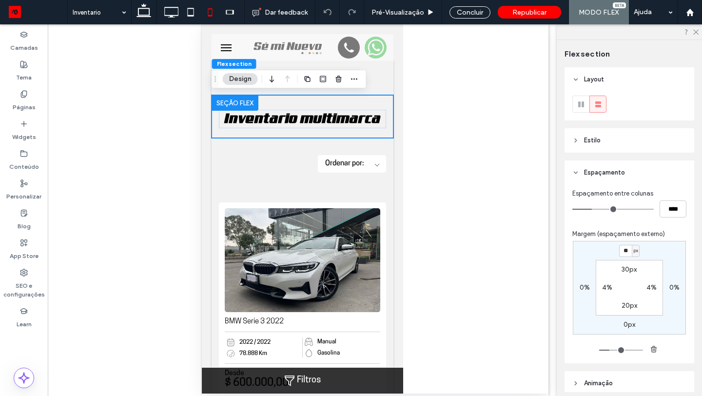
click at [631, 270] on label "30px" at bounding box center [628, 269] width 15 height 8
type input "**"
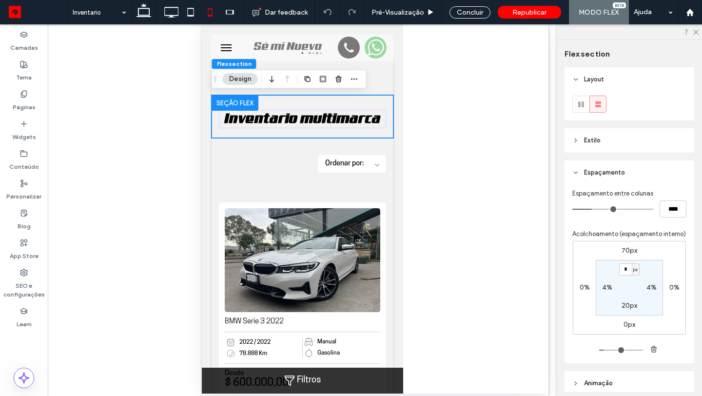
type input "*"
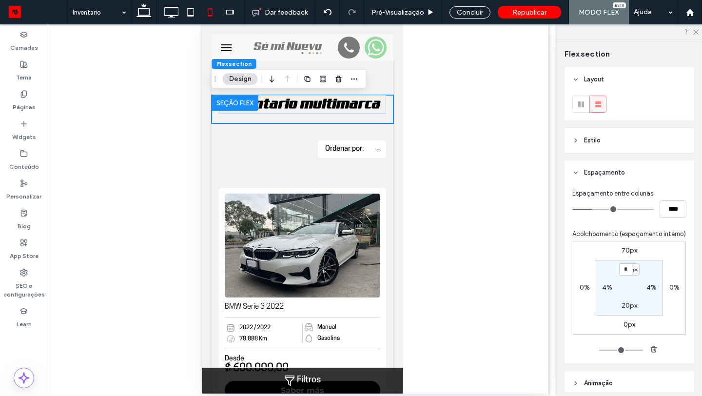
click at [628, 306] on label "20px" at bounding box center [629, 305] width 16 height 8
type input "**"
type input "*"
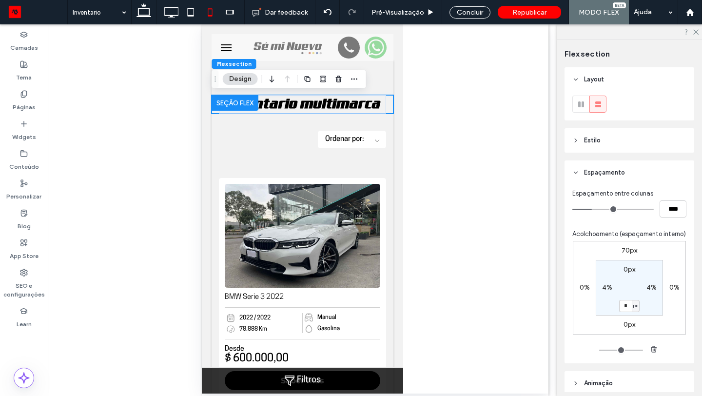
click at [606, 291] on div "4%" at bounding box center [607, 287] width 10 height 9
click at [606, 288] on label "4%" at bounding box center [607, 287] width 10 height 8
type input "*"
click at [654, 286] on label "4%" at bounding box center [651, 287] width 10 height 8
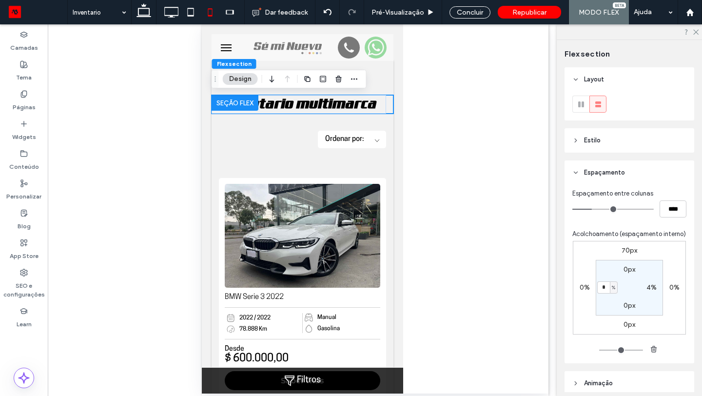
type input "*"
click at [624, 248] on label "70px" at bounding box center [629, 250] width 16 height 8
type input "**"
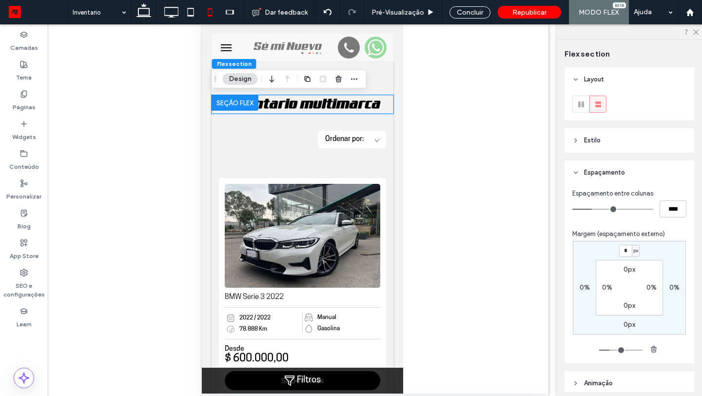
type input "*"
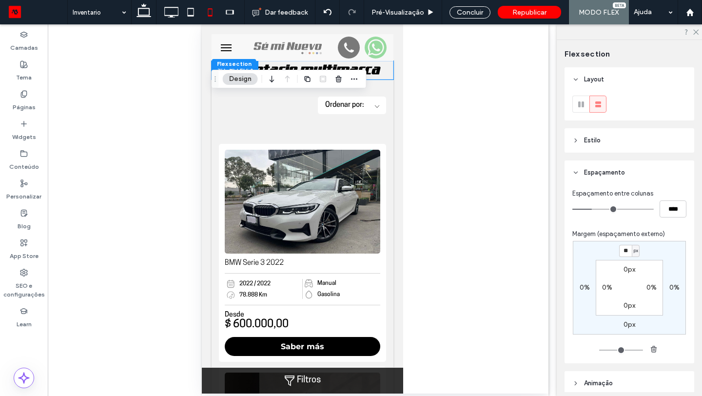
type input "**"
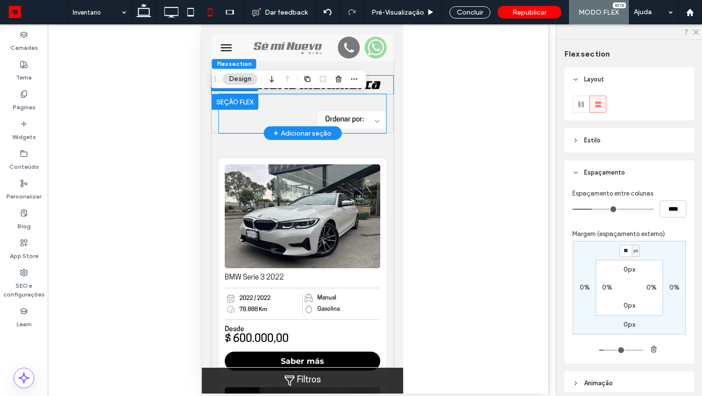
click at [294, 102] on div "Ordenar por: De A a Z De Z a A Menor Precio Mayor Precio Menor Año Mayor Año" at bounding box center [301, 113] width 167 height 39
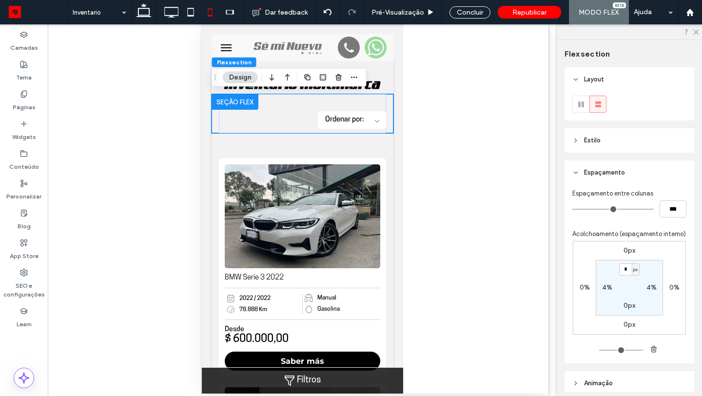
click at [647, 287] on label "4%" at bounding box center [651, 287] width 10 height 8
type input "*"
click at [608, 286] on label "4%" at bounding box center [607, 287] width 10 height 8
type input "*"
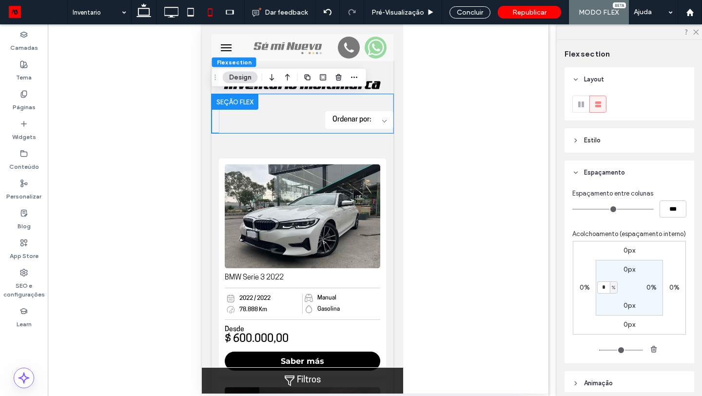
type input "*"
click at [649, 289] on label "0%" at bounding box center [651, 287] width 10 height 8
type input "*"
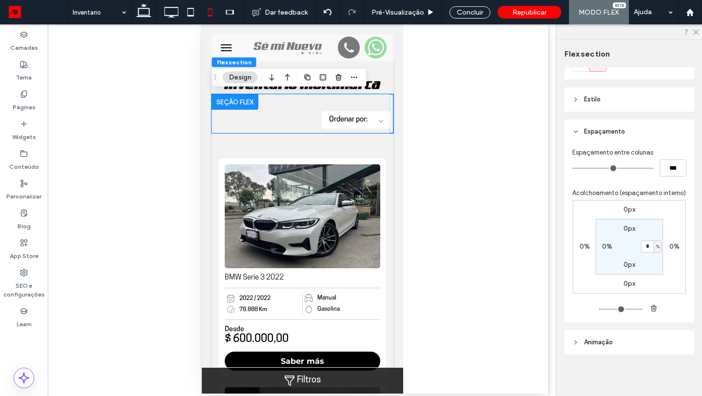
scroll to position [42, 0]
click at [385, 100] on div "Ordenar por: De A a Z De Z a A Menor Precio Mayor Precio Menor Año Mayor Año" at bounding box center [300, 113] width 178 height 39
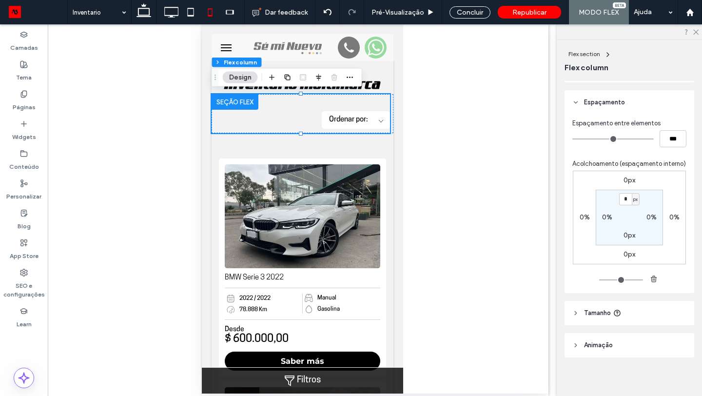
scroll to position [191, 0]
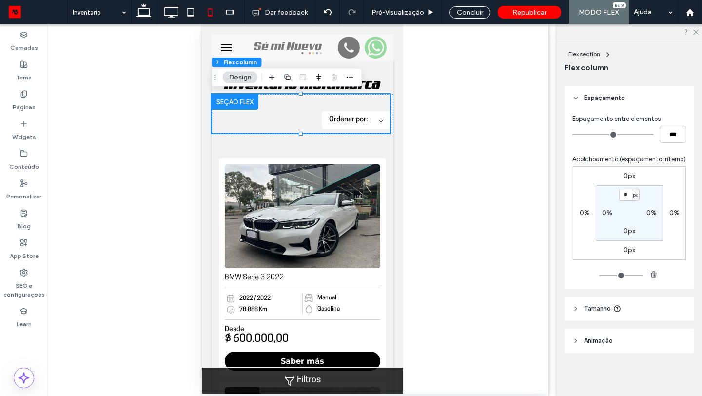
click at [597, 302] on header "Tamanho" at bounding box center [629, 308] width 130 height 24
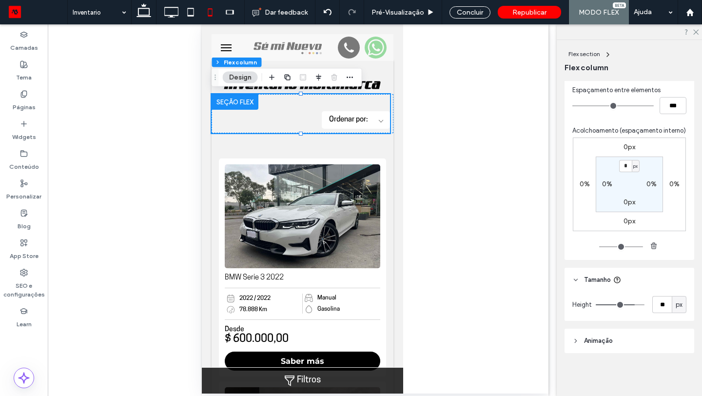
click at [676, 305] on span "px" at bounding box center [678, 305] width 7 height 10
type input "**"
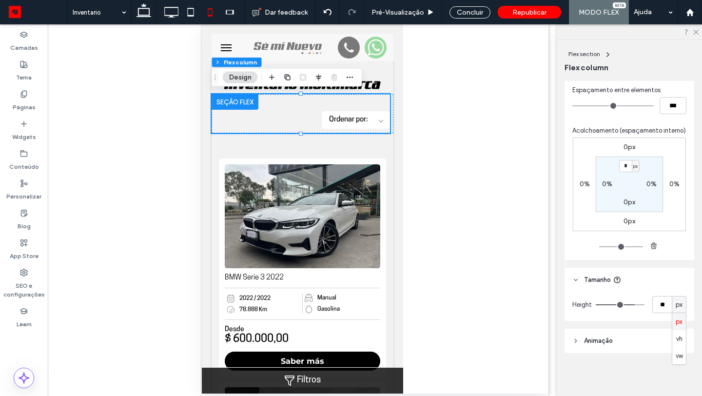
type input "**"
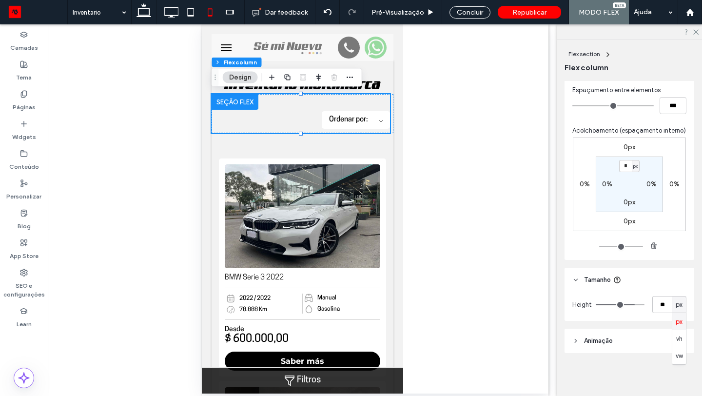
type input "**"
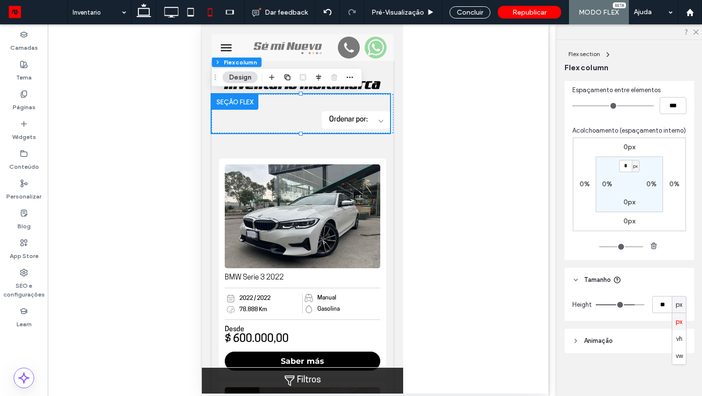
type input "**"
drag, startPoint x: 631, startPoint y: 304, endPoint x: 621, endPoint y: 304, distance: 10.7
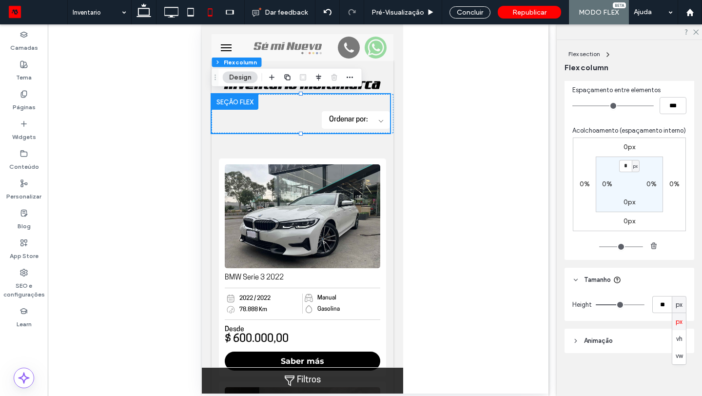
click at [621, 304] on input "range" at bounding box center [619, 304] width 49 height 1
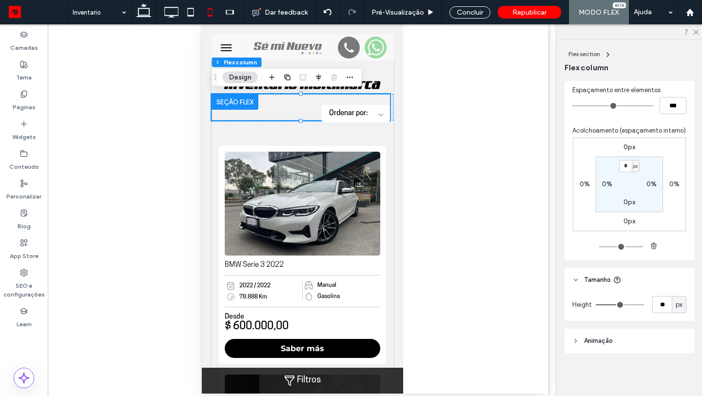
type input "**"
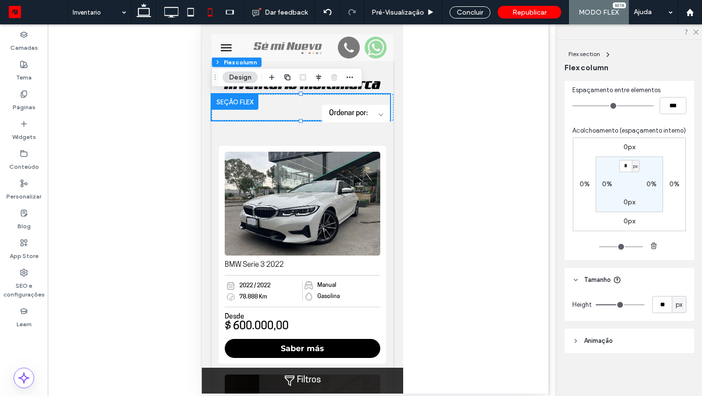
type input "**"
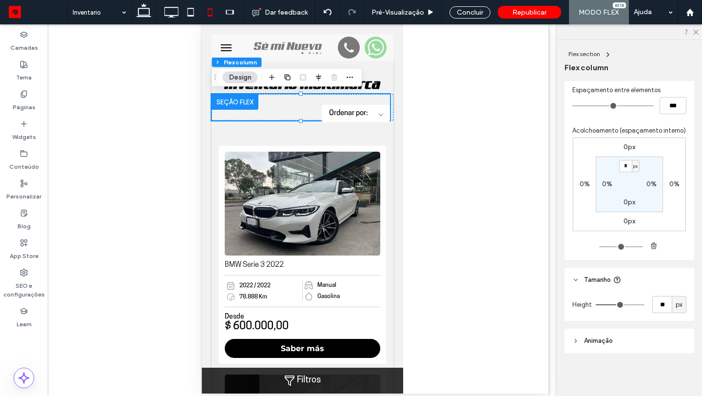
type input "**"
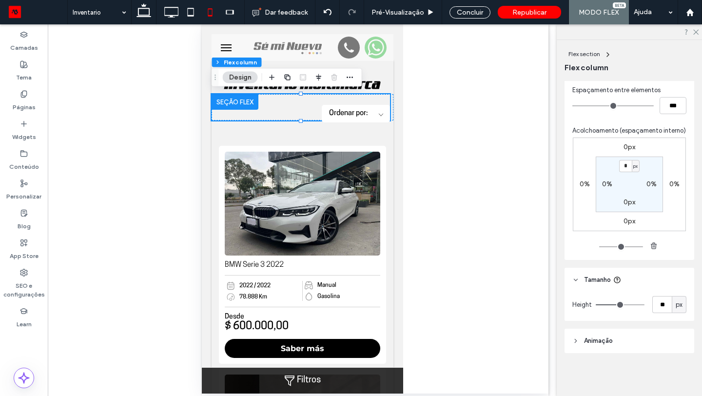
type input "**"
drag, startPoint x: 621, startPoint y: 304, endPoint x: 609, endPoint y: 306, distance: 11.9
type input "**"
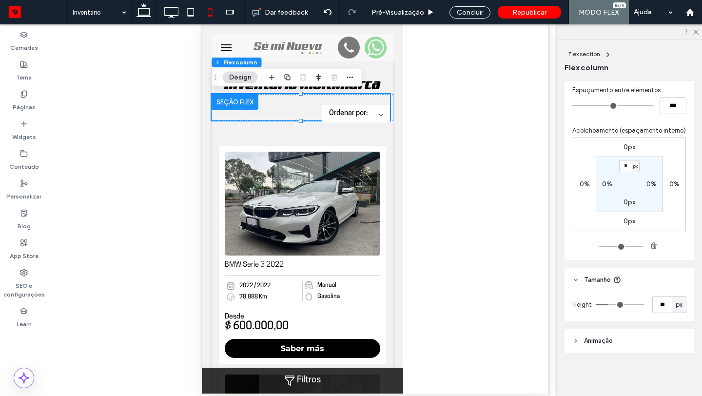
click at [609, 305] on input "range" at bounding box center [619, 304] width 49 height 1
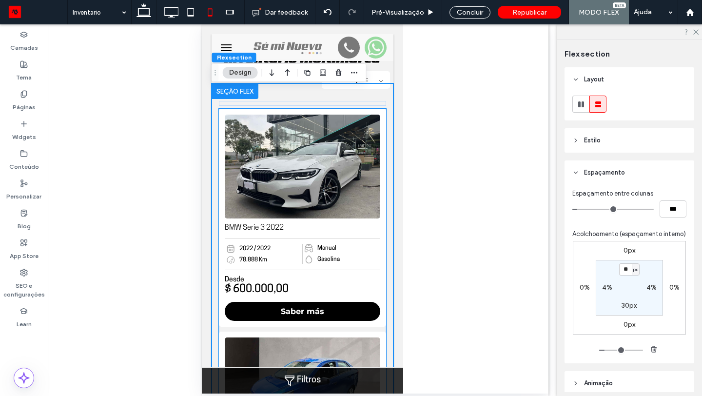
scroll to position [0, 0]
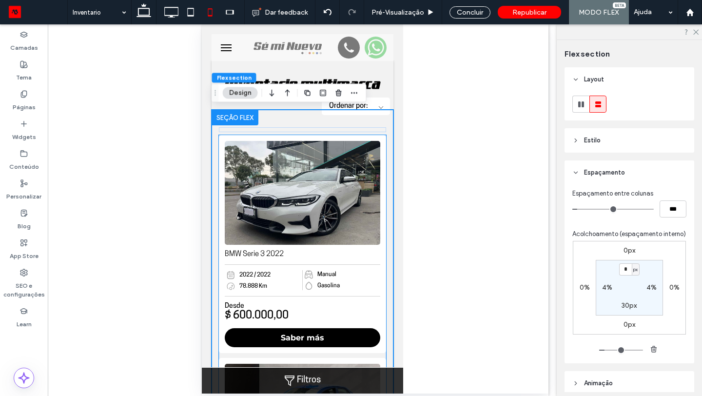
type input "*"
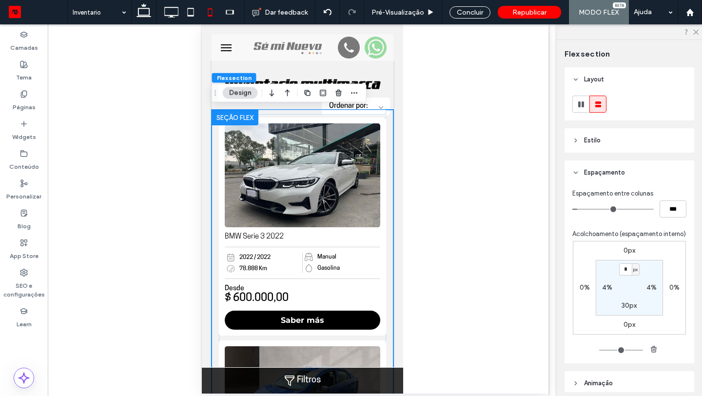
click at [646, 288] on label "4%" at bounding box center [651, 287] width 10 height 8
type input "*"
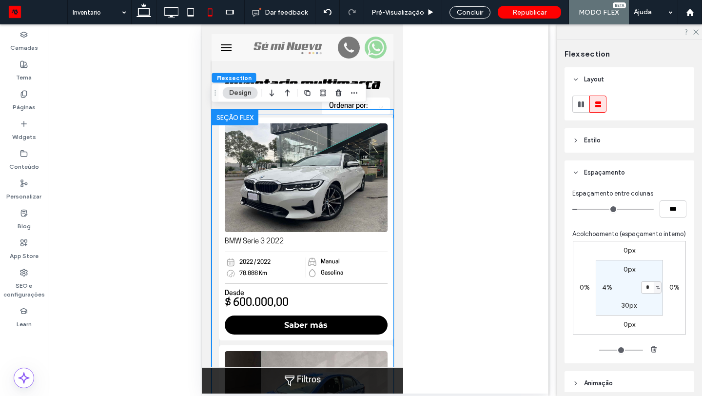
click at [608, 287] on label "4%" at bounding box center [607, 287] width 10 height 8
type input "*"
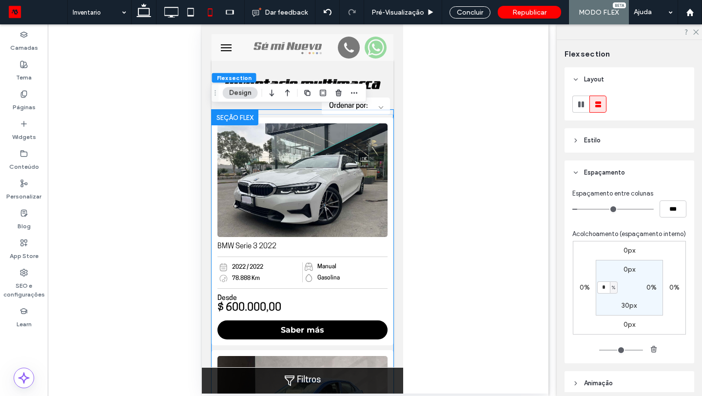
click at [470, 12] on div "Concluir" at bounding box center [469, 12] width 41 height 12
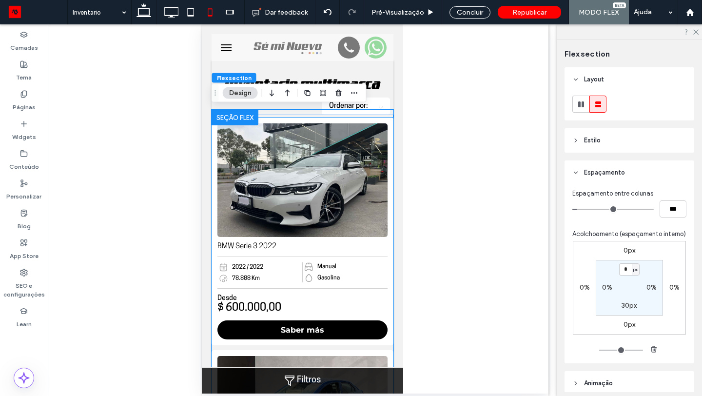
click at [309, 231] on img at bounding box center [301, 179] width 178 height 119
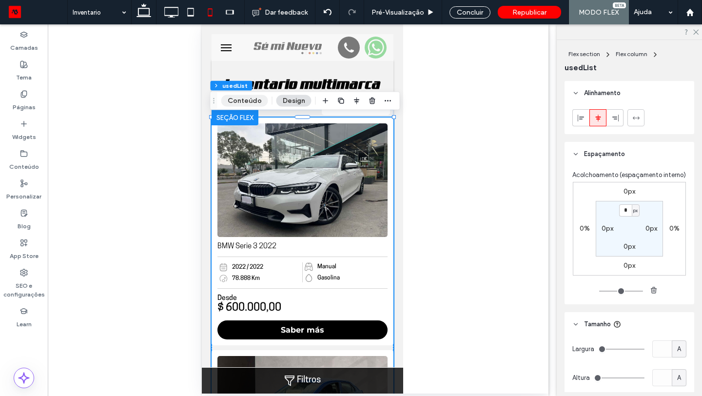
click at [252, 99] on button "Conteúdo" at bounding box center [244, 101] width 47 height 12
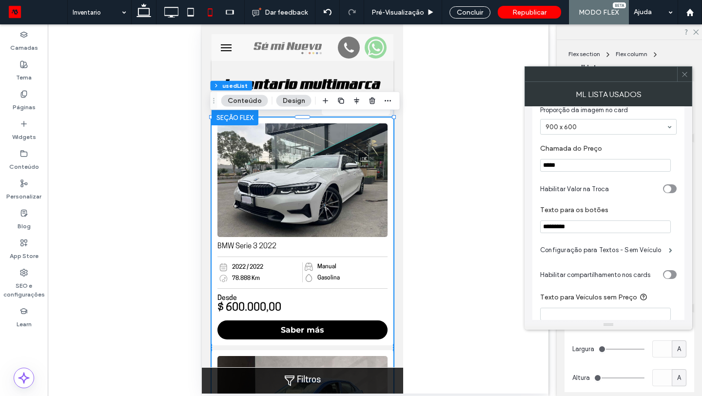
scroll to position [248, 0]
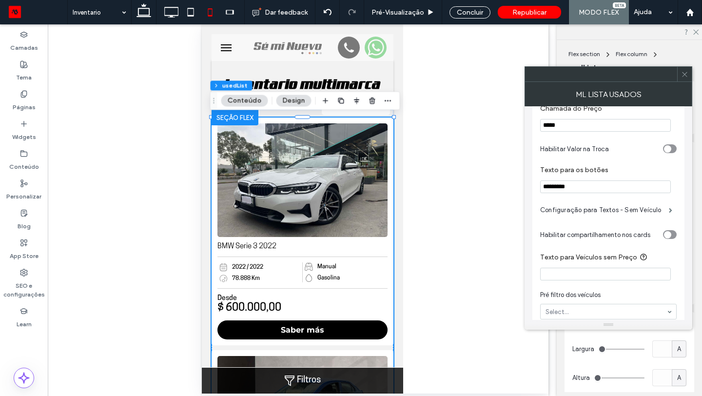
scroll to position [277, 0]
click at [593, 187] on input "*********" at bounding box center [605, 188] width 131 height 13
type input "*"
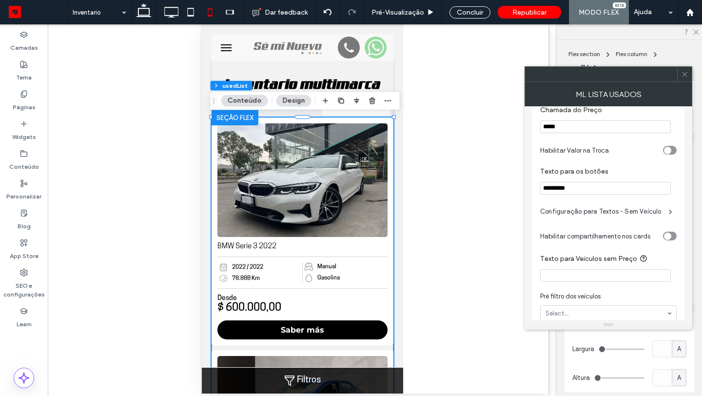
type input "*********"
click at [684, 75] on icon at bounding box center [684, 74] width 7 height 7
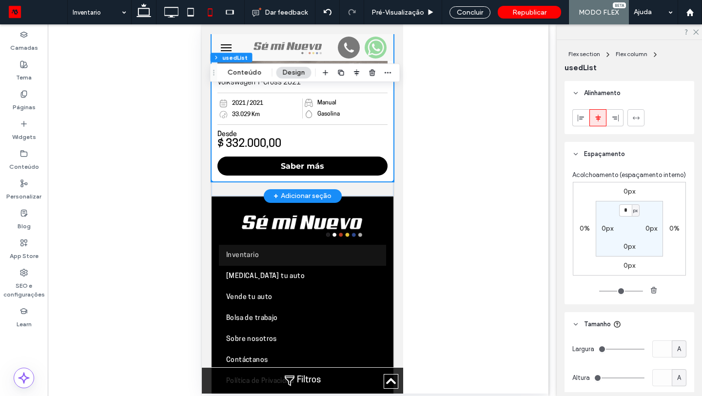
scroll to position [6924, 0]
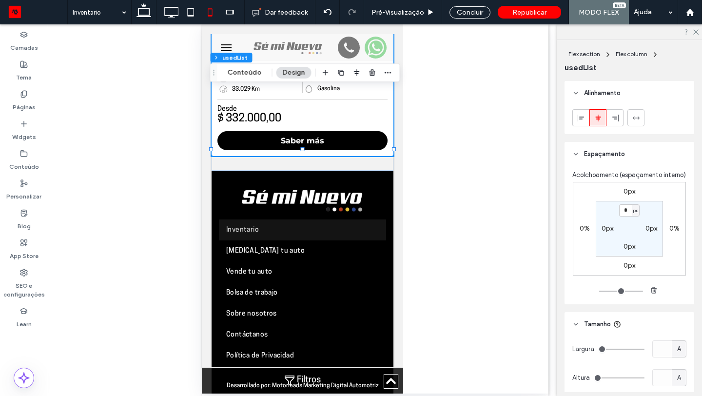
click at [392, 380] on link "Rolar para o topo" at bounding box center [390, 381] width 15 height 15
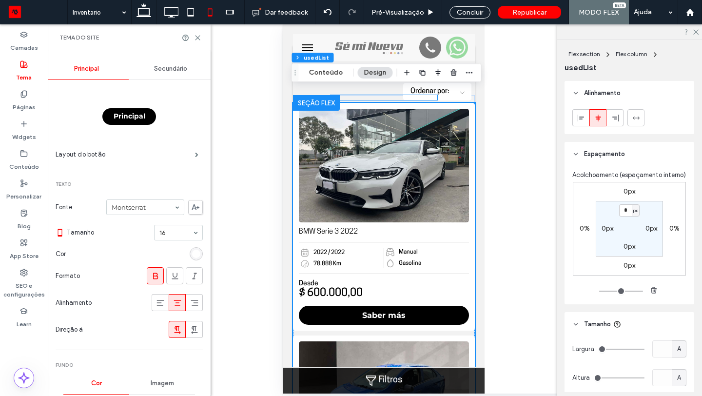
scroll to position [0, 0]
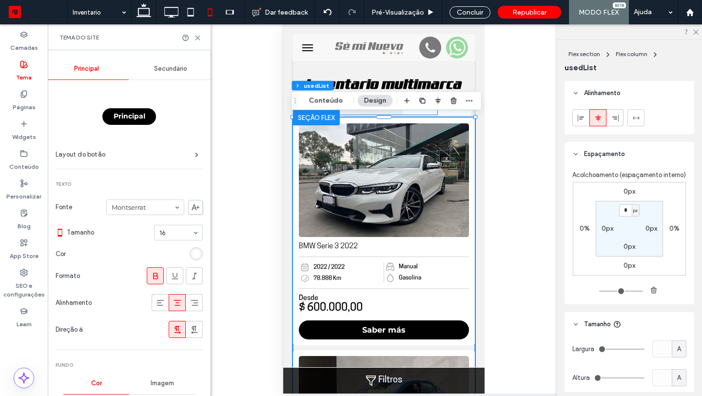
click at [414, 382] on div "Filtros" at bounding box center [383, 380] width 201 height 26
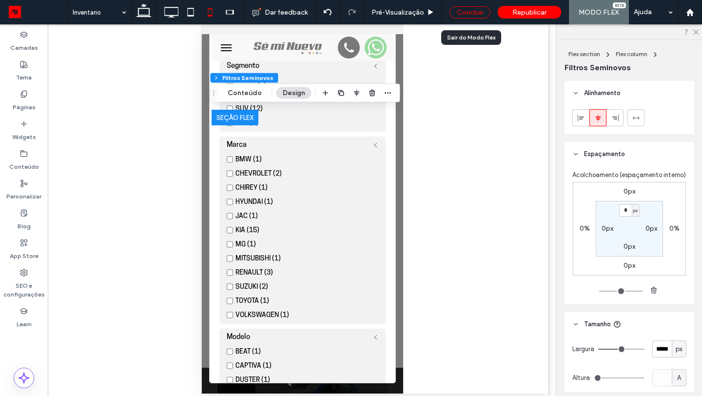
click at [476, 15] on div "Concluir" at bounding box center [469, 12] width 41 height 12
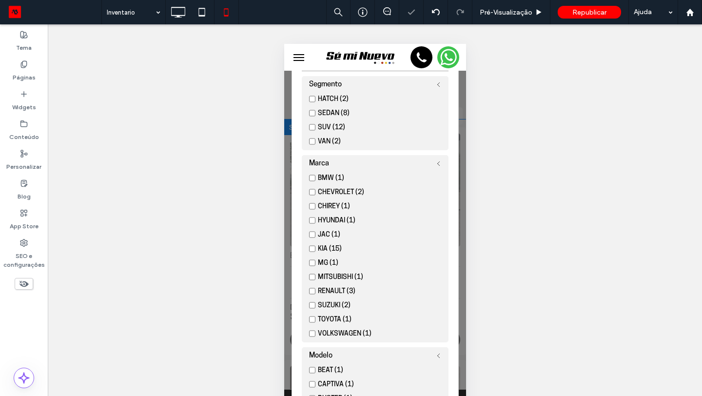
click at [452, 97] on form "Filtros Segmento HATCH (2) SEDAN (8) SUV (12) VAN (2) Marca BMW (1) CHEVROLET (…" at bounding box center [374, 227] width 167 height 353
click at [463, 98] on div "Filtros Segmento HATCH (2) SEDAN (8) SUV (12) VAN (2) Marca BMW (1) CHEVROLET (…" at bounding box center [375, 229] width 182 height 371
click at [443, 61] on span at bounding box center [443, 61] width 7 height 7
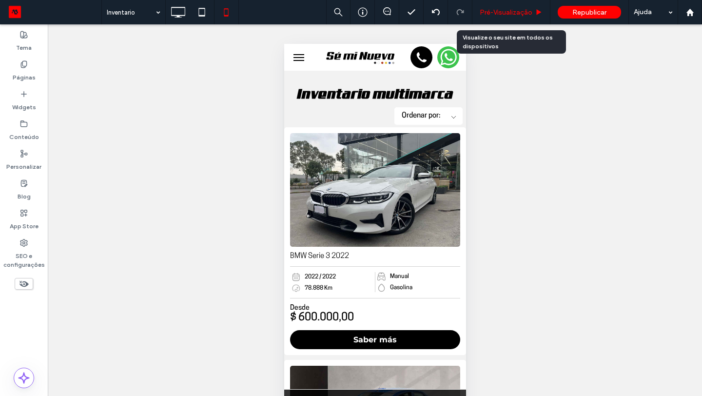
click at [513, 21] on div "Pré-Visualizaçāo" at bounding box center [511, 12] width 78 height 24
click at [532, 19] on div "Pré-Visualizaçāo" at bounding box center [511, 12] width 78 height 24
click at [519, 14] on span "Pré-Visualizaçāo" at bounding box center [505, 12] width 53 height 8
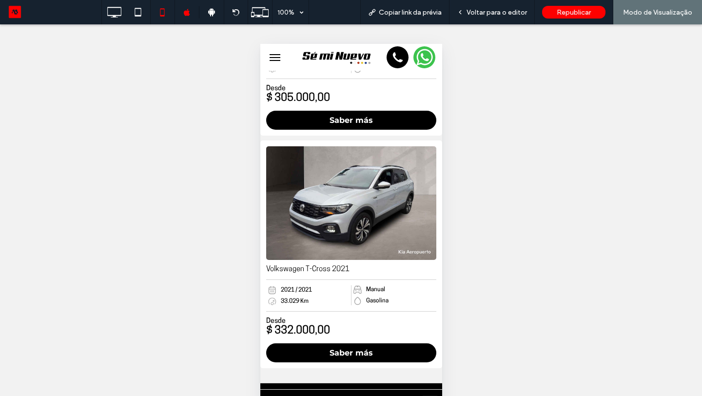
scroll to position [6912, 0]
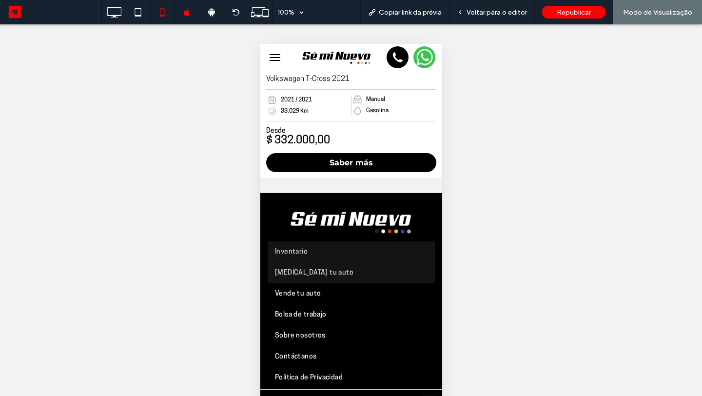
click at [301, 268] on span "Cambia tu auto" at bounding box center [313, 272] width 78 height 9
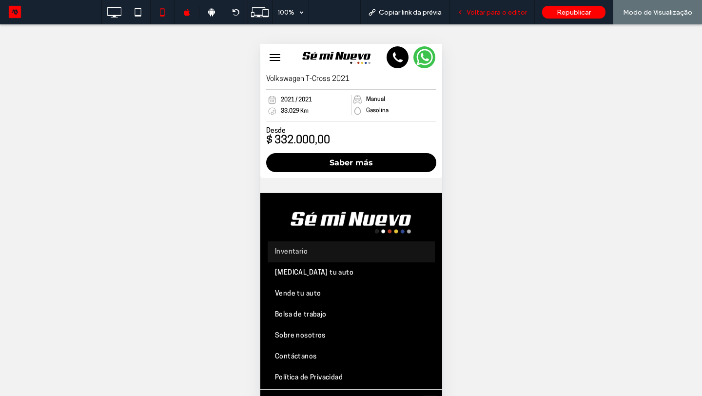
click at [515, 16] on span "Voltar para o editor" at bounding box center [496, 12] width 60 height 8
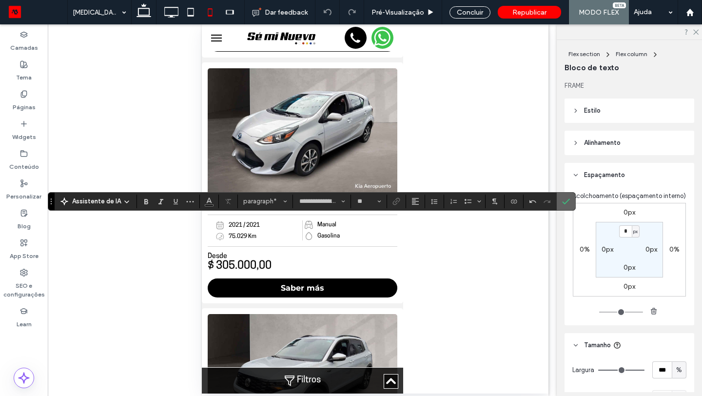
click at [567, 196] on span "Confirmar" at bounding box center [566, 201] width 8 height 17
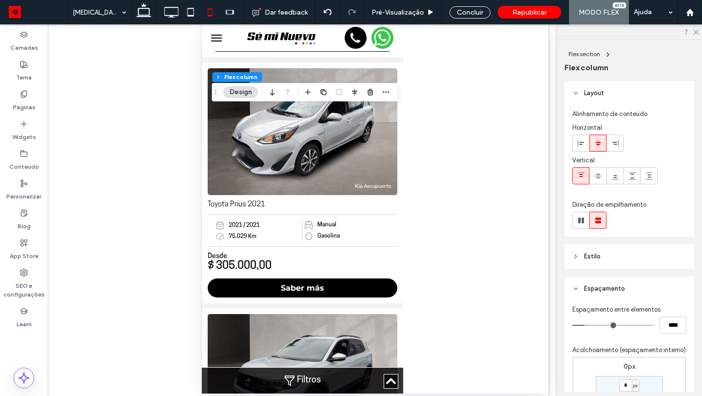
type input "**"
type input "****"
type input "**"
type input "****"
type input "*"
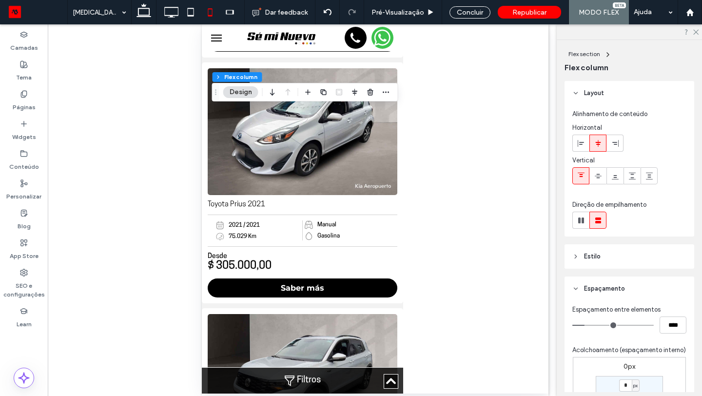
type input "***"
type input "*"
type input "***"
type input "*"
type input "***"
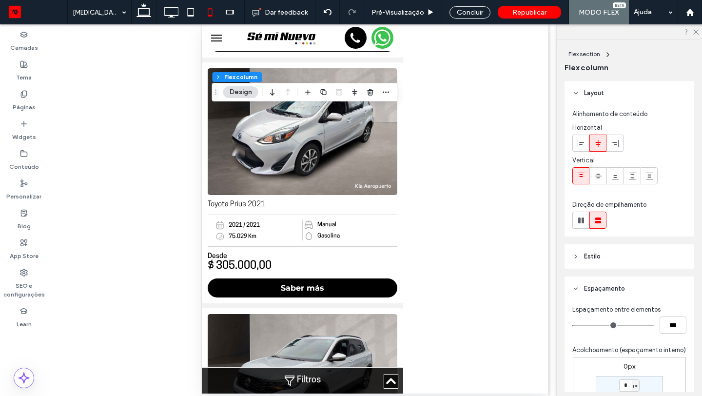
type input "*"
type input "***"
drag, startPoint x: 587, startPoint y: 324, endPoint x: 570, endPoint y: 325, distance: 17.1
type input "*"
click at [572, 325] on input "range" at bounding box center [612, 324] width 81 height 1
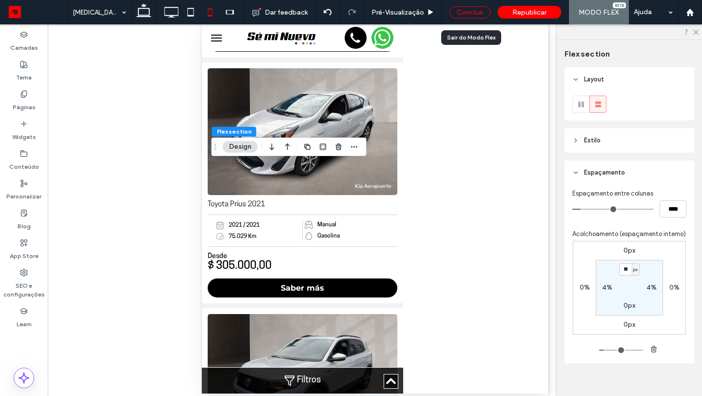
click at [455, 10] on div "Concluir" at bounding box center [469, 12] width 41 height 12
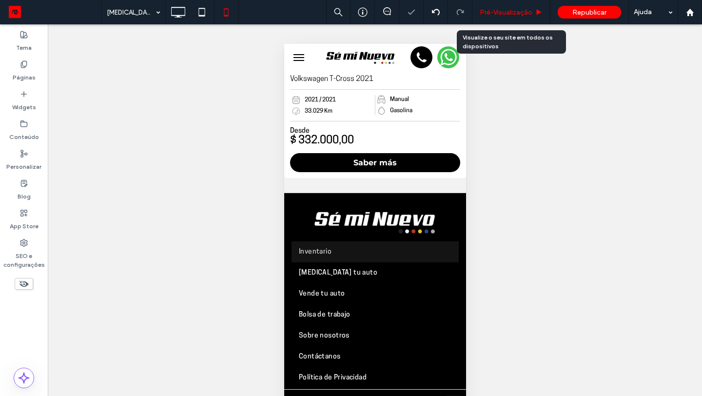
click at [498, 7] on div "Pré-Visualizaçāo" at bounding box center [511, 12] width 78 height 24
click at [507, 15] on span "Pré-Visualizaçāo" at bounding box center [505, 12] width 53 height 8
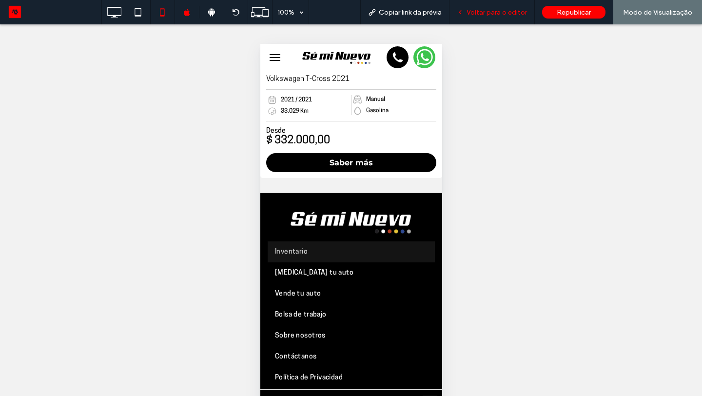
click at [506, 9] on span "Voltar para o editor" at bounding box center [496, 12] width 60 height 8
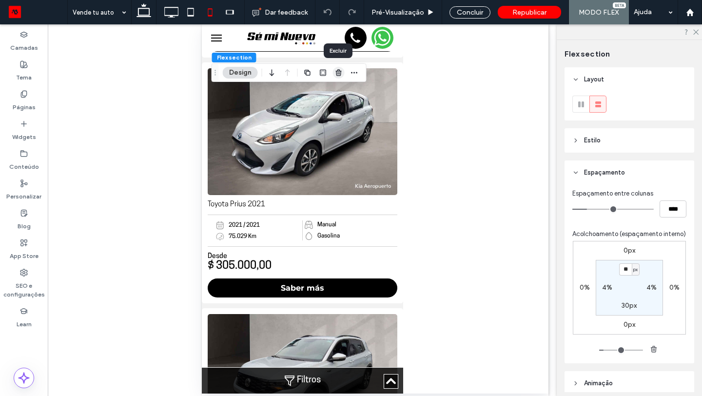
click at [335, 71] on icon "button" at bounding box center [339, 73] width 8 height 8
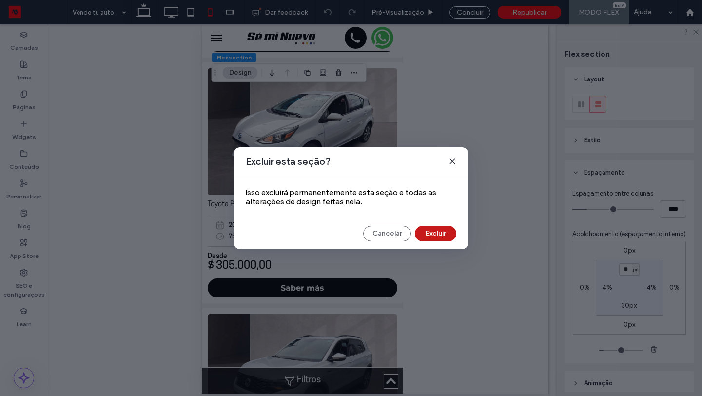
click at [436, 229] on button "Excluir" at bounding box center [435, 234] width 41 height 16
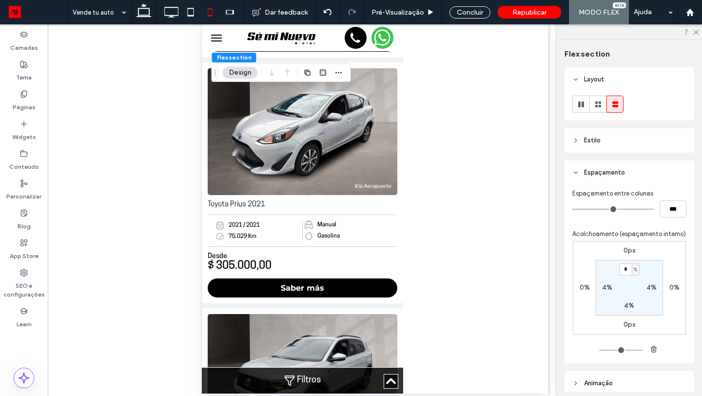
click at [646, 286] on label "4%" at bounding box center [651, 287] width 10 height 8
type input "*"
click at [605, 288] on label "4%" at bounding box center [607, 287] width 10 height 8
type input "*"
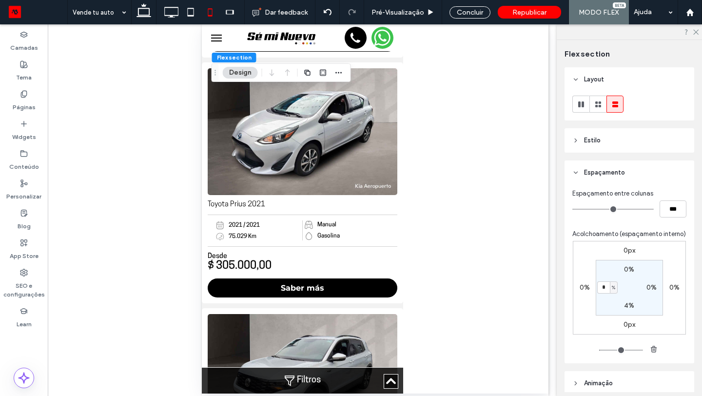
type input "*"
click at [628, 306] on label "4%" at bounding box center [629, 305] width 10 height 8
type input "*"
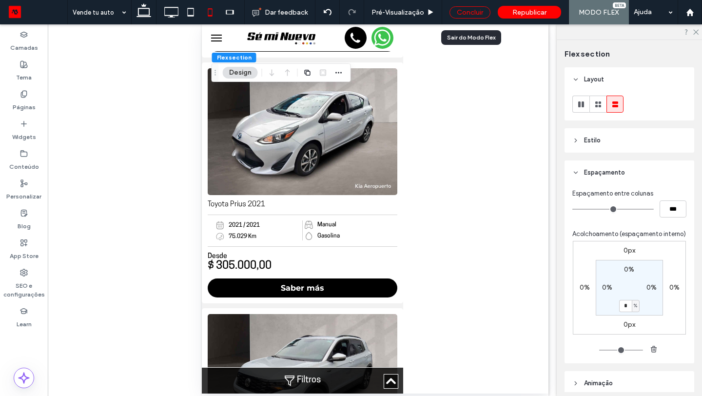
click at [470, 13] on div "Concluir" at bounding box center [469, 12] width 41 height 12
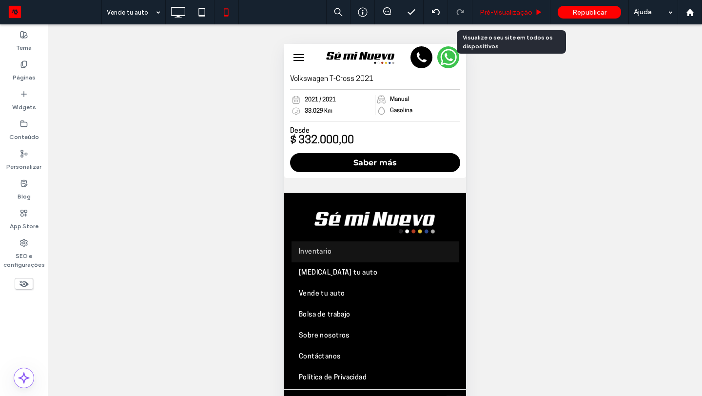
click at [509, 20] on div "Pré-Visualizaçāo" at bounding box center [511, 12] width 78 height 24
click at [519, 13] on span "Pré-Visualizaçāo" at bounding box center [505, 12] width 53 height 8
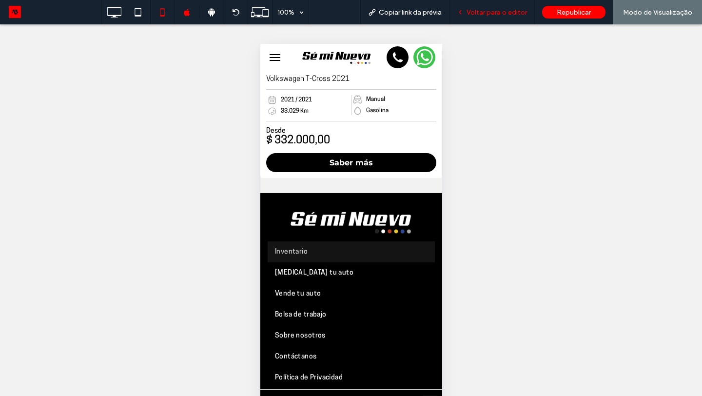
click at [502, 16] on span "Voltar para o editor" at bounding box center [496, 12] width 60 height 8
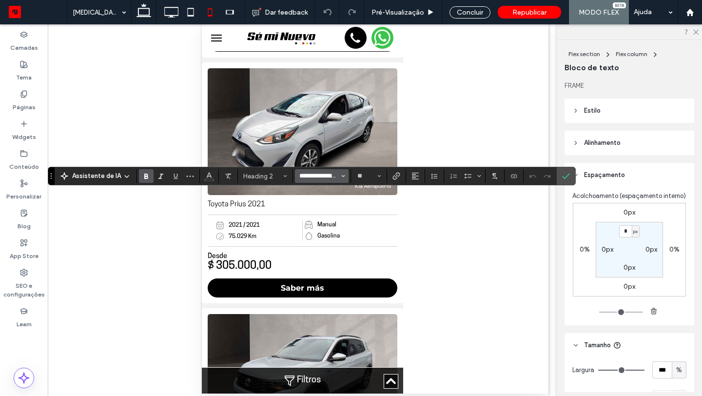
click at [330, 176] on input "**********" at bounding box center [318, 176] width 41 height 8
click at [319, 210] on label "Aero" at bounding box center [327, 214] width 64 height 14
type input "****"
click at [568, 175] on icon "Confirmar" at bounding box center [566, 176] width 8 height 8
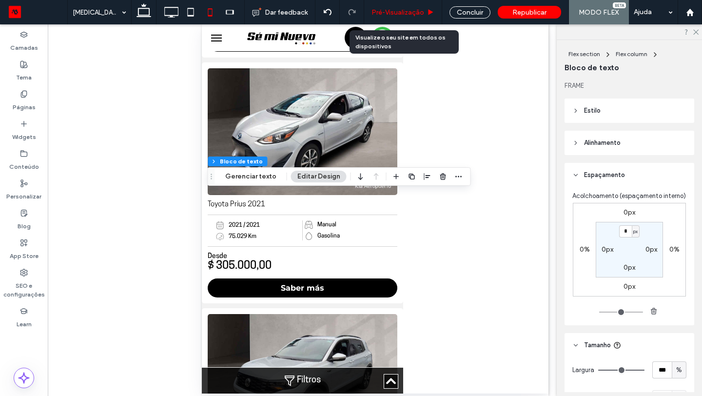
click at [425, 7] on div "Pré-Visualizaçāo" at bounding box center [403, 12] width 78 height 24
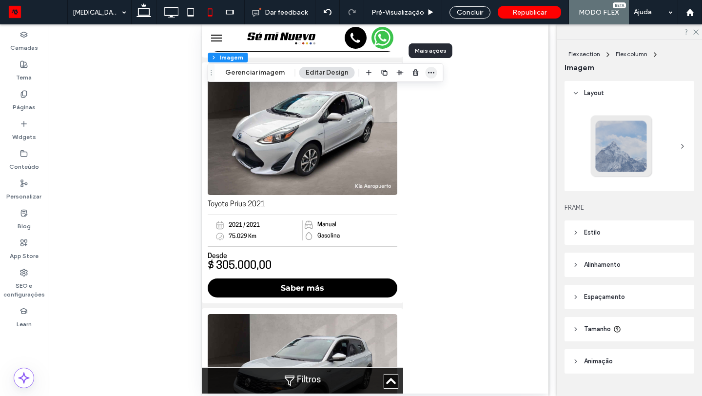
click at [427, 74] on icon "button" at bounding box center [431, 73] width 8 height 8
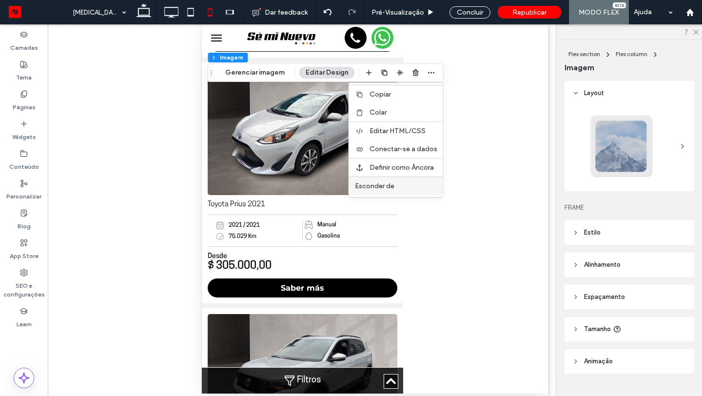
click at [405, 183] on label "Esconder de" at bounding box center [396, 186] width 82 height 8
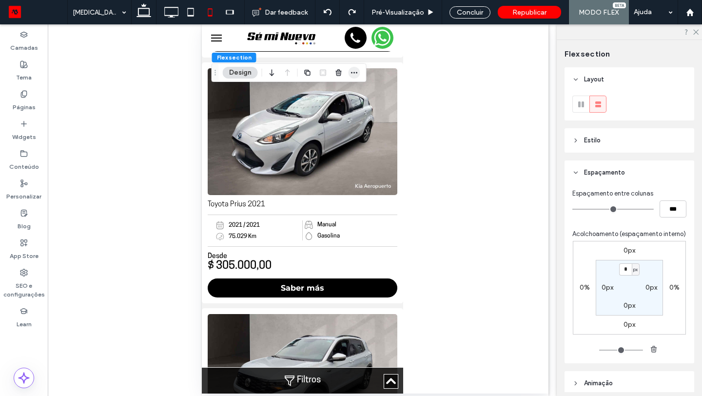
click at [358, 74] on span "button" at bounding box center [354, 73] width 12 height 12
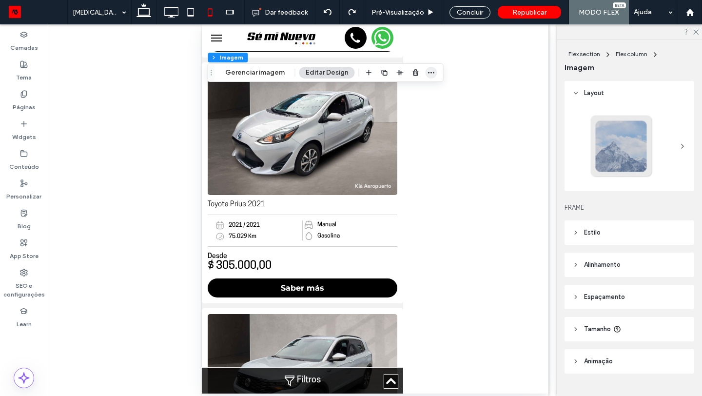
click at [425, 71] on span "button" at bounding box center [431, 73] width 12 height 12
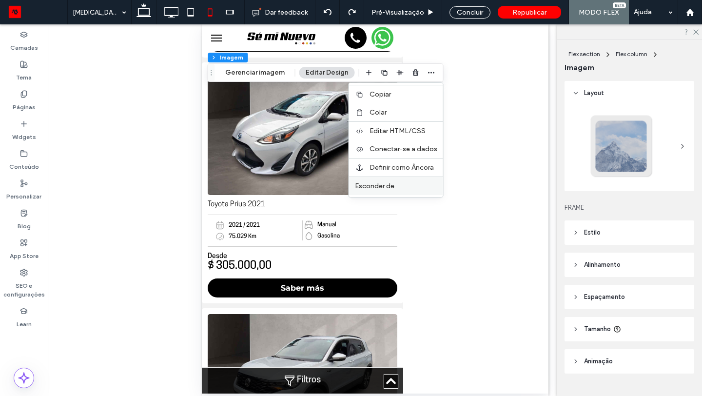
click at [393, 183] on span "Esconder de" at bounding box center [374, 186] width 39 height 8
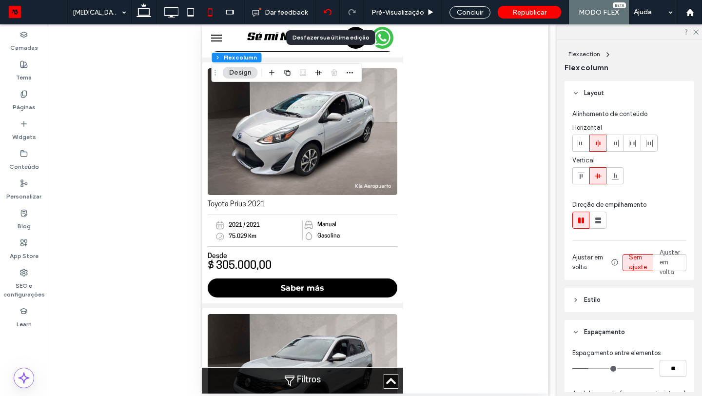
click at [333, 12] on div at bounding box center [327, 12] width 24 height 8
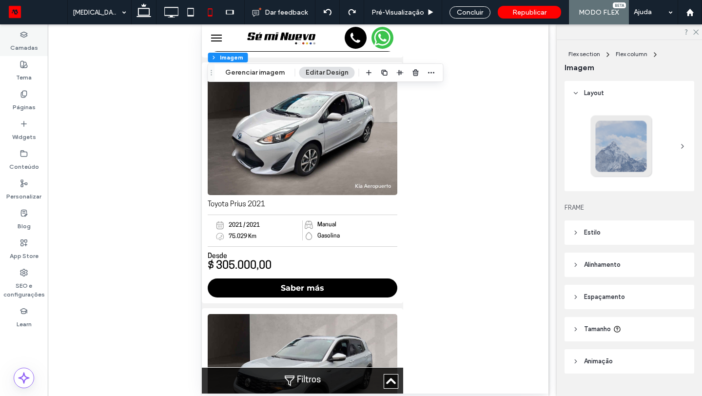
click at [28, 42] on label "Camadas" at bounding box center [24, 45] width 28 height 14
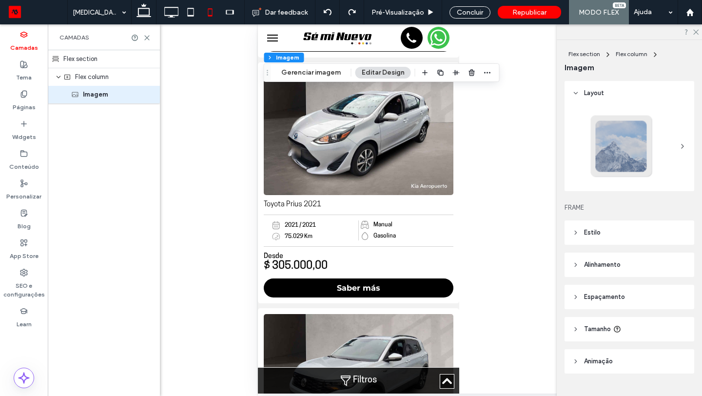
click at [91, 60] on div "Flex section" at bounding box center [104, 59] width 112 height 18
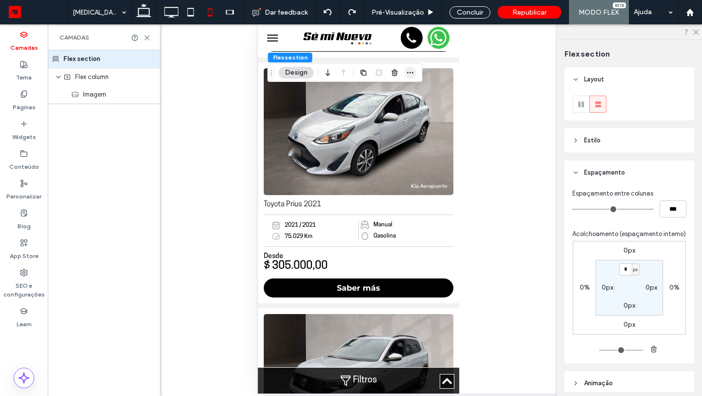
click at [407, 72] on use "button" at bounding box center [410, 72] width 6 height 1
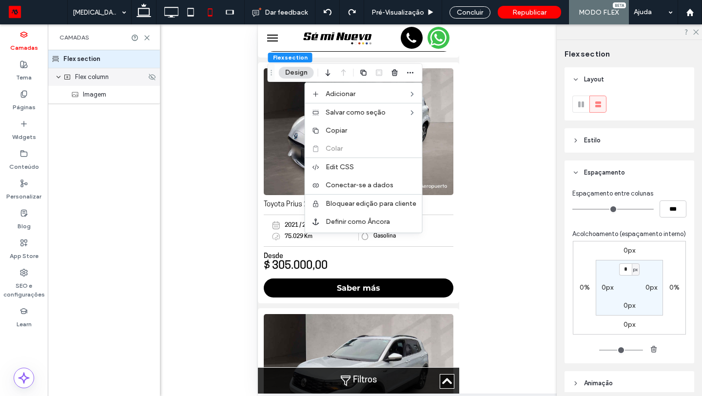
click at [131, 83] on div "Flex column" at bounding box center [104, 77] width 112 height 18
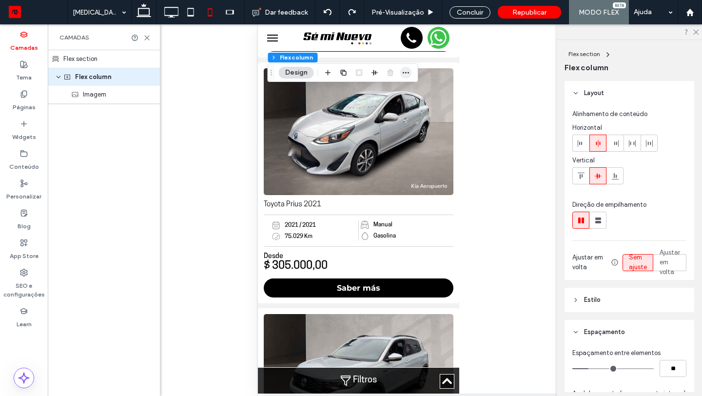
click at [405, 76] on icon "button" at bounding box center [406, 73] width 8 height 8
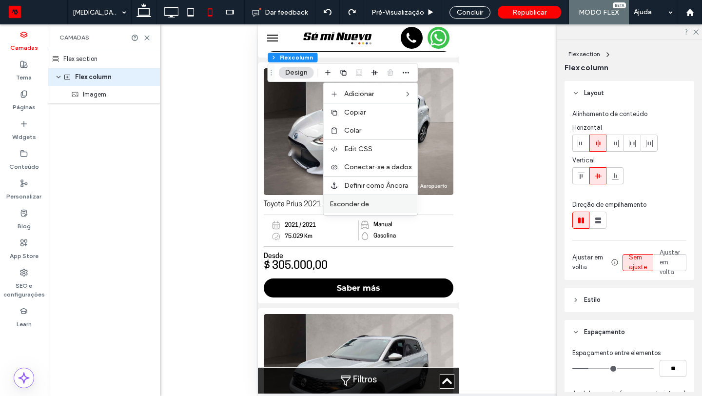
click at [378, 201] on label "Esconder de" at bounding box center [370, 204] width 82 height 8
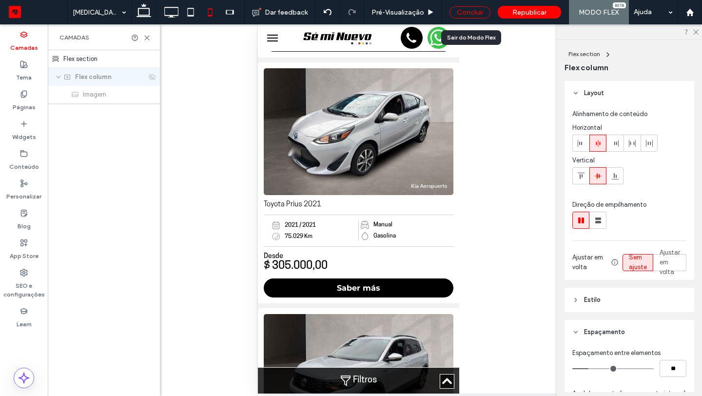
click at [466, 16] on div "Concluir" at bounding box center [469, 12] width 41 height 12
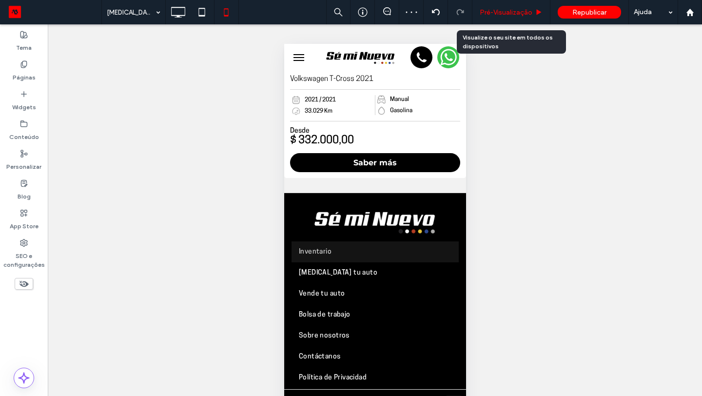
click at [512, 9] on span "Pré-Visualizaçāo" at bounding box center [505, 12] width 53 height 8
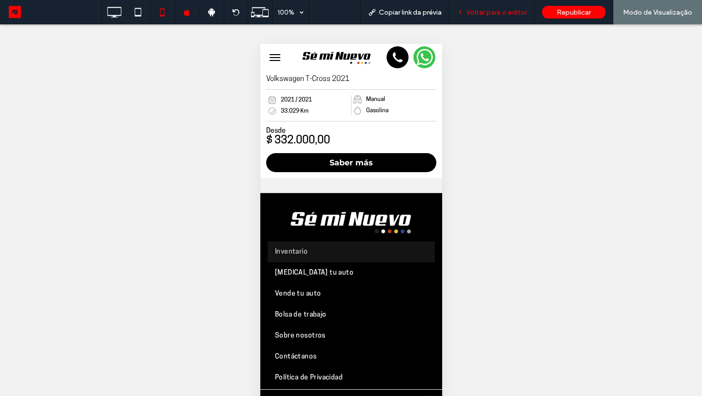
click at [498, 7] on div "Voltar para o editor" at bounding box center [491, 12] width 85 height 24
click at [491, 15] on span "Voltar para o editor" at bounding box center [496, 12] width 60 height 8
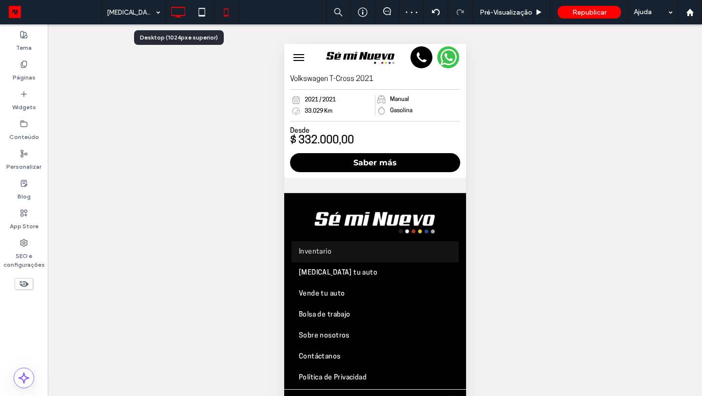
click at [180, 19] on icon at bounding box center [177, 11] width 19 height 19
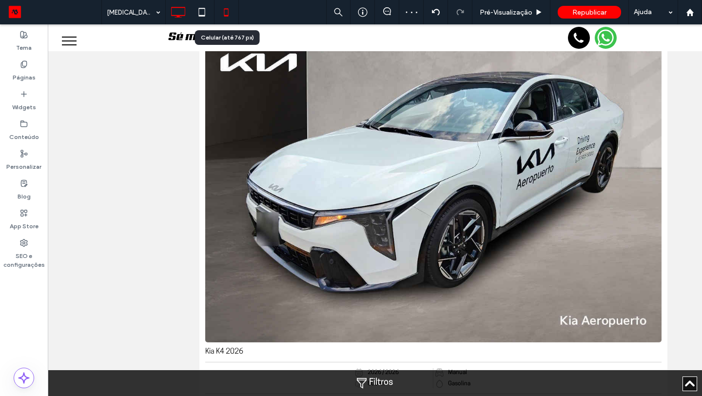
click at [222, 16] on icon at bounding box center [225, 11] width 19 height 19
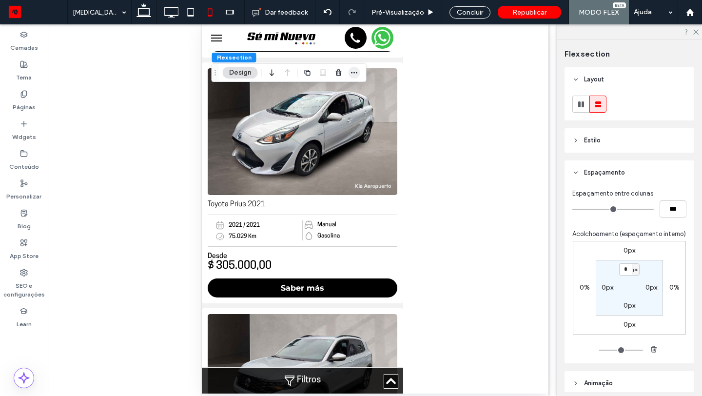
click at [357, 72] on icon "button" at bounding box center [354, 73] width 8 height 8
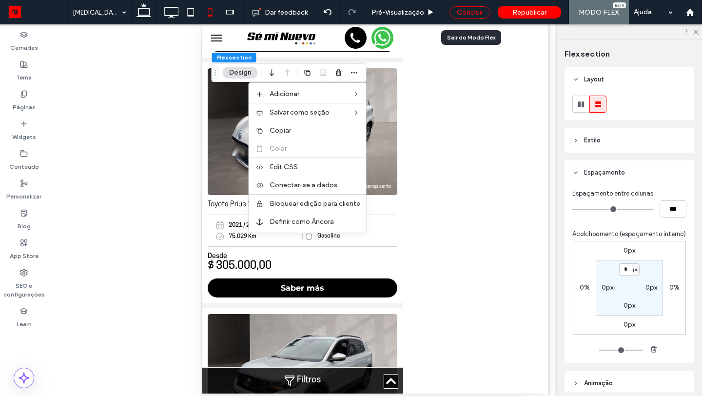
click at [468, 13] on div "Concluir" at bounding box center [469, 12] width 41 height 12
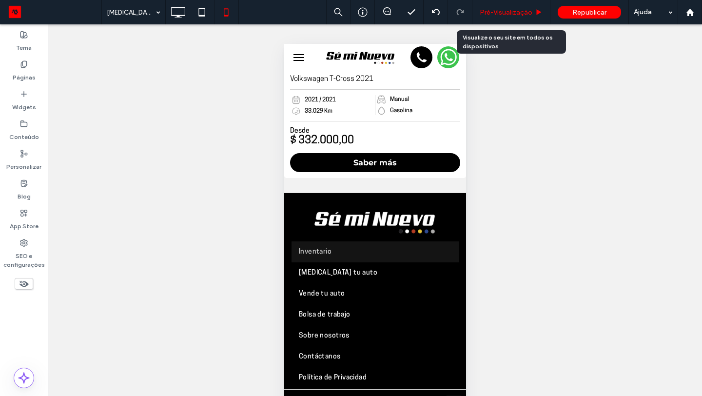
click at [514, 18] on div "Pré-Visualizaçāo" at bounding box center [511, 12] width 78 height 24
click at [507, 12] on span "Pré-Visualizaçāo" at bounding box center [505, 12] width 53 height 8
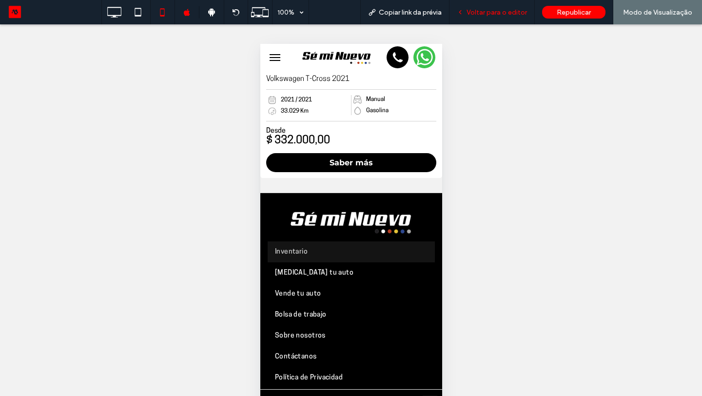
click at [493, 15] on span "Voltar para o editor" at bounding box center [496, 12] width 60 height 8
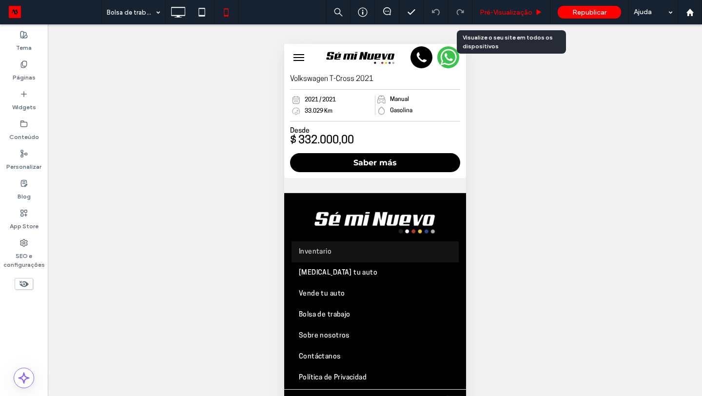
click at [492, 6] on div "Pré-Visualizaçāo" at bounding box center [511, 12] width 78 height 24
click at [508, 11] on span "Pré-Visualizaçāo" at bounding box center [505, 12] width 53 height 8
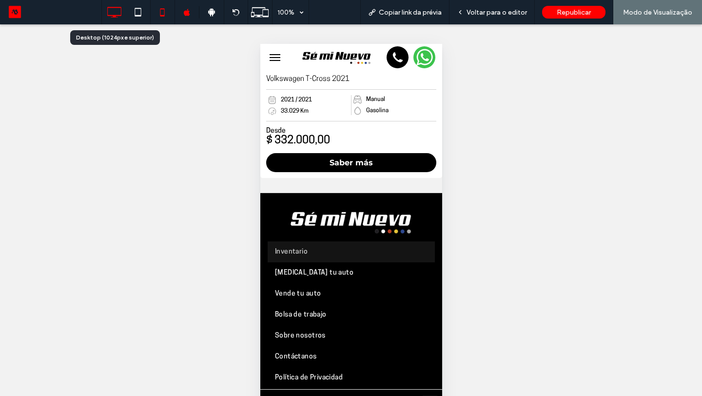
click at [116, 8] on use at bounding box center [114, 12] width 14 height 11
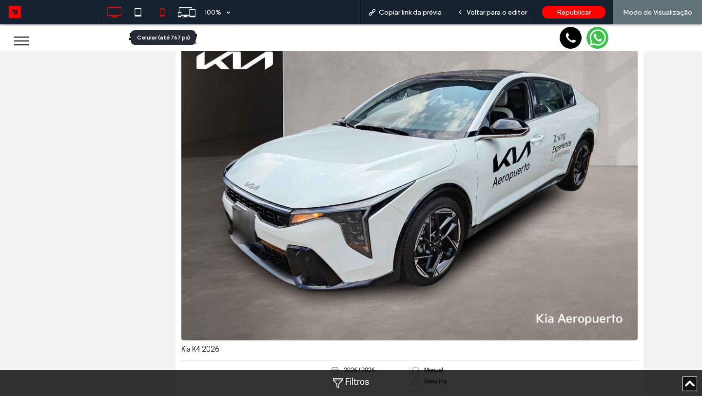
click at [163, 11] on icon at bounding box center [161, 11] width 19 height 19
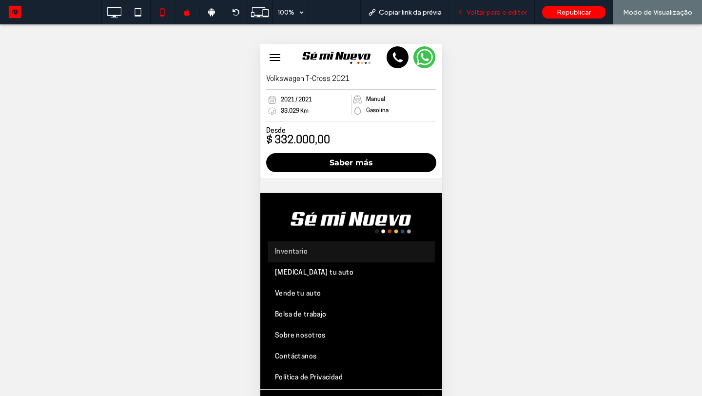
click at [476, 17] on div "Voltar para o editor" at bounding box center [491, 12] width 85 height 24
click at [484, 15] on span "Voltar para o editor" at bounding box center [496, 12] width 60 height 8
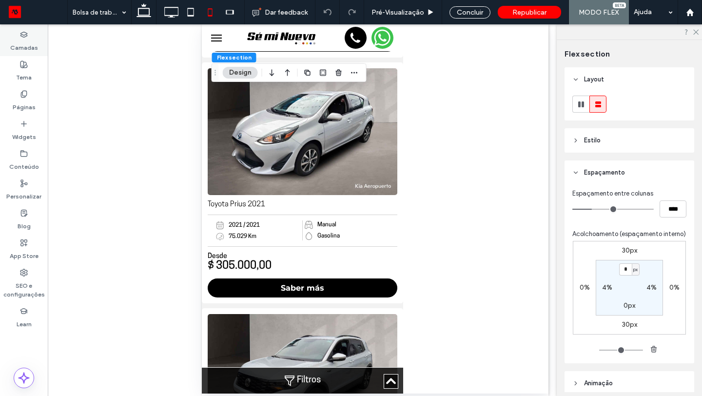
click at [39, 49] on div "Camadas" at bounding box center [24, 41] width 48 height 30
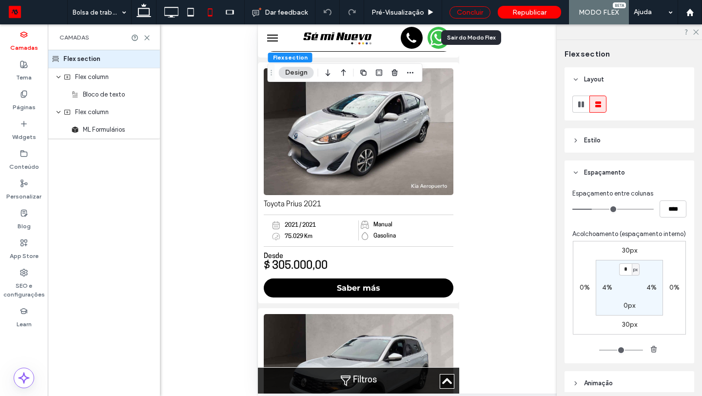
click at [475, 18] on div "Concluir" at bounding box center [469, 12] width 41 height 12
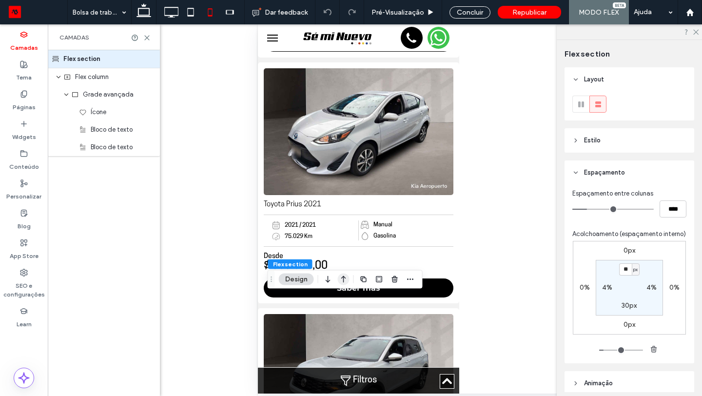
click at [339, 278] on icon "button" at bounding box center [344, 279] width 12 height 18
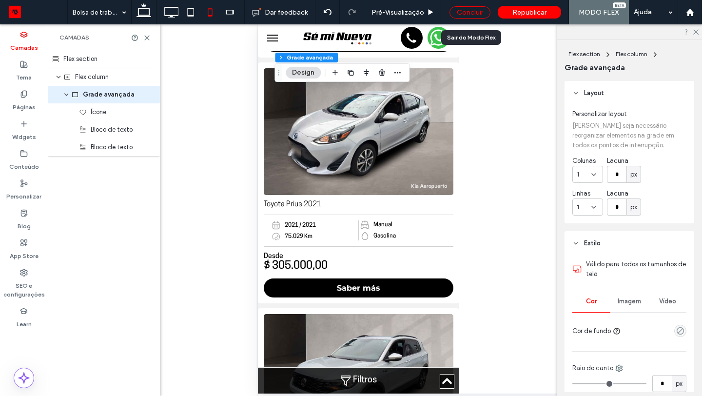
click at [472, 15] on div "Concluir" at bounding box center [469, 12] width 41 height 12
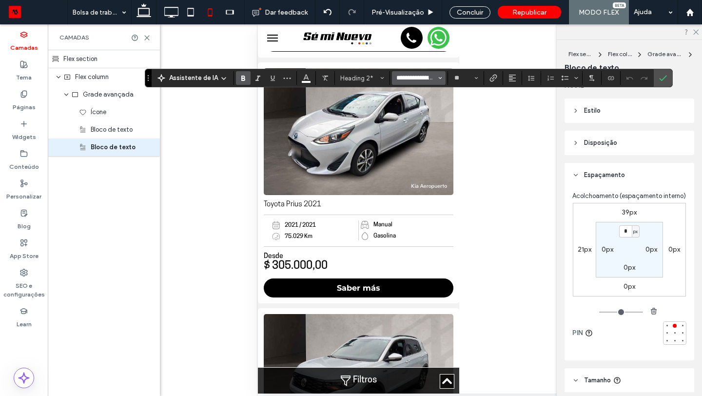
click at [427, 81] on input "**********" at bounding box center [415, 78] width 41 height 8
click at [421, 114] on label "Aero" at bounding box center [424, 116] width 64 height 14
type input "****"
click at [659, 79] on icon "Confirmar" at bounding box center [663, 78] width 8 height 8
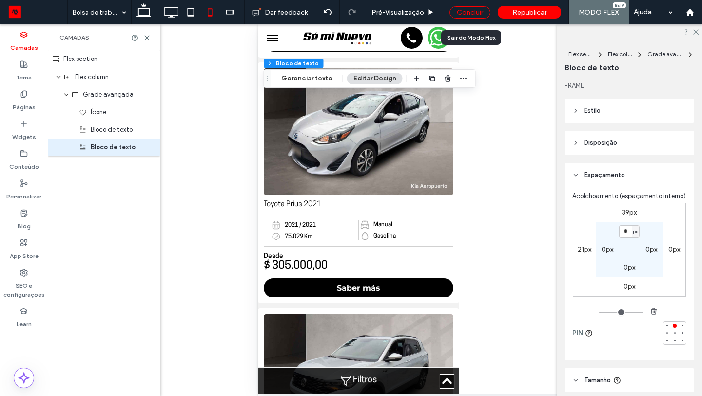
click at [468, 15] on div "Concluir" at bounding box center [469, 12] width 41 height 12
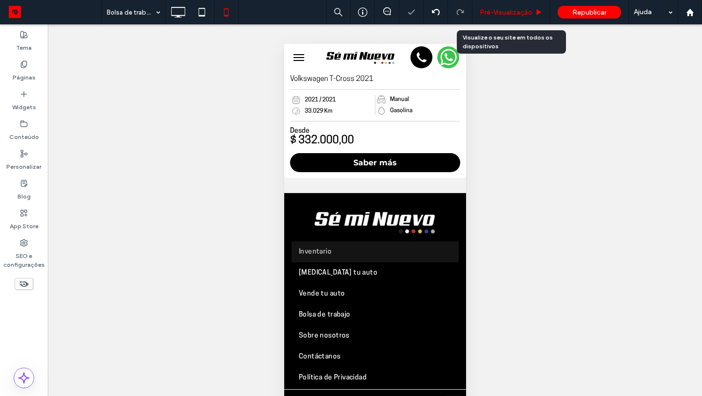
click at [493, 13] on span "Pré-Visualizaçāo" at bounding box center [505, 12] width 53 height 8
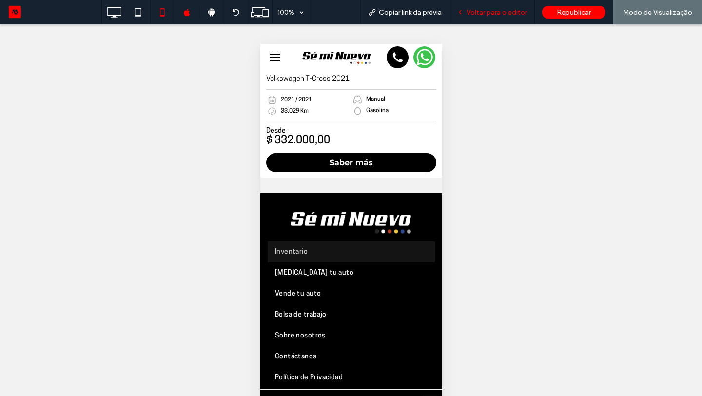
click at [485, 10] on span "Voltar para o editor" at bounding box center [496, 12] width 60 height 8
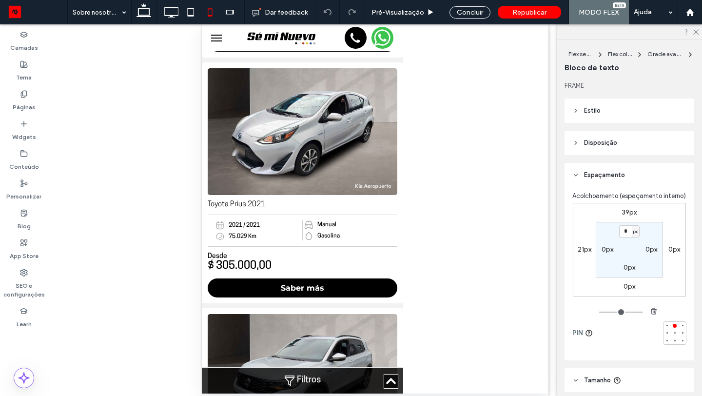
type input "**********"
type input "**"
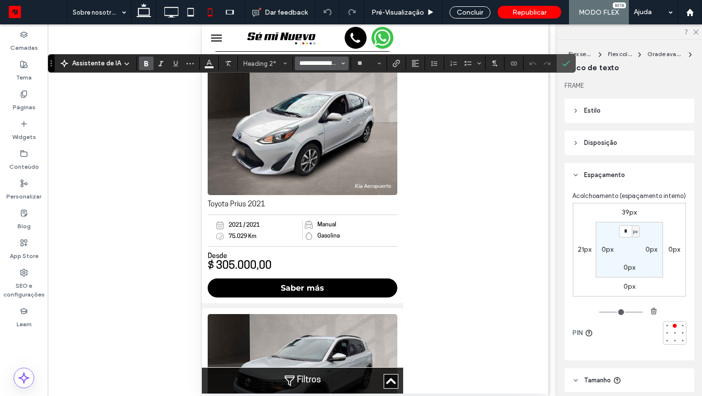
click at [330, 65] on input "**********" at bounding box center [318, 63] width 41 height 8
click at [334, 102] on label "Aero" at bounding box center [327, 102] width 64 height 14
type input "****"
click at [569, 63] on label "Confirmar" at bounding box center [565, 64] width 15 height 18
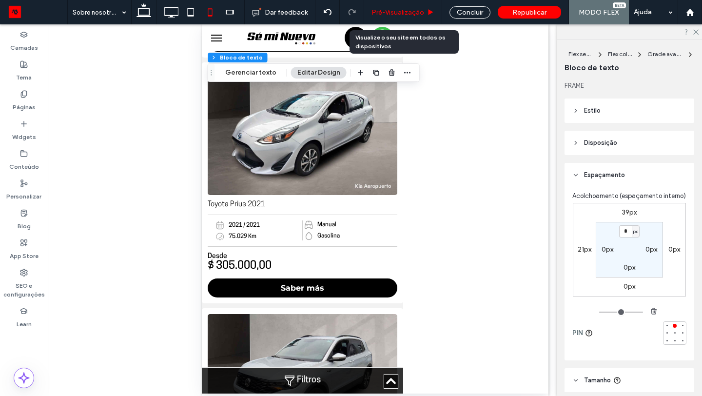
click at [423, 13] on span "Pré-Visualizaçāo" at bounding box center [397, 12] width 53 height 8
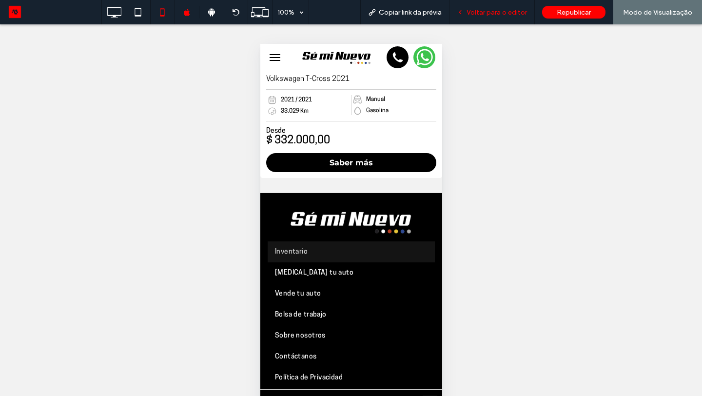
click at [497, 16] on span "Voltar para o editor" at bounding box center [496, 12] width 60 height 8
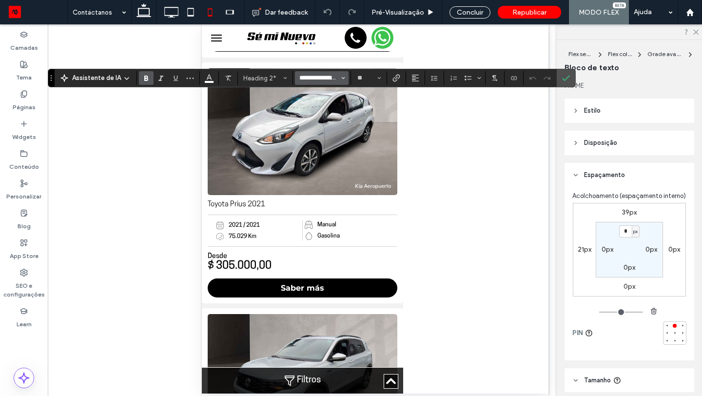
click at [328, 79] on input "**********" at bounding box center [318, 78] width 41 height 8
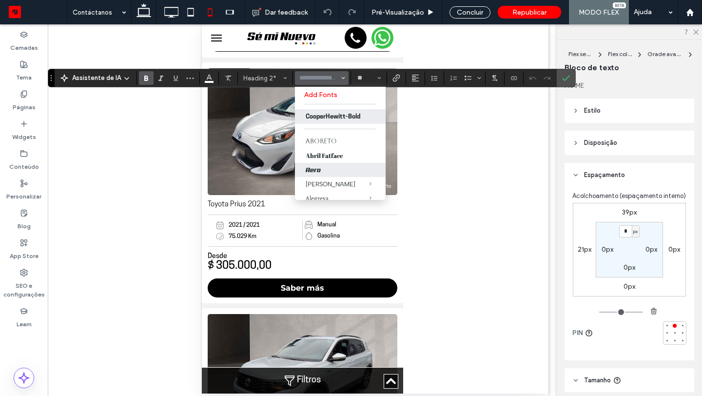
click at [317, 177] on label "Aero" at bounding box center [340, 170] width 91 height 14
type input "****"
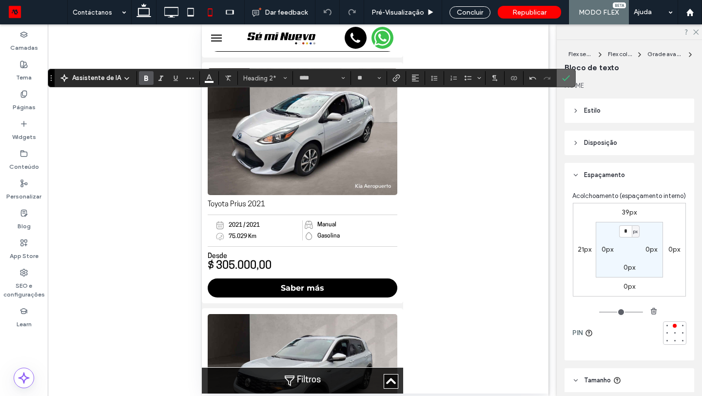
click at [566, 75] on icon "Confirmar" at bounding box center [566, 78] width 8 height 8
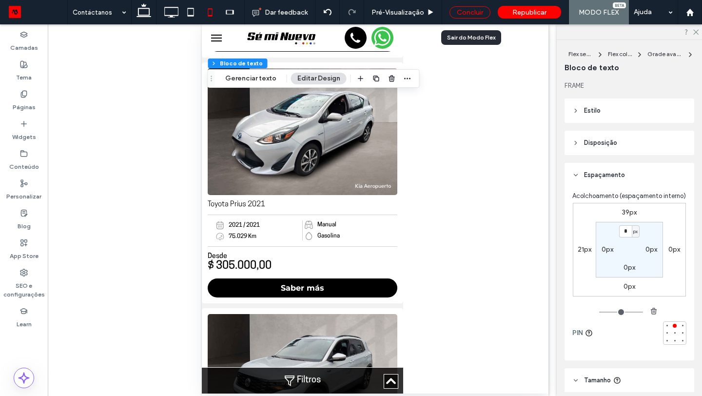
click at [479, 8] on div "Concluir" at bounding box center [469, 12] width 41 height 12
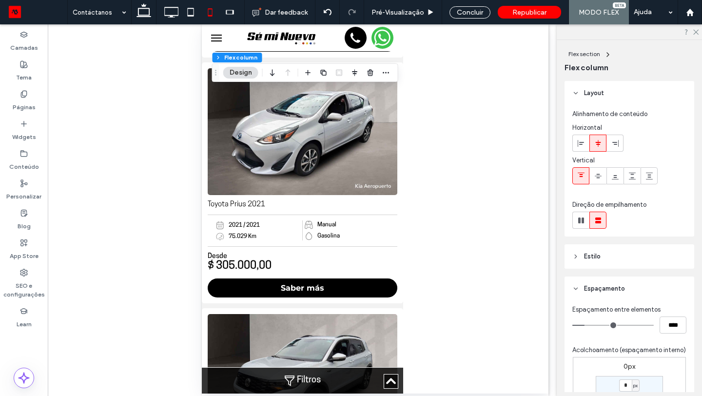
type input "**"
type input "****"
type input "**"
type input "****"
type input "**"
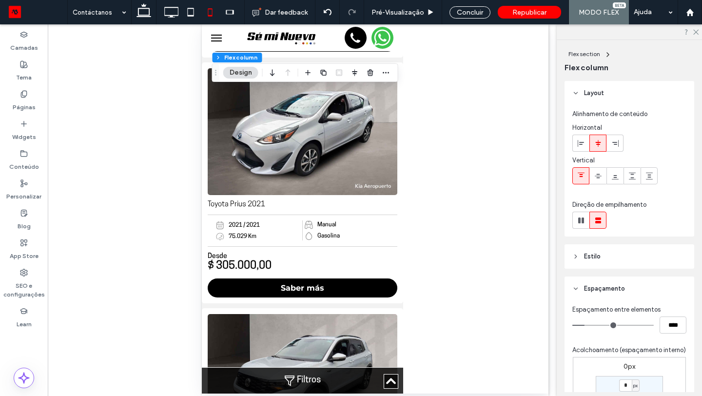
type input "****"
type input "**"
type input "****"
type input "*"
type input "***"
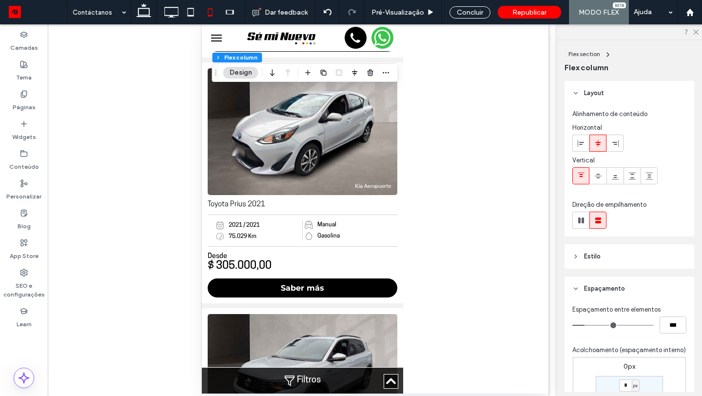
type input "*"
type input "***"
type input "*"
type input "***"
type input "*"
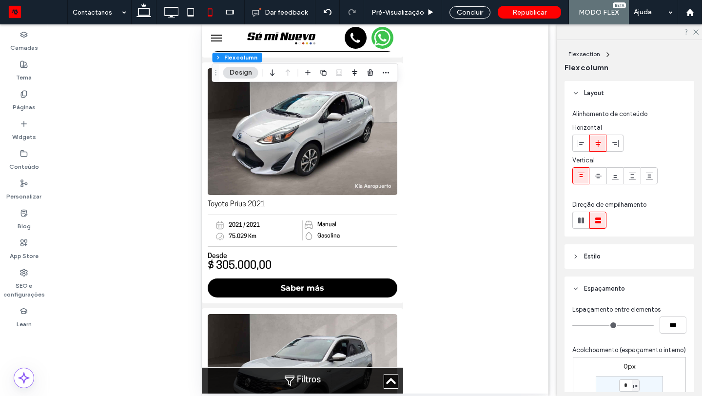
drag, startPoint x: 588, startPoint y: 327, endPoint x: 566, endPoint y: 327, distance: 22.4
click at [566, 327] on div "Espaçamento entre elementos *** Acolchoamento (espaçamento interno) 0px 0% 0px …" at bounding box center [629, 390] width 130 height 178
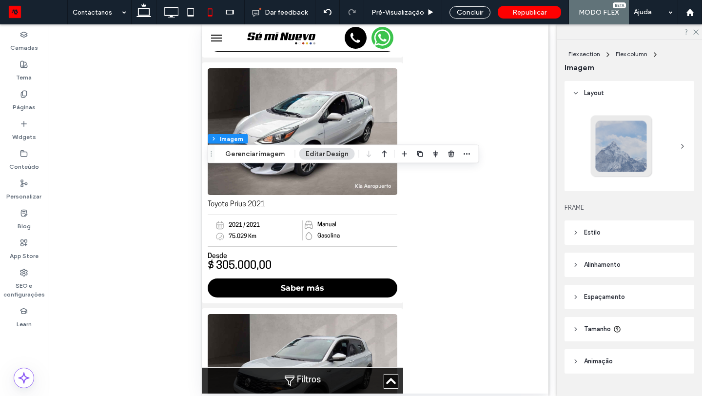
click at [603, 327] on span "Tamanho" at bounding box center [597, 329] width 27 height 10
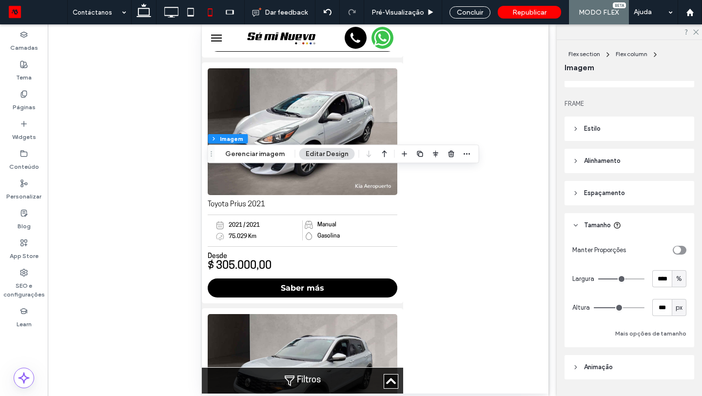
scroll to position [130, 0]
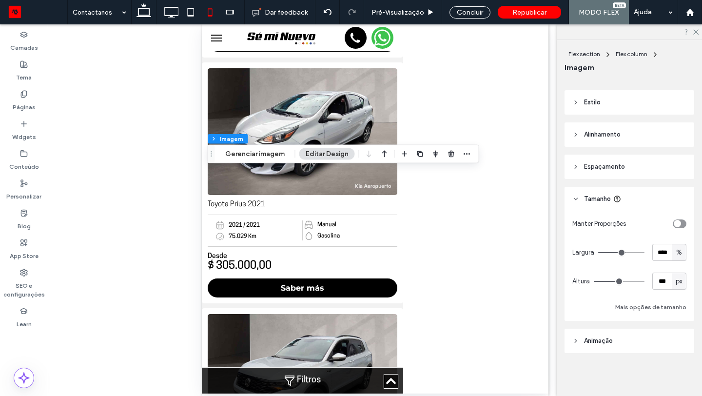
click at [675, 282] on span "px" at bounding box center [678, 281] width 7 height 10
click at [678, 360] on div "A" at bounding box center [679, 366] width 14 height 17
type input "*"
click at [678, 255] on span "%" at bounding box center [679, 253] width 6 height 10
click at [616, 174] on header "Espaçamento" at bounding box center [629, 166] width 130 height 24
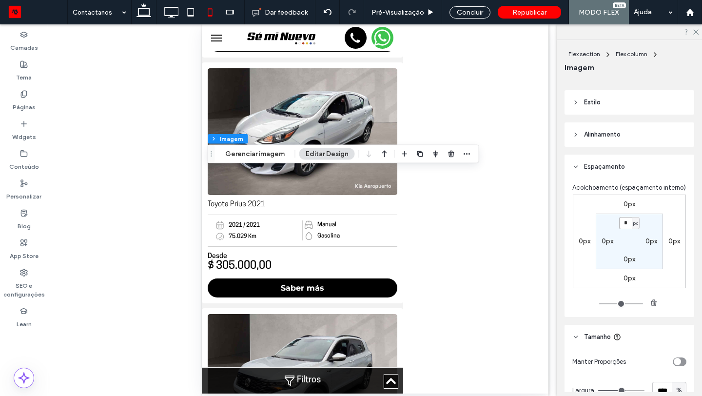
click at [628, 227] on input "*" at bounding box center [625, 223] width 13 height 12
type input "**"
click at [695, 30] on icon at bounding box center [695, 31] width 6 height 6
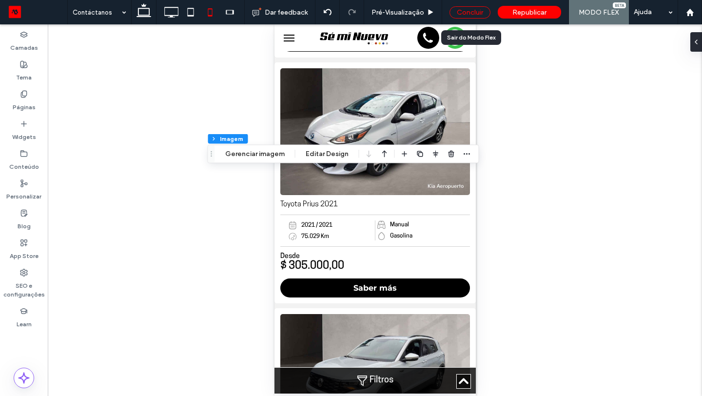
click at [461, 10] on div "Concluir" at bounding box center [469, 12] width 41 height 12
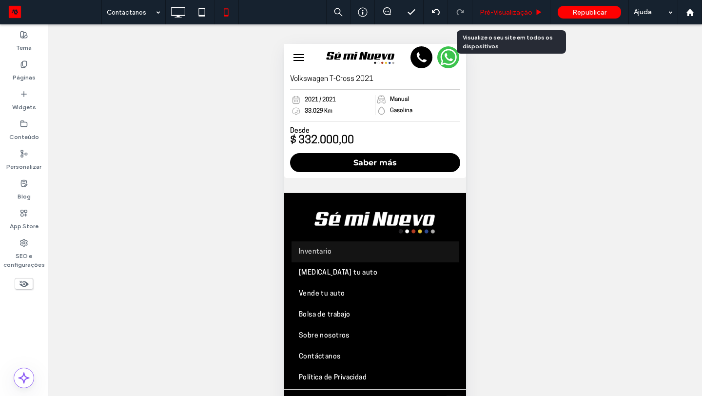
click at [503, 17] on div "Pré-Visualizaçāo" at bounding box center [511, 12] width 78 height 24
click at [524, 15] on span "Pré-Visualizaçāo" at bounding box center [505, 12] width 53 height 8
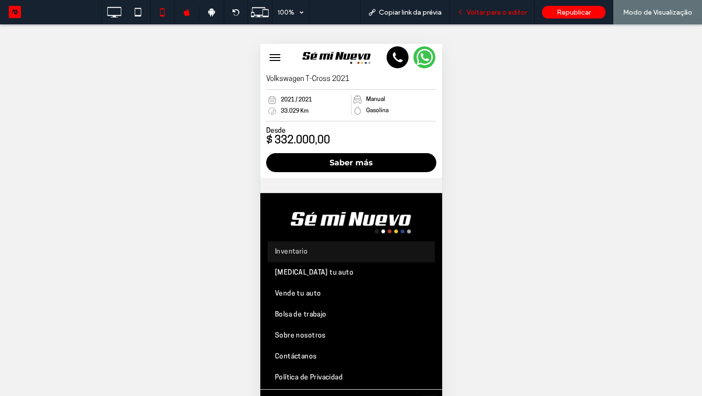
click at [482, 15] on span "Voltar para o editor" at bounding box center [496, 12] width 60 height 8
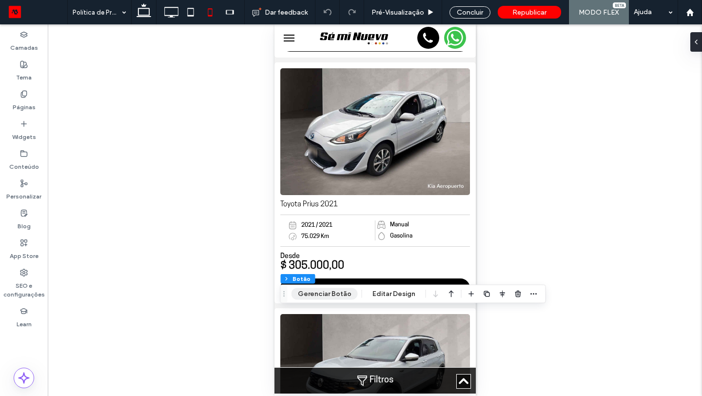
click at [344, 295] on button "Gerenciar Botão" at bounding box center [324, 294] width 66 height 12
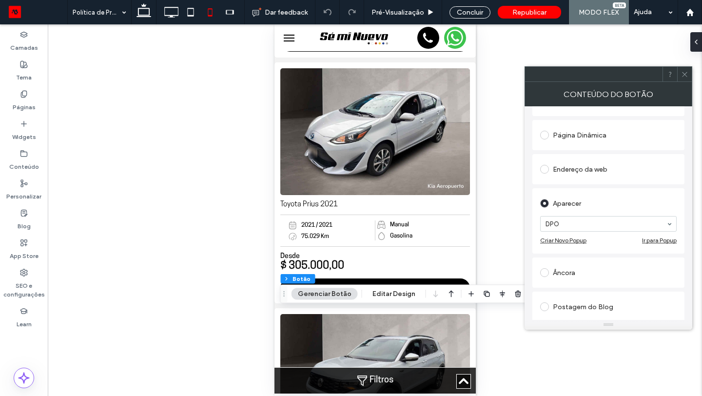
scroll to position [139, 0]
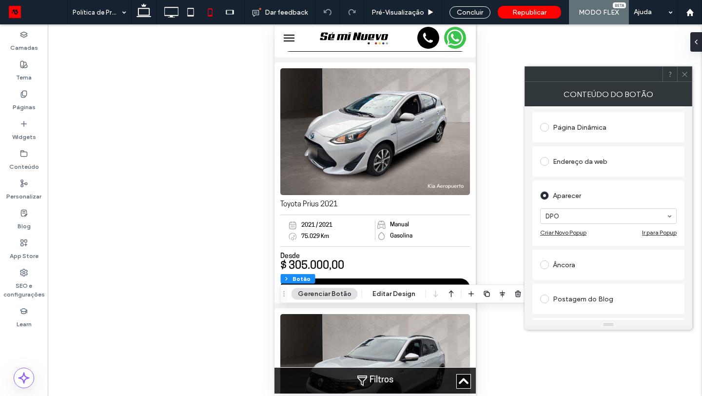
click at [686, 76] on use at bounding box center [684, 74] width 5 height 5
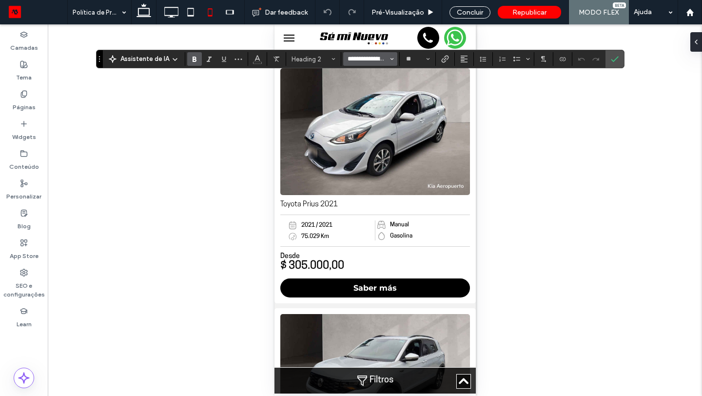
click at [354, 59] on input "**********" at bounding box center [366, 59] width 41 height 8
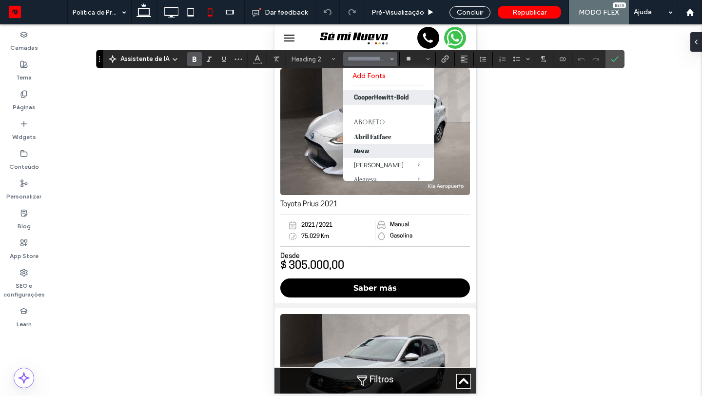
click at [379, 154] on label "Aero" at bounding box center [388, 151] width 91 height 14
type input "****"
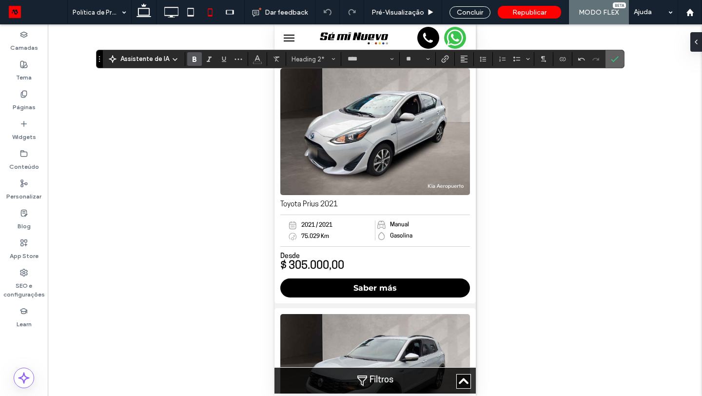
click at [611, 65] on span "Confirmar" at bounding box center [612, 59] width 4 height 18
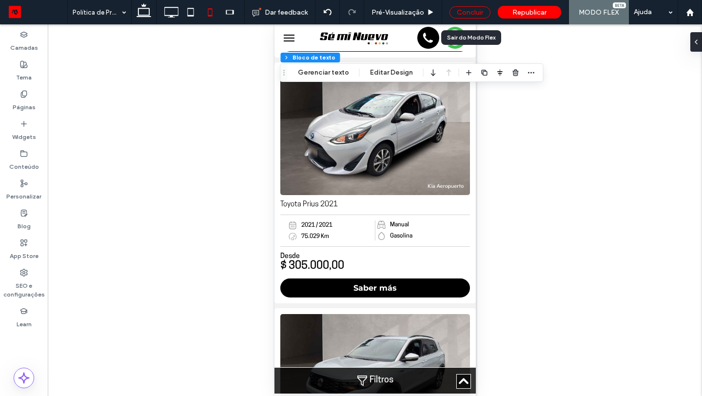
click at [481, 8] on div "Concluir" at bounding box center [469, 12] width 41 height 12
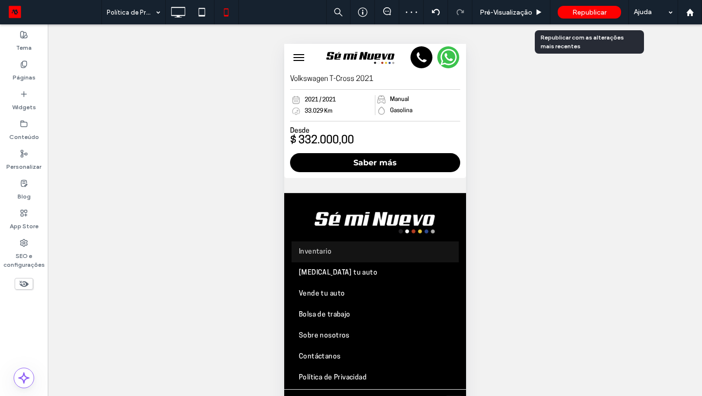
click at [585, 10] on span "Republicar" at bounding box center [589, 12] width 34 height 8
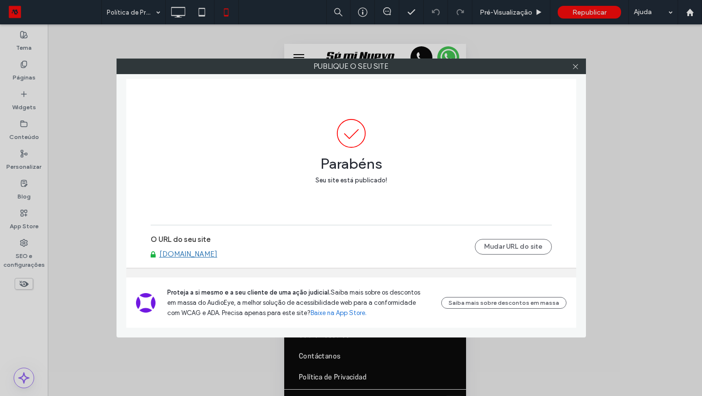
click at [217, 250] on link "sitiogruposateliteseminuevos.motorleads.co" at bounding box center [188, 253] width 58 height 9
